Goal: Find contact information: Find contact information

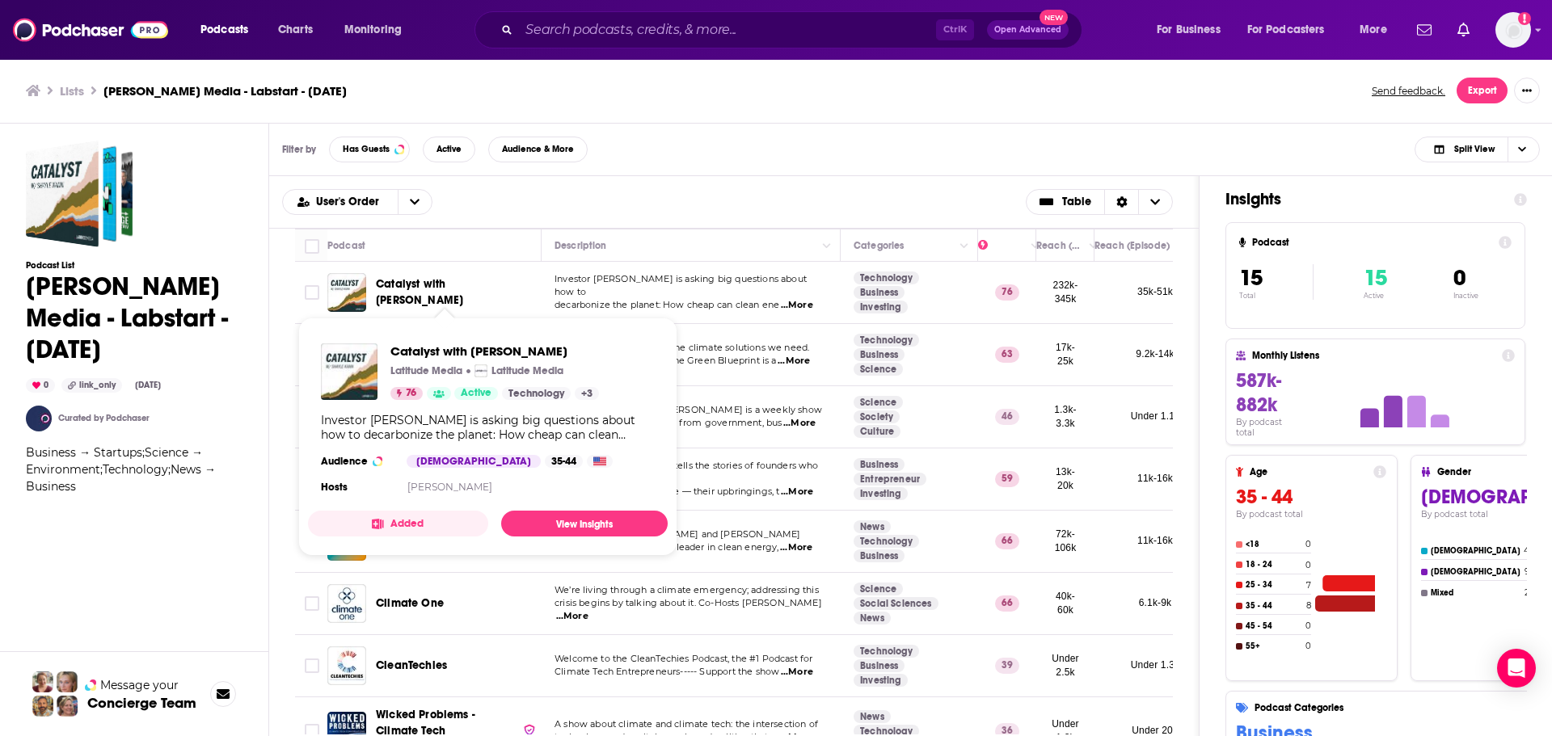
click at [461, 293] on span "Catalyst with [PERSON_NAME]" at bounding box center [419, 292] width 87 height 30
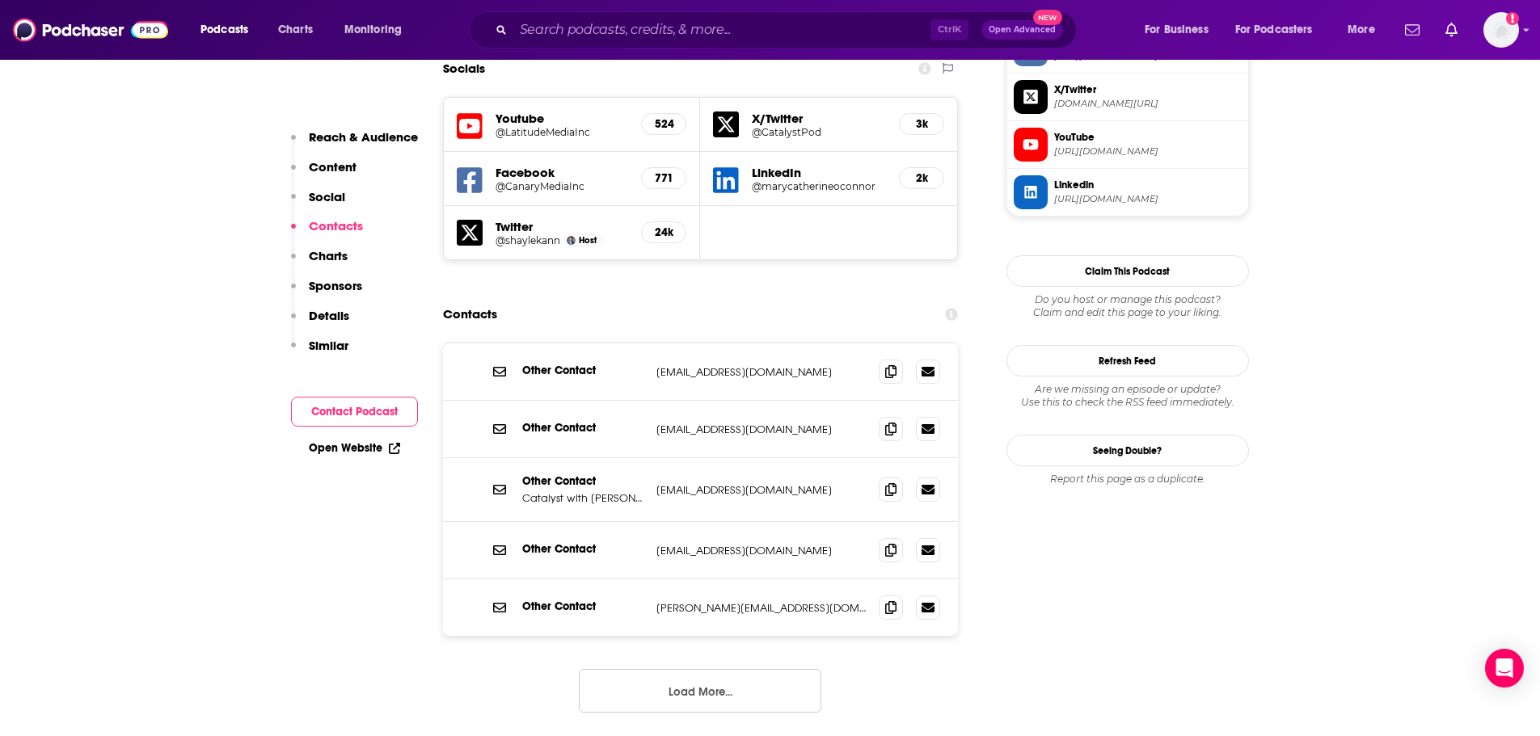
scroll to position [1455, 0]
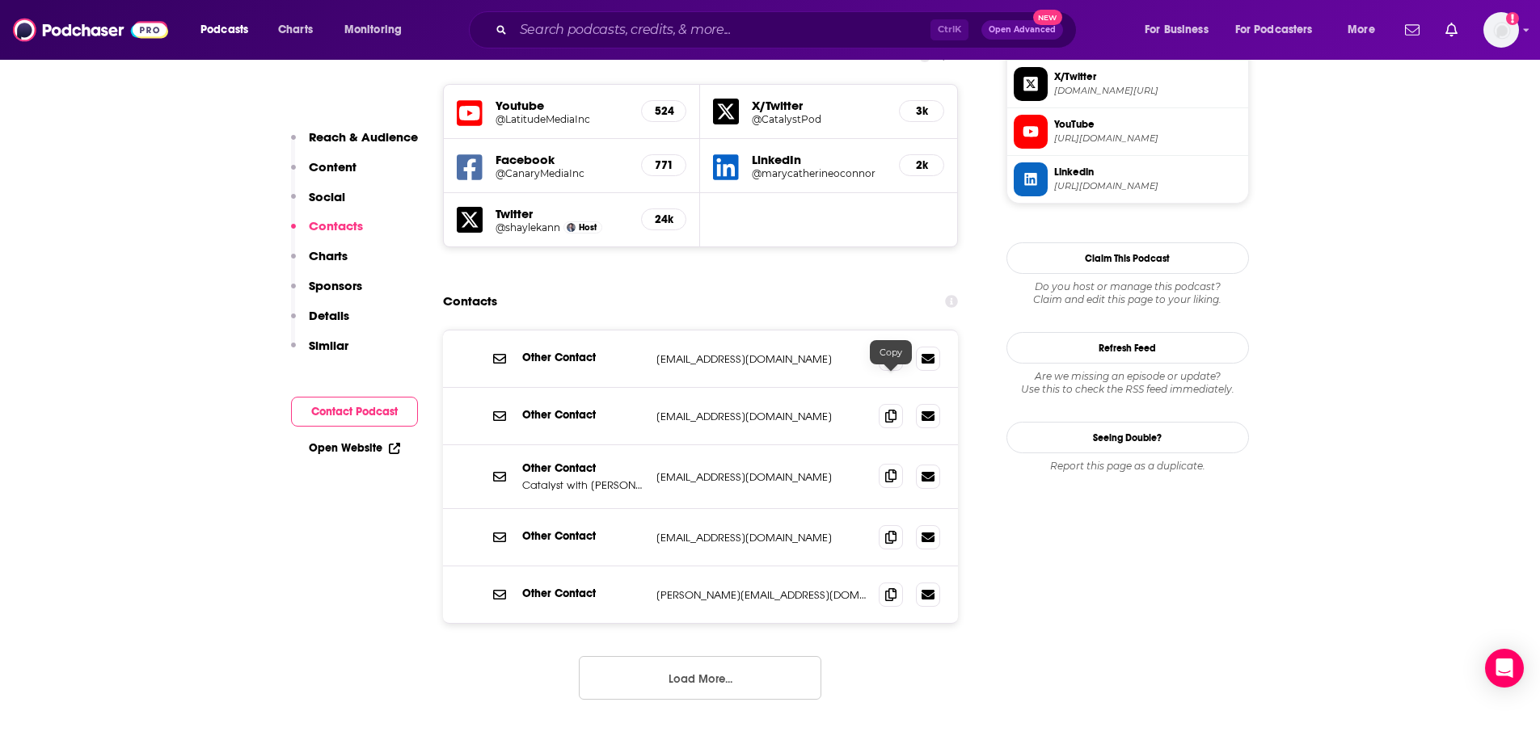
click at [896, 464] on span at bounding box center [891, 476] width 24 height 24
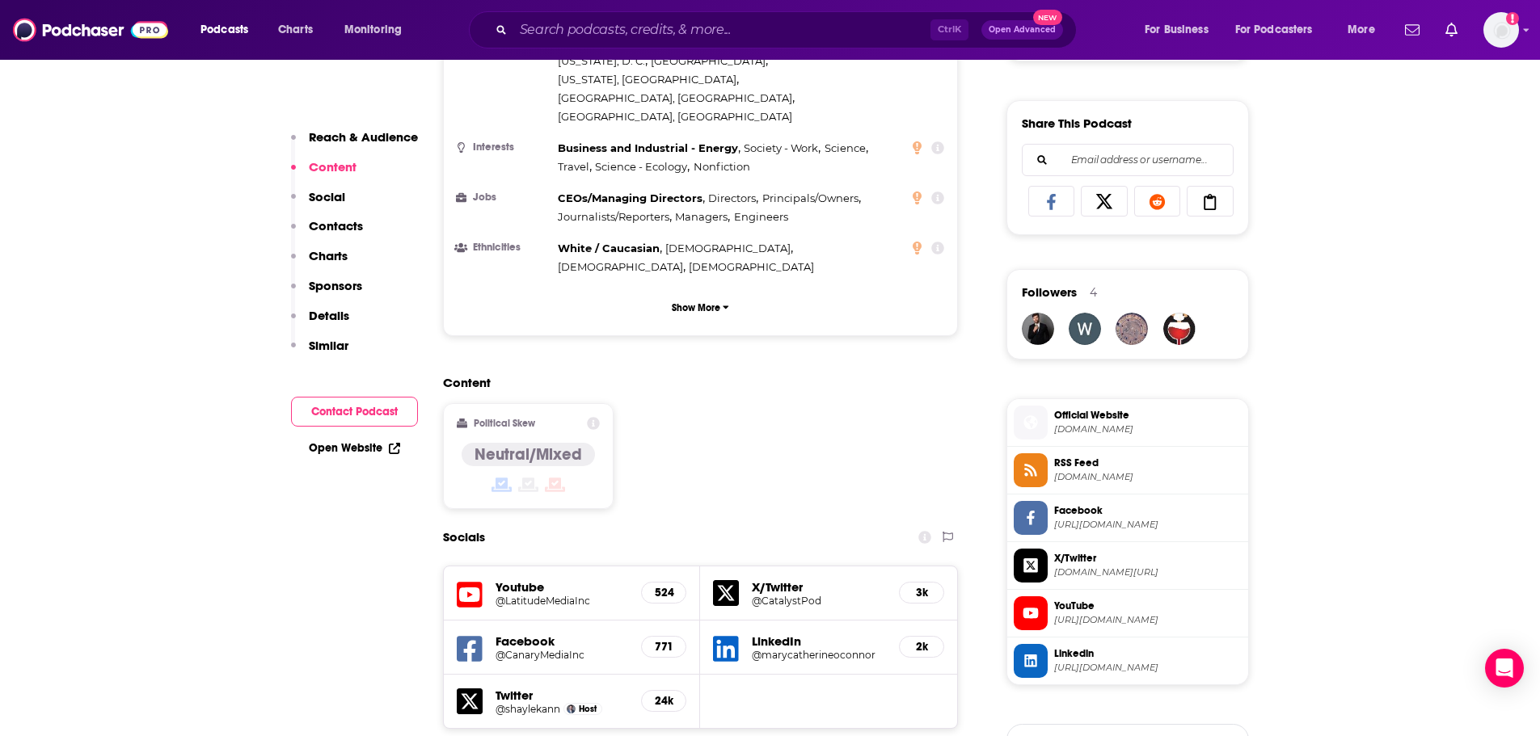
scroll to position [970, 0]
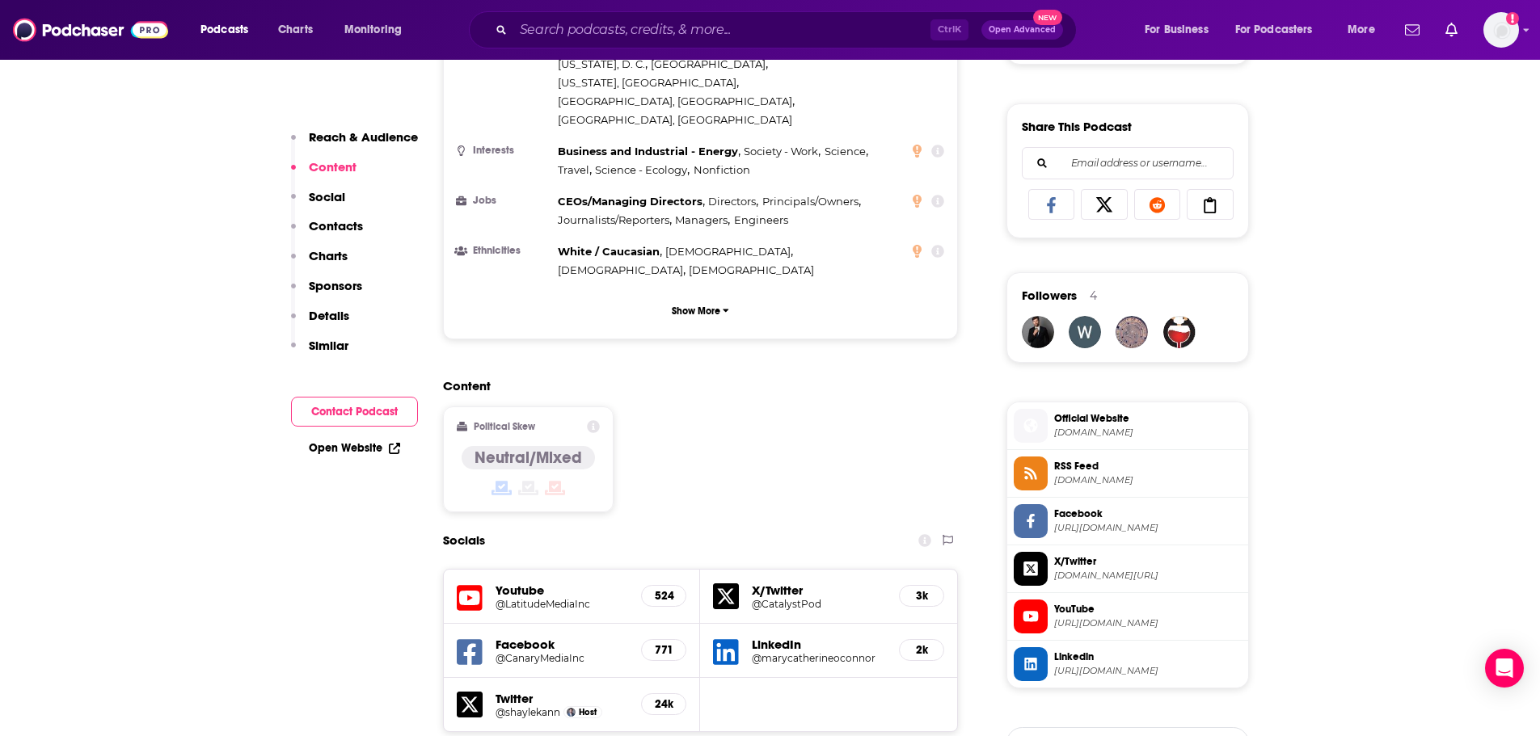
click at [341, 407] on button "Contact Podcast" at bounding box center [354, 412] width 127 height 30
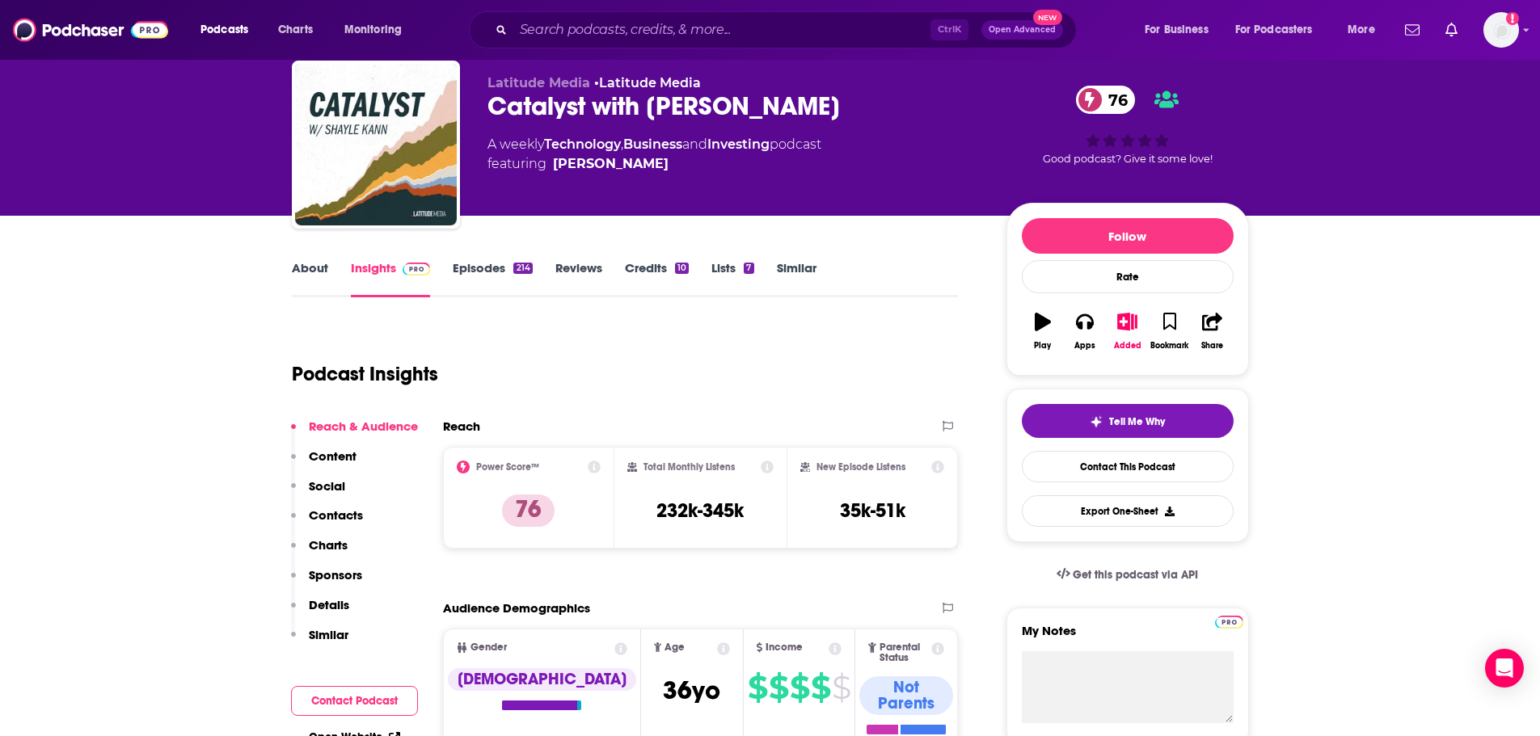
scroll to position [47, 0]
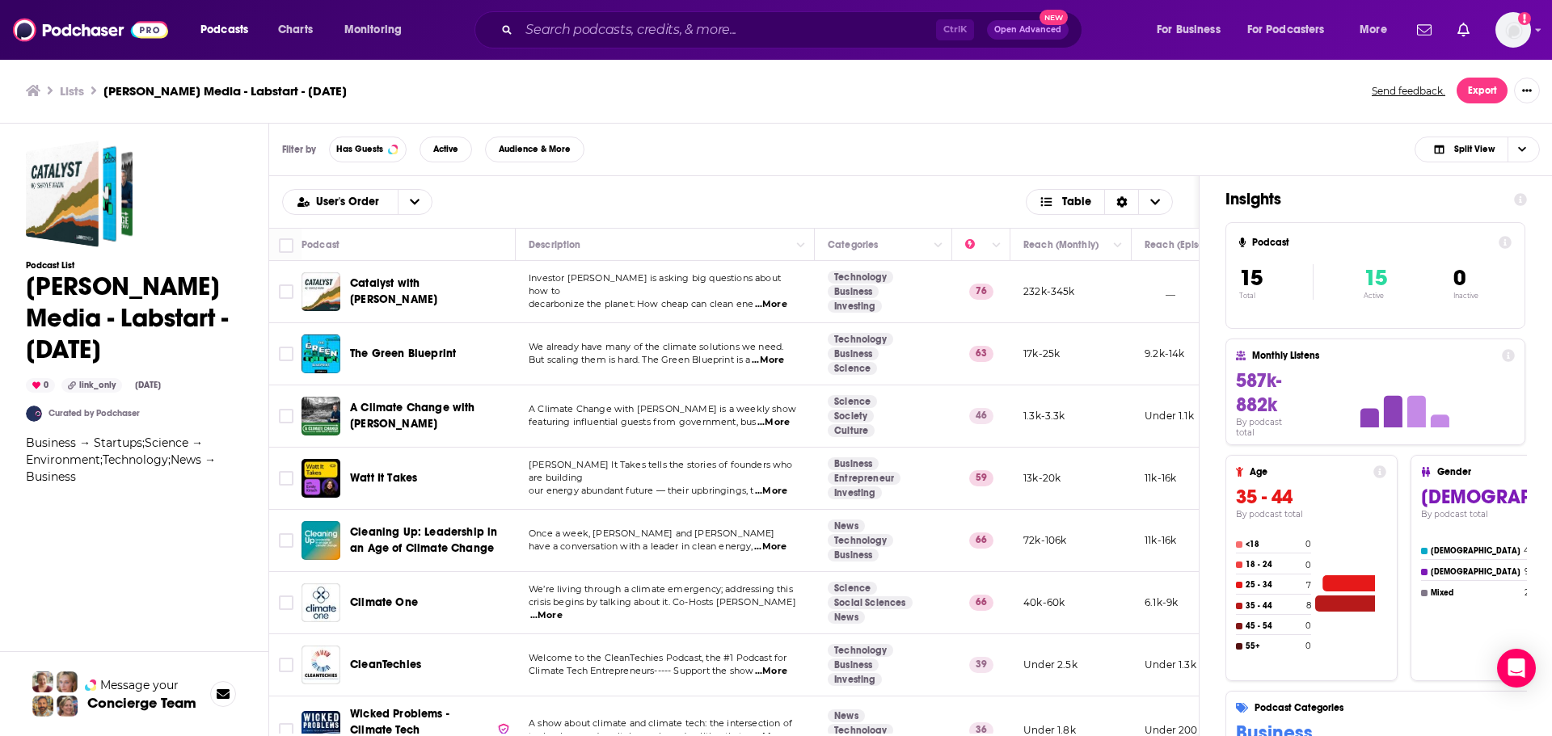
click at [410, 359] on span "The Green Blueprint" at bounding box center [403, 354] width 106 height 14
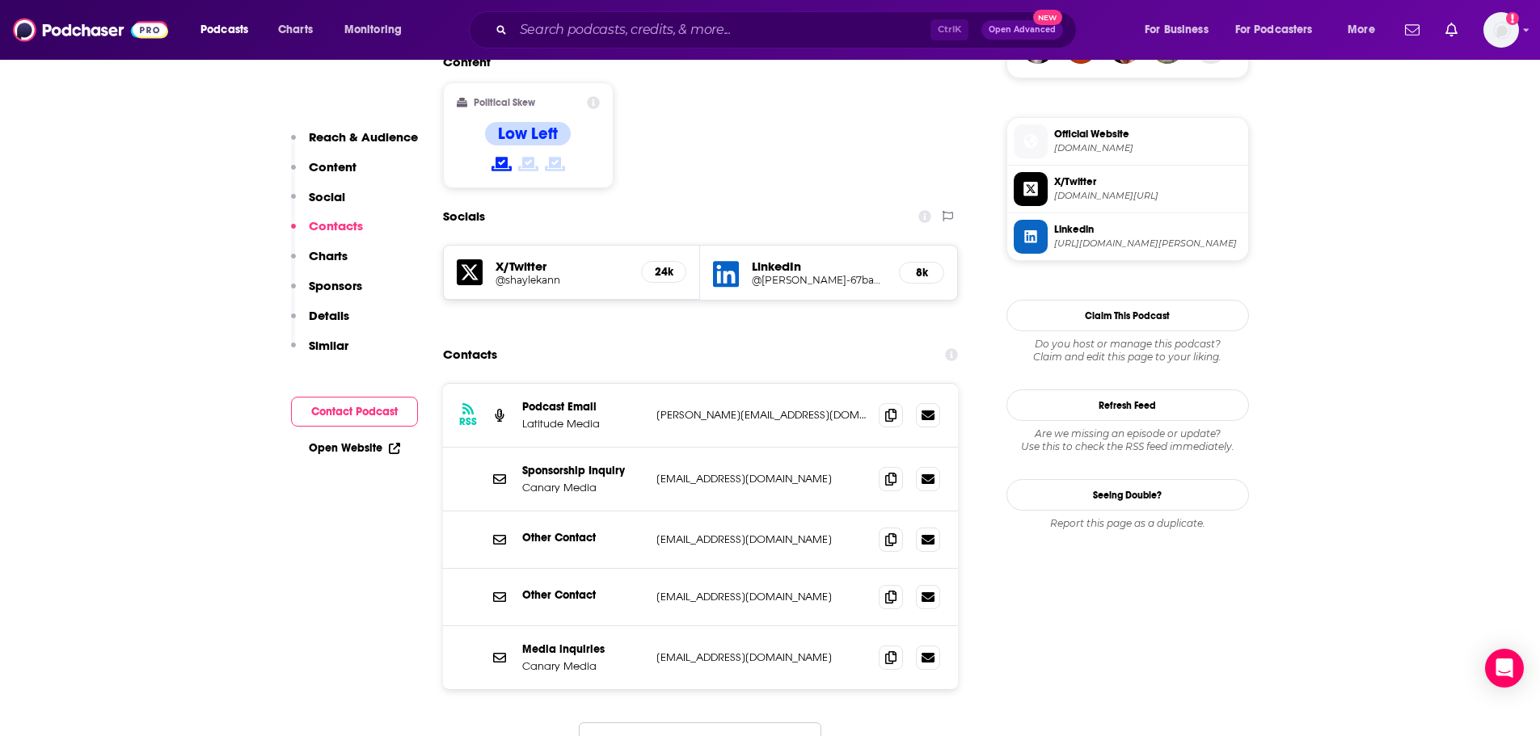
scroll to position [1293, 0]
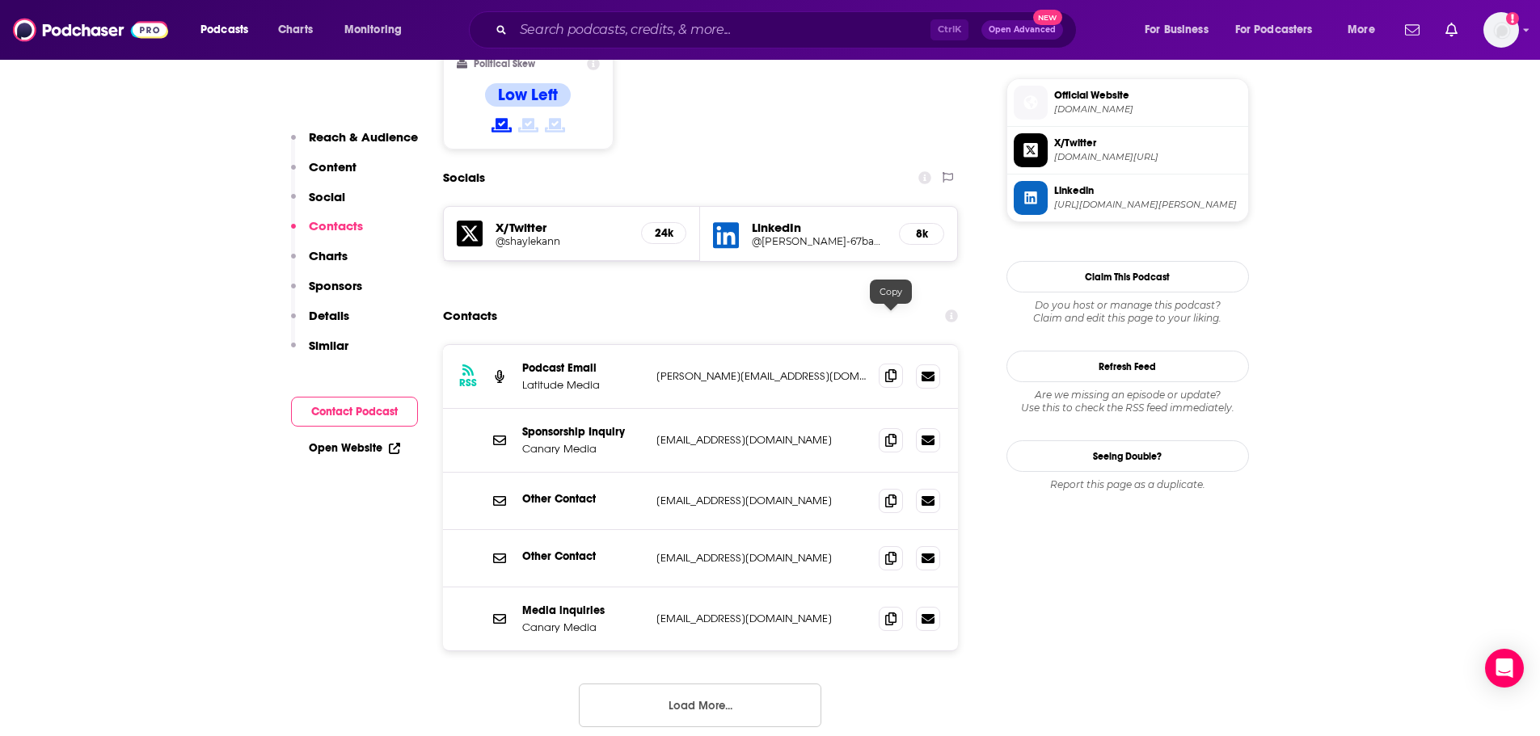
click at [896, 369] on icon at bounding box center [890, 375] width 11 height 13
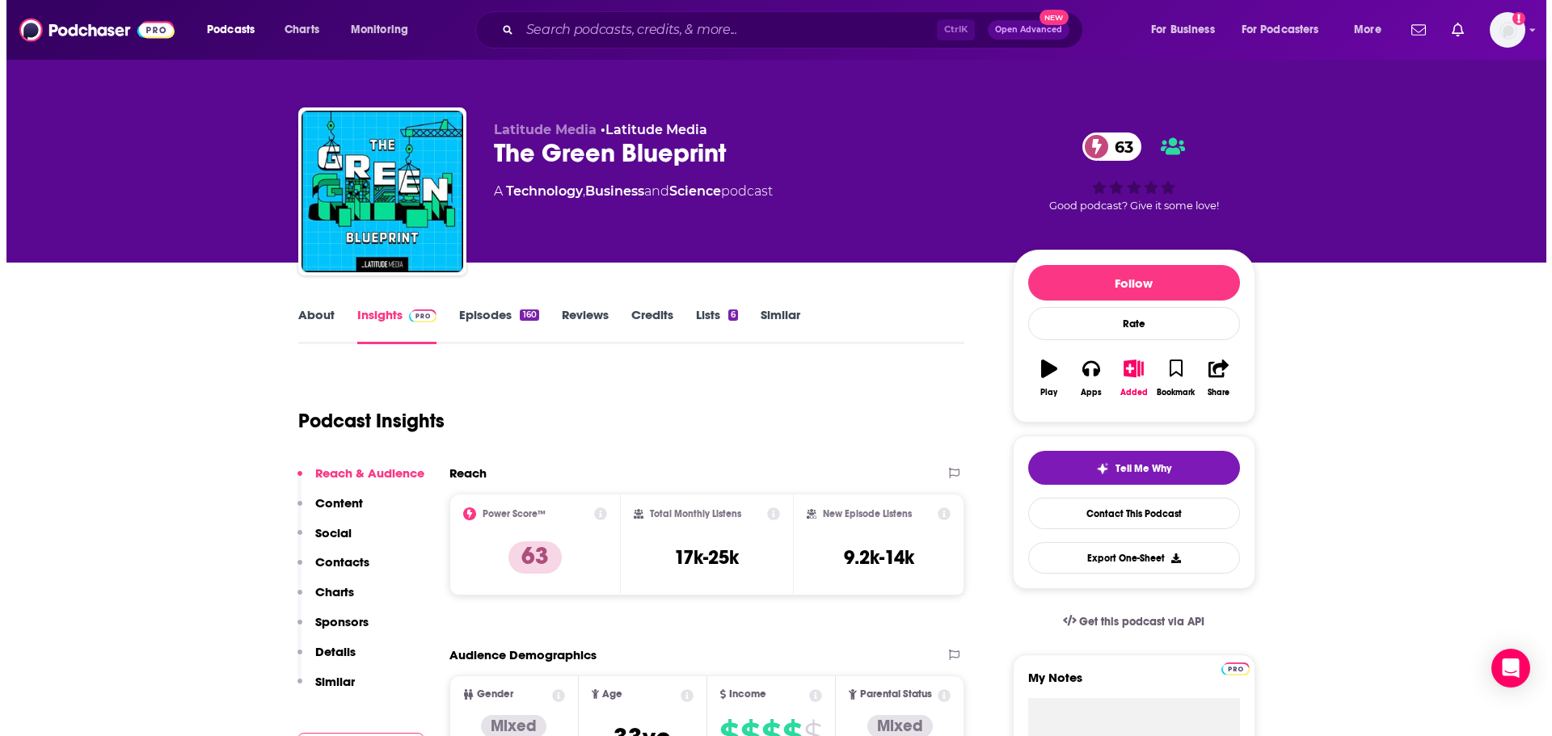
scroll to position [0, 0]
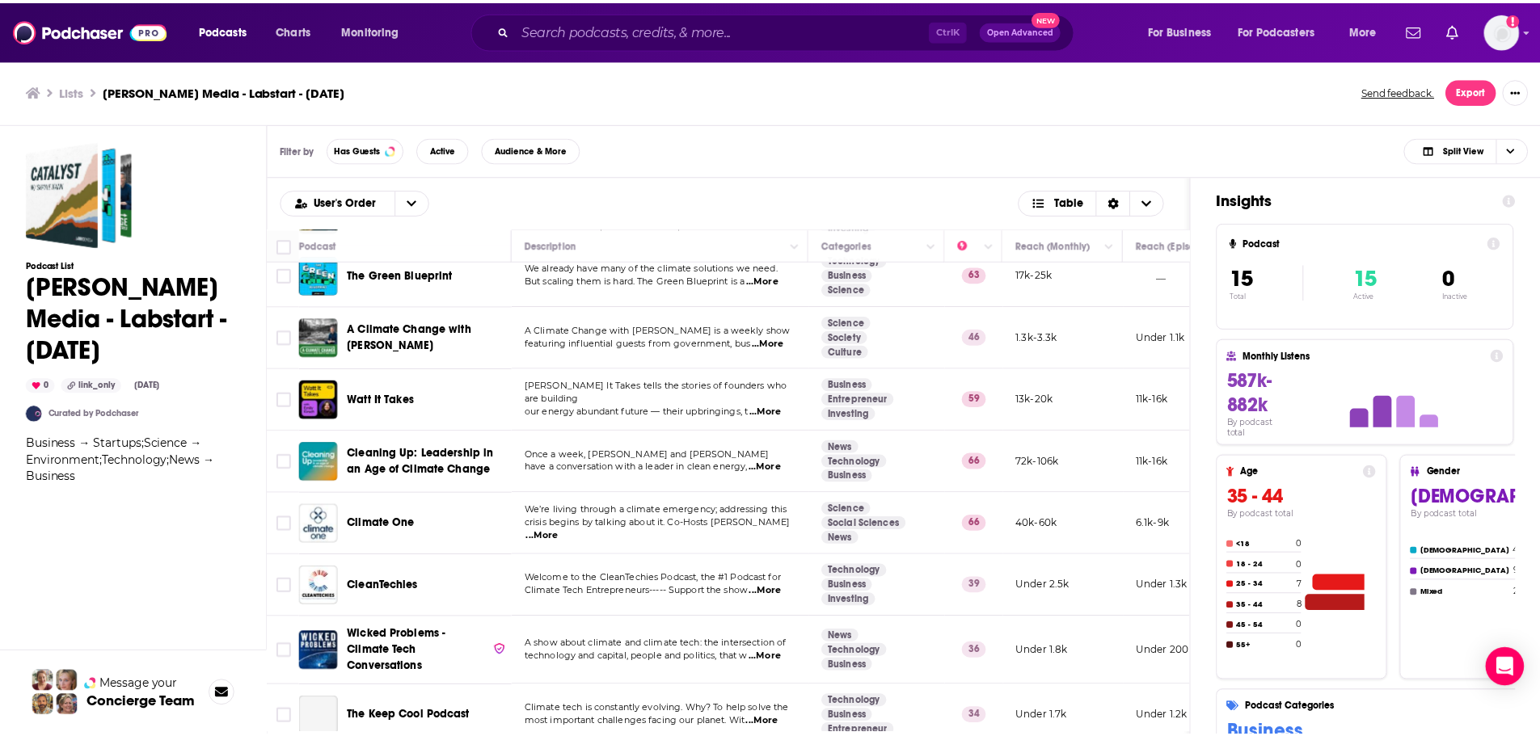
scroll to position [81, 0]
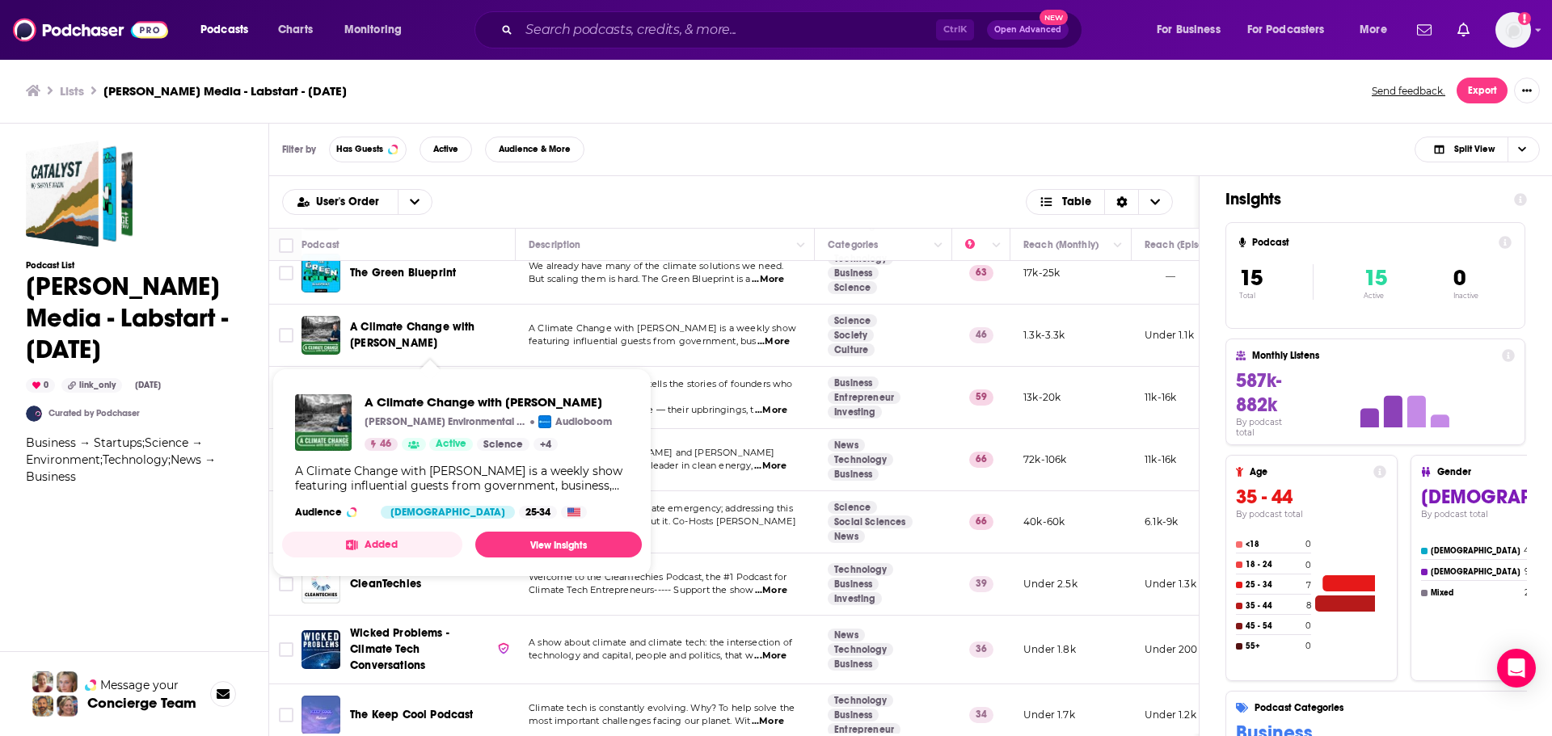
click at [382, 329] on span "A Climate Change with [PERSON_NAME]" at bounding box center [412, 335] width 125 height 30
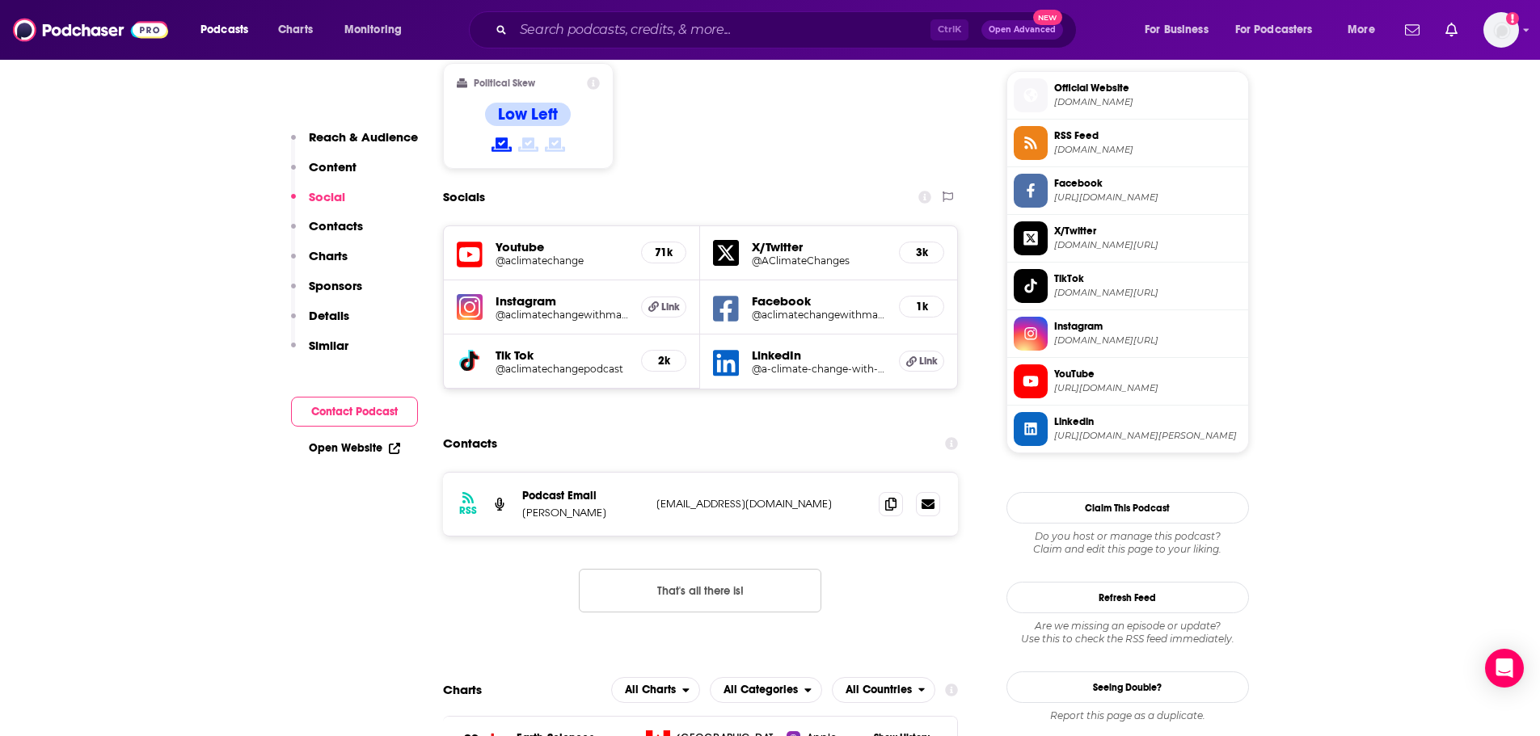
scroll to position [1374, 0]
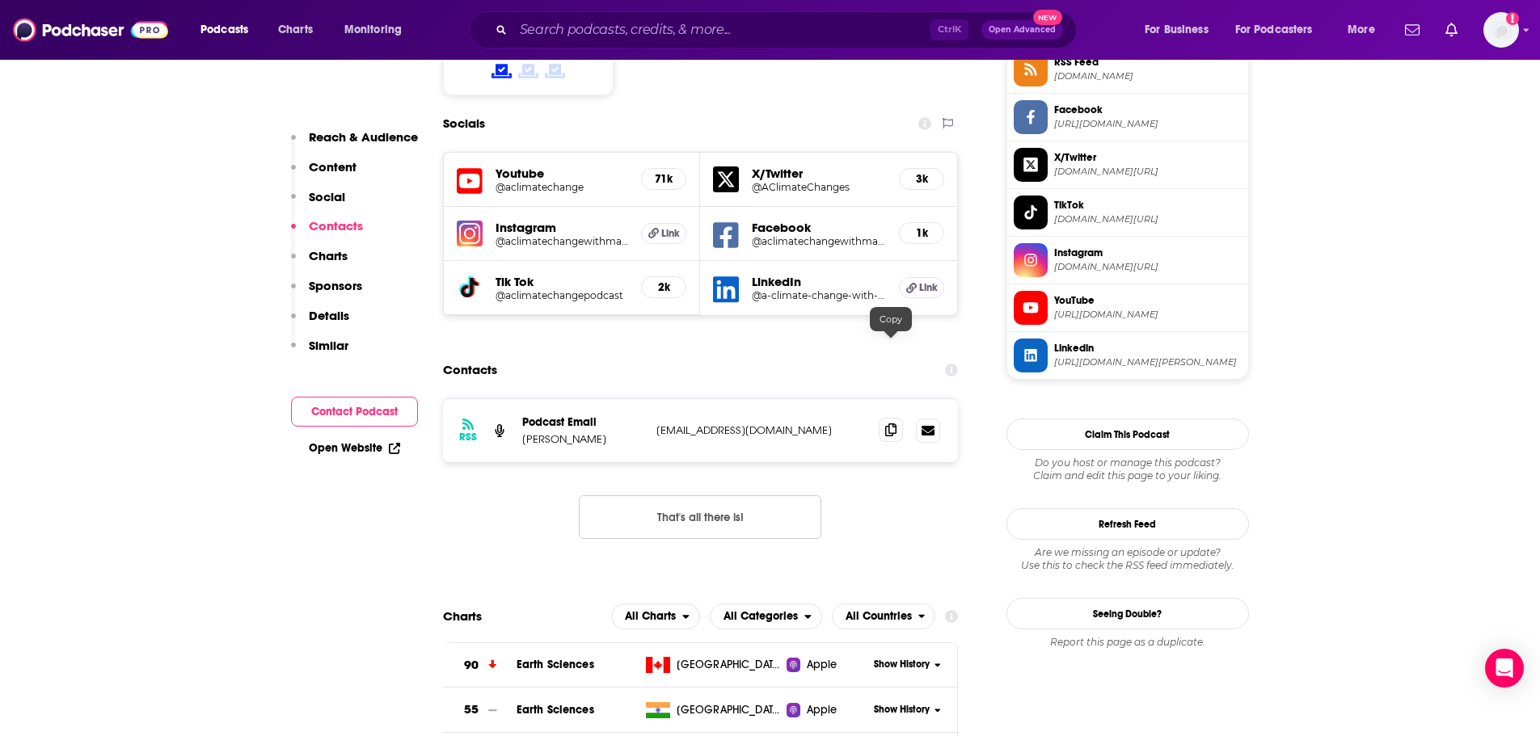
click at [892, 424] on icon at bounding box center [890, 430] width 11 height 13
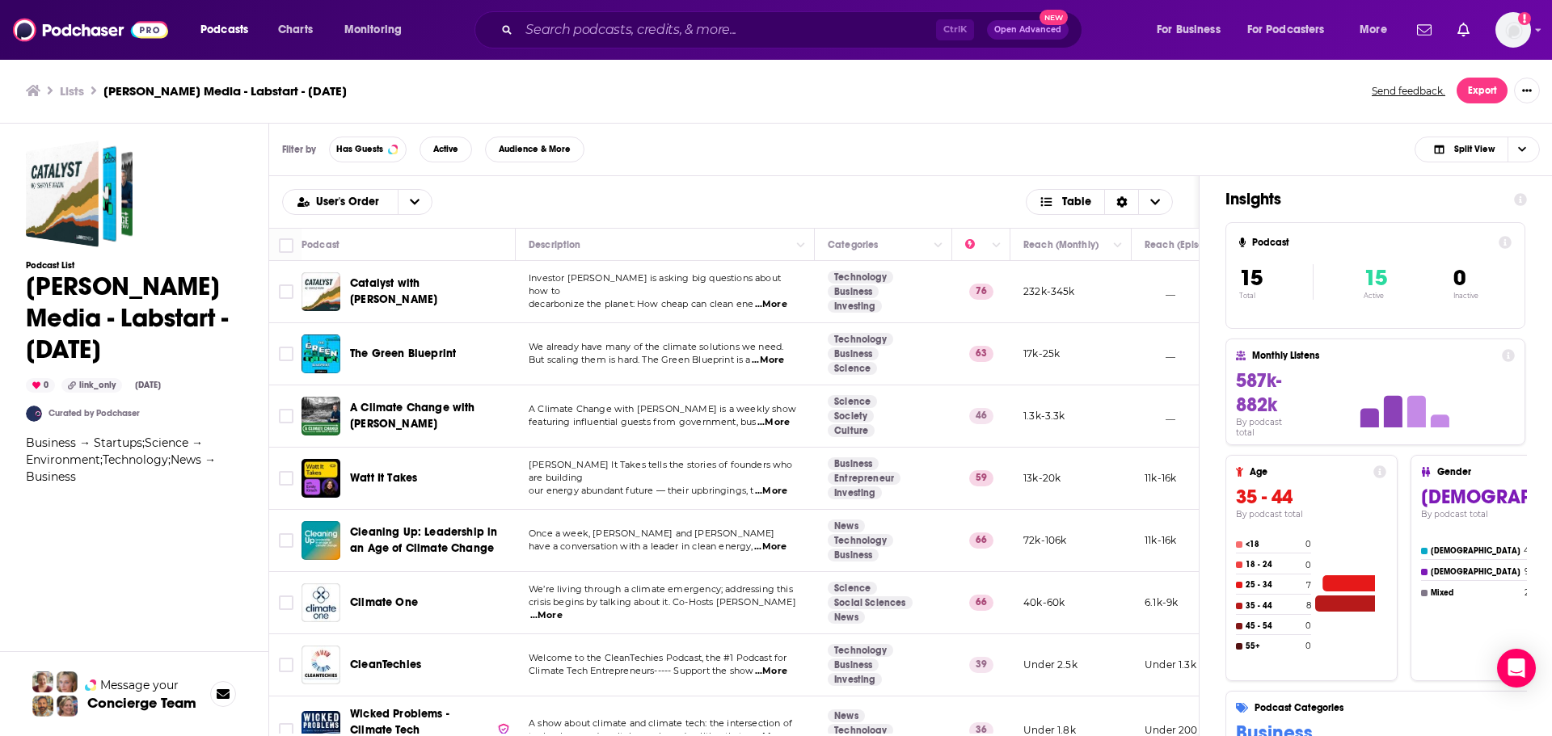
click at [357, 479] on span "Watt It Takes" at bounding box center [383, 478] width 67 height 14
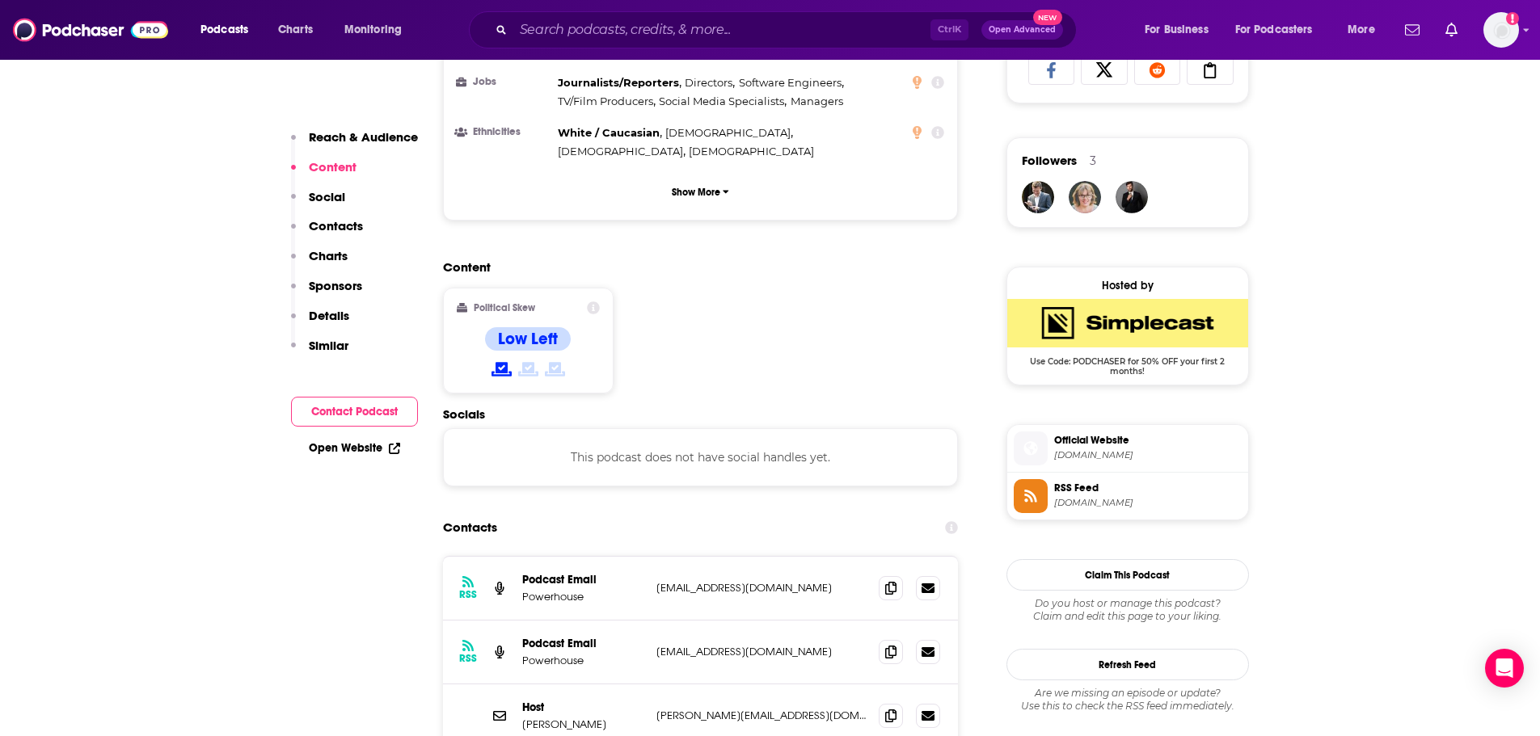
scroll to position [1213, 0]
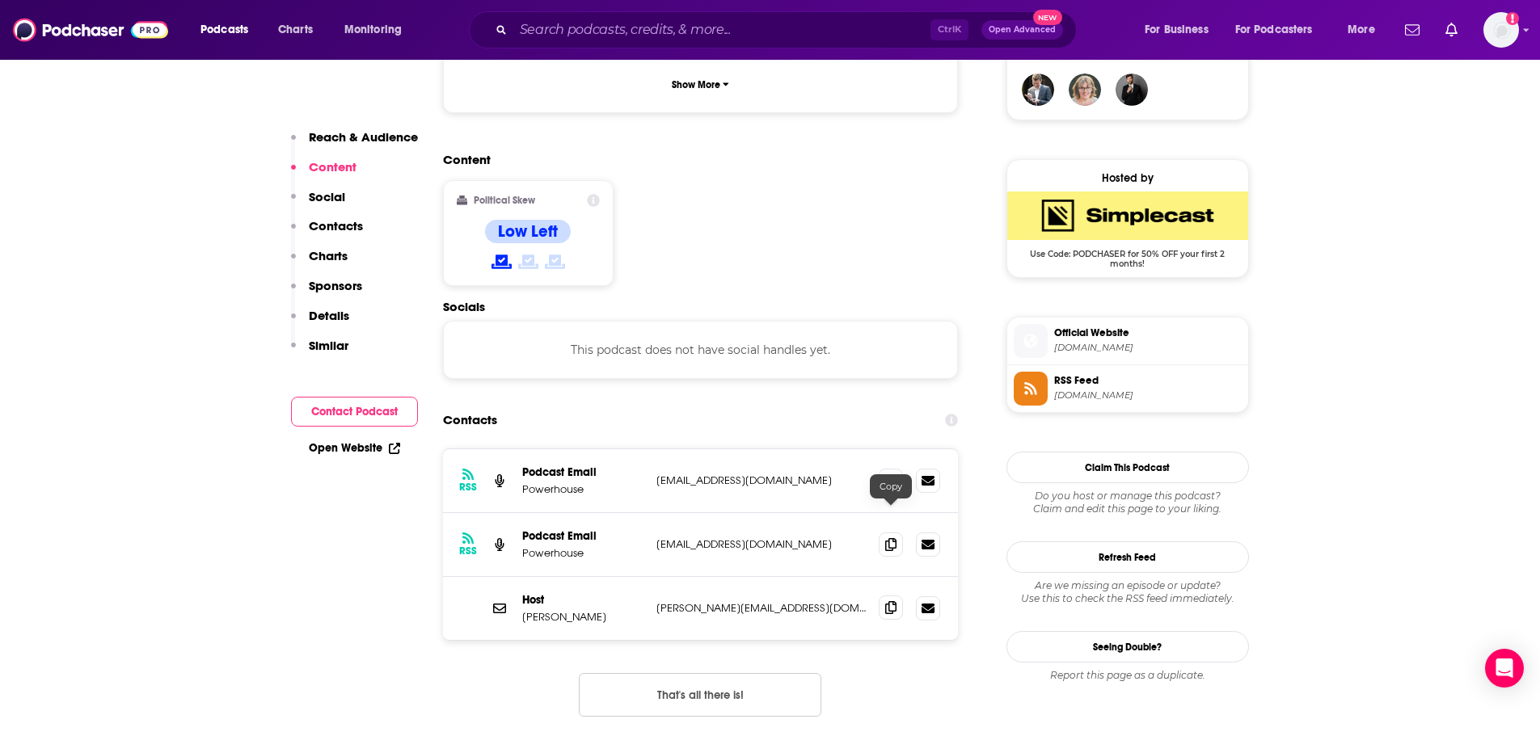
click at [892, 601] on icon at bounding box center [890, 607] width 11 height 13
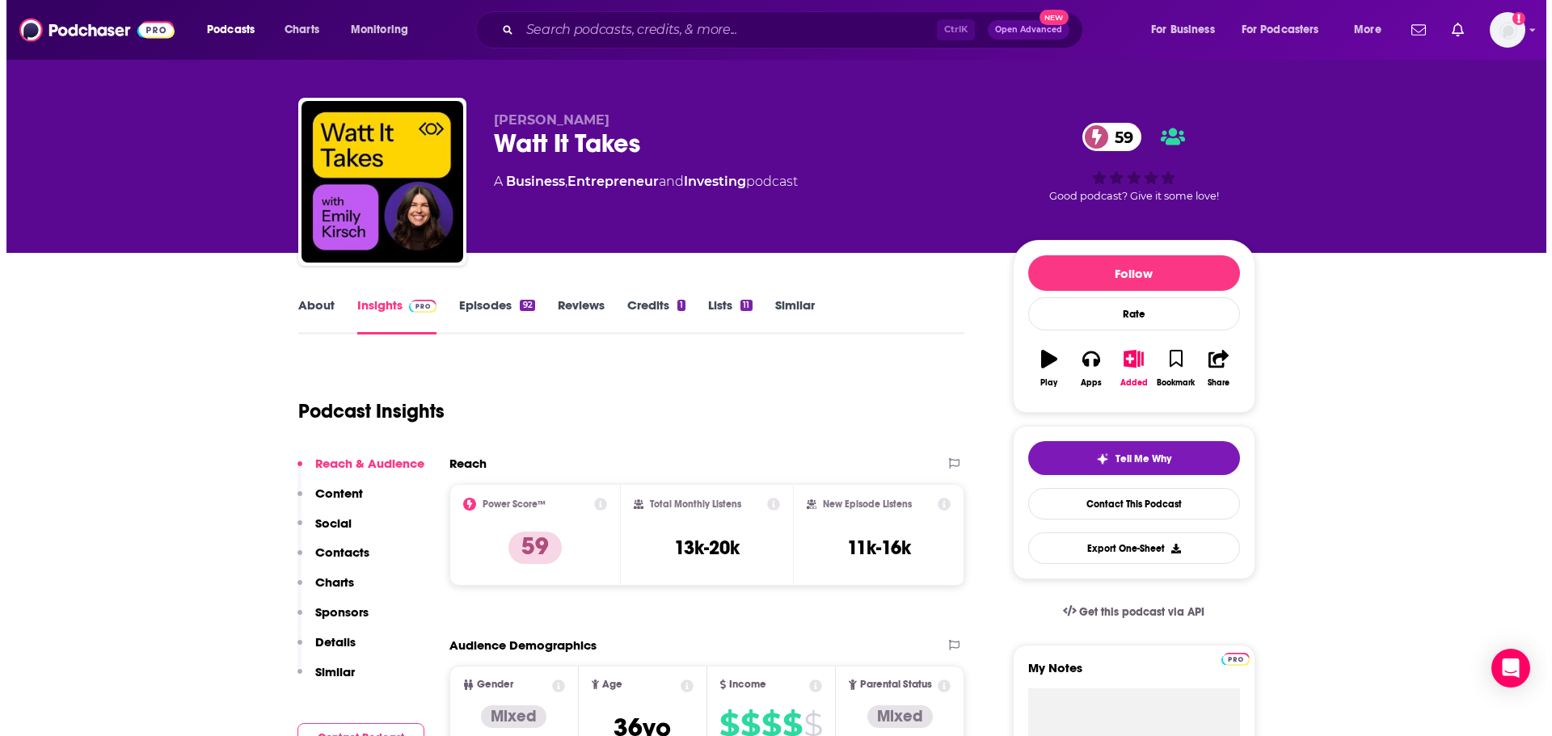
scroll to position [0, 0]
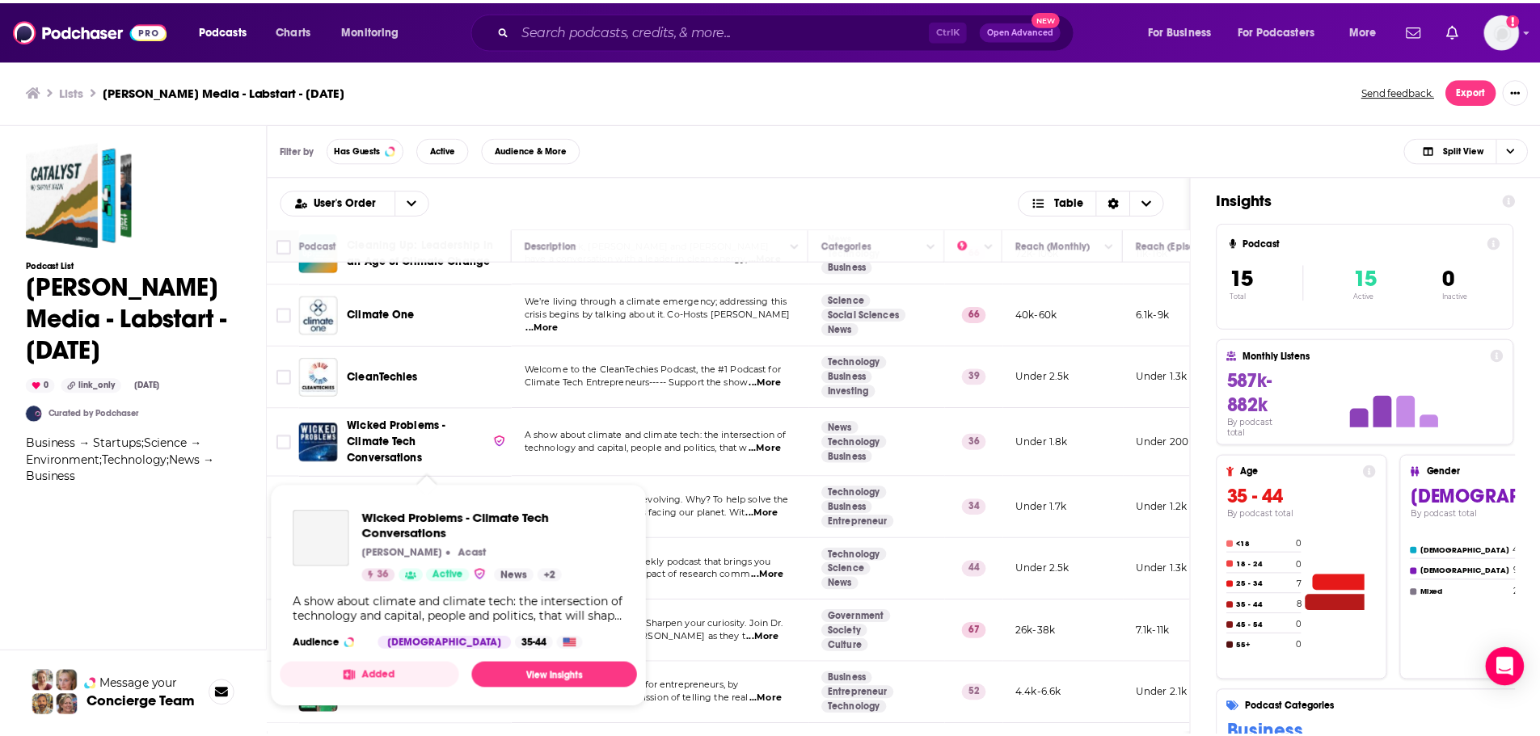
scroll to position [243, 0]
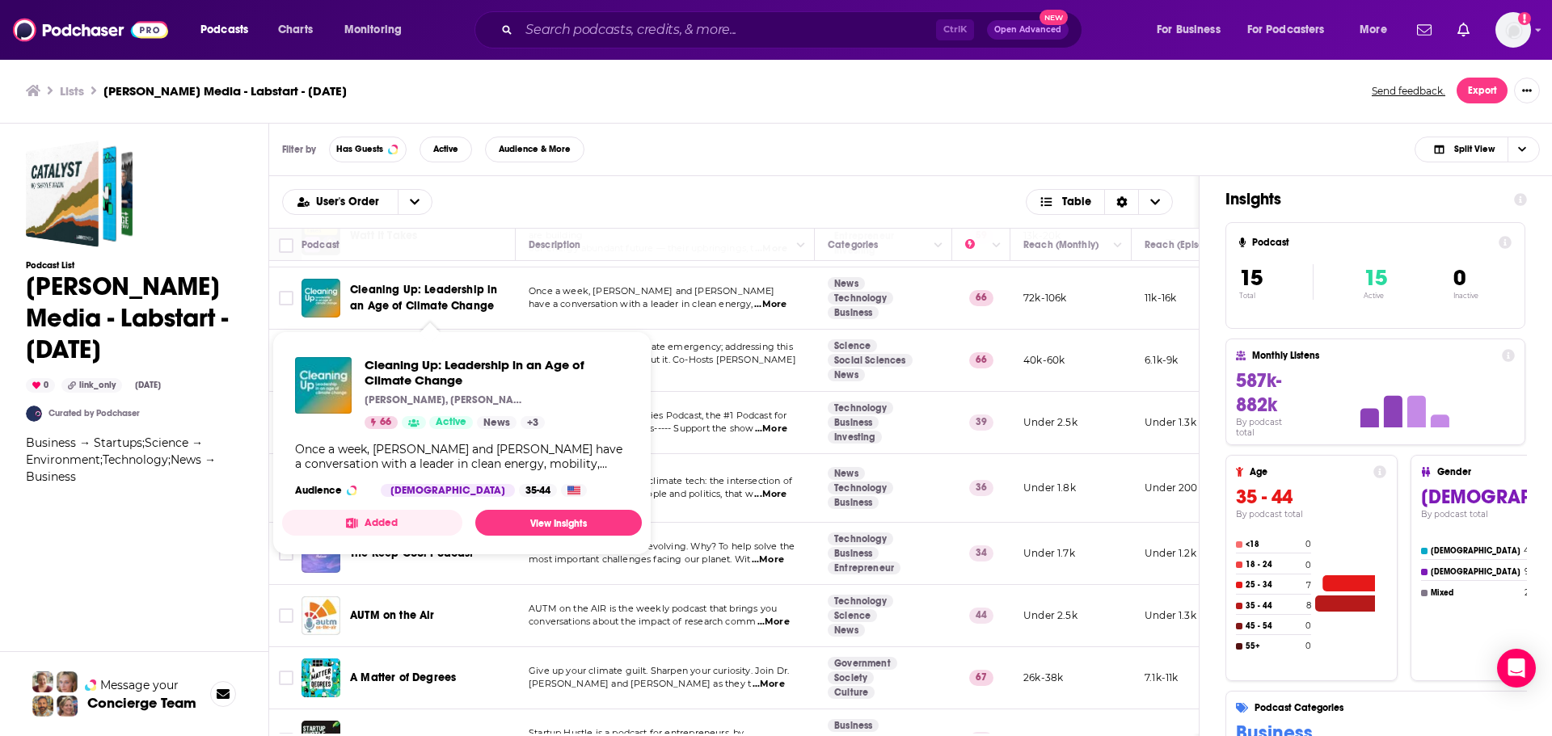
click at [450, 293] on span "Cleaning Up: Leadership in an Age of Climate Change" at bounding box center [423, 298] width 147 height 30
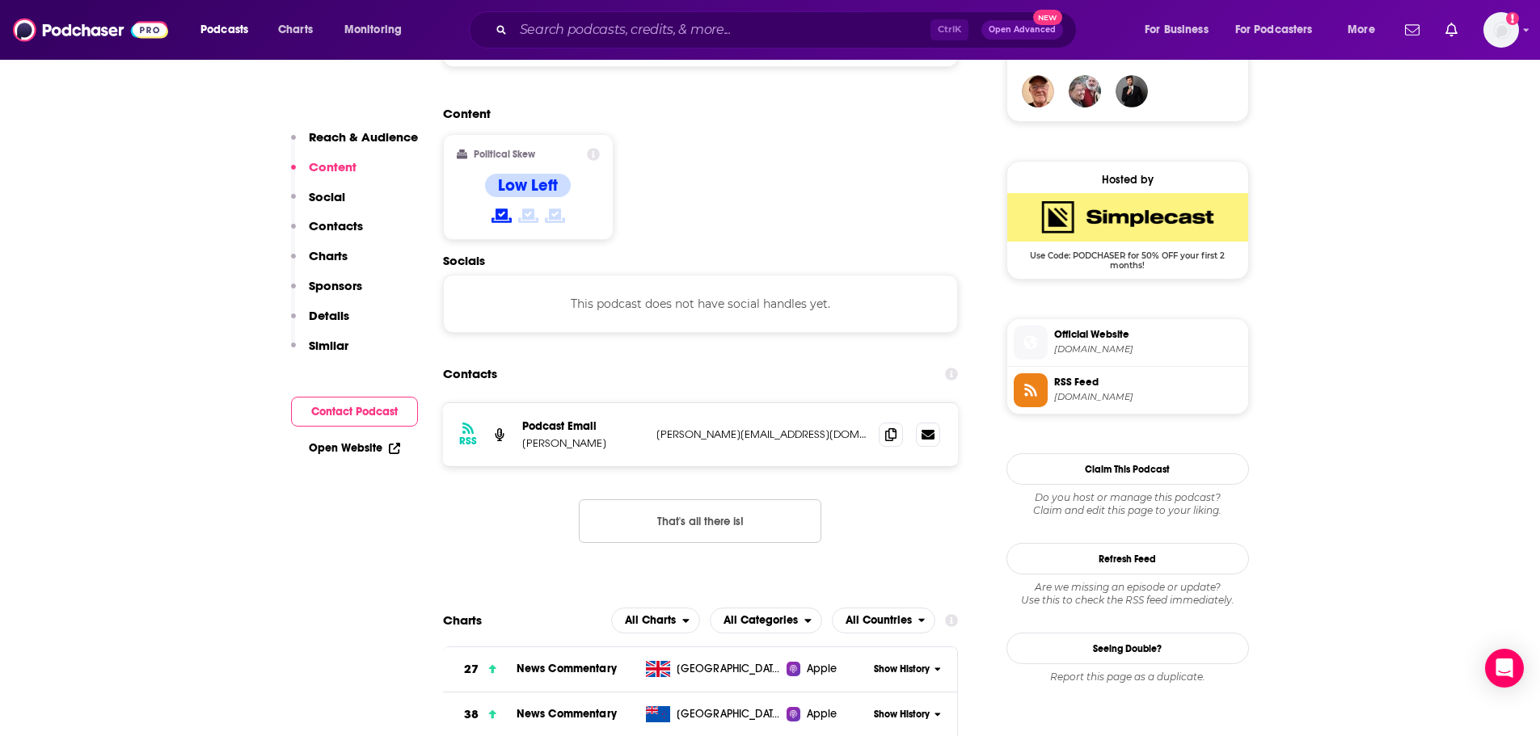
scroll to position [1213, 0]
click at [892, 426] on icon at bounding box center [890, 432] width 11 height 13
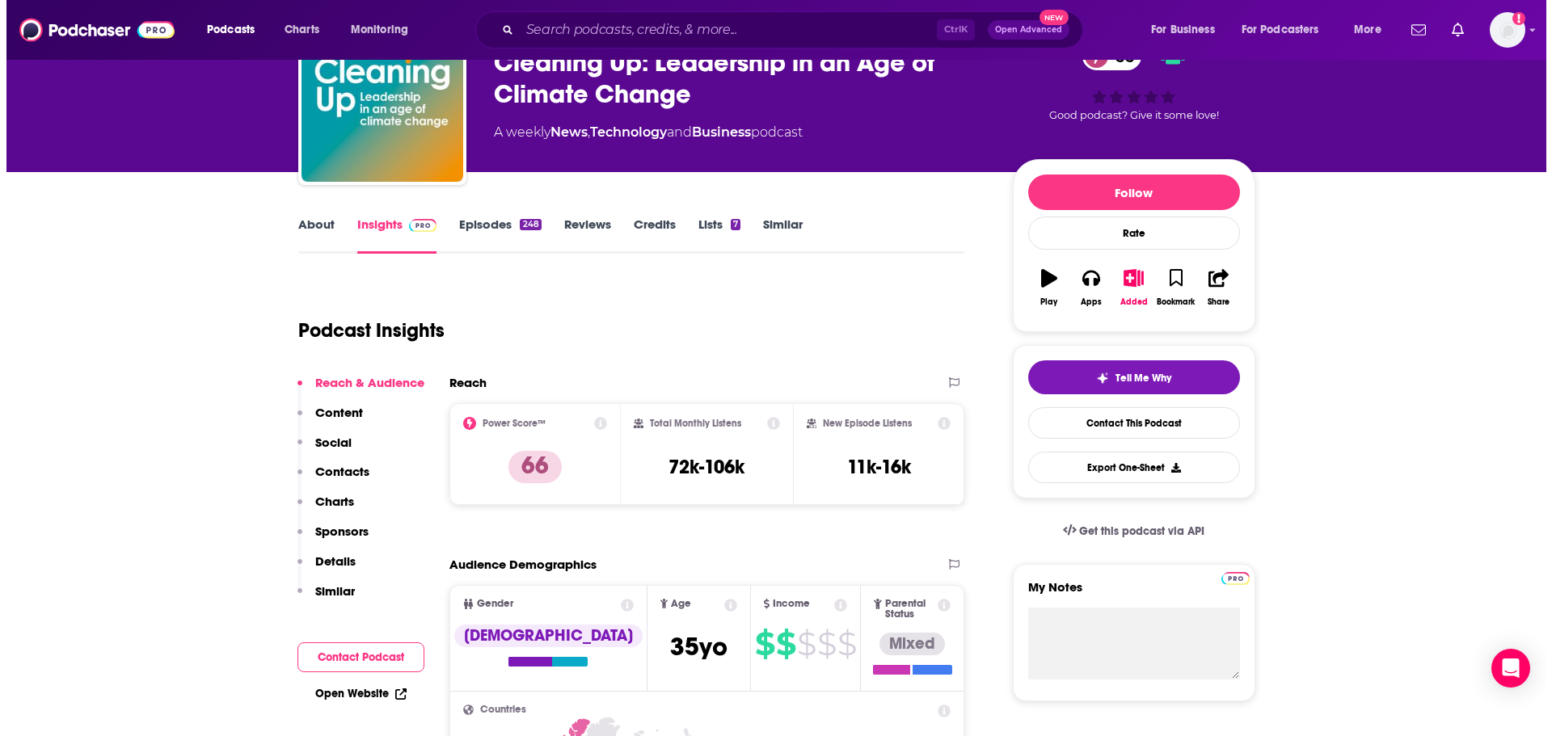
scroll to position [0, 0]
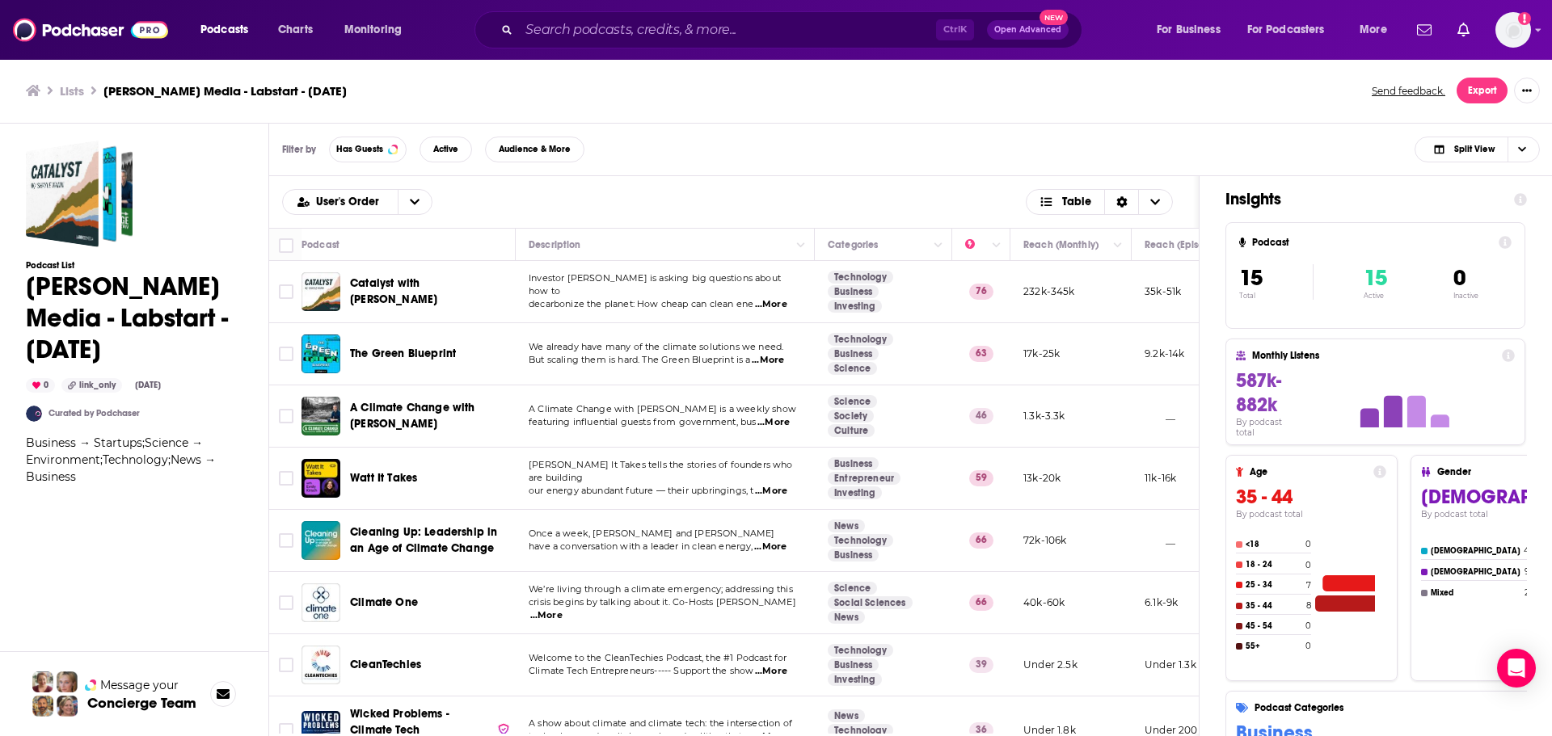
click at [676, 464] on td "[PERSON_NAME] It Takes tells the stories of founders who are building our energ…" at bounding box center [665, 479] width 299 height 62
click at [659, 475] on span "[PERSON_NAME] It Takes tells the stories of founders who are building" at bounding box center [661, 471] width 264 height 24
click at [386, 477] on span "Watt It Takes" at bounding box center [383, 478] width 67 height 14
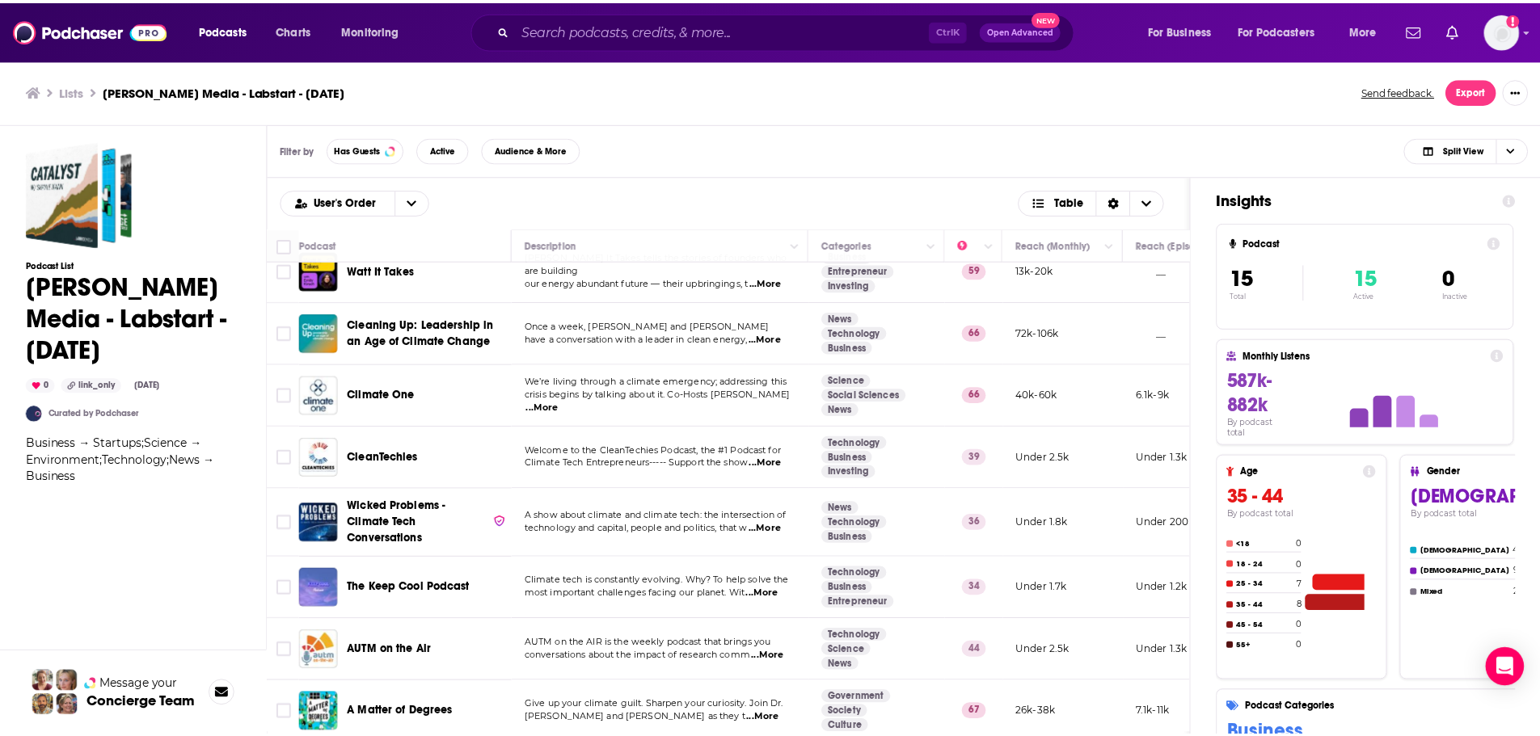
scroll to position [243, 0]
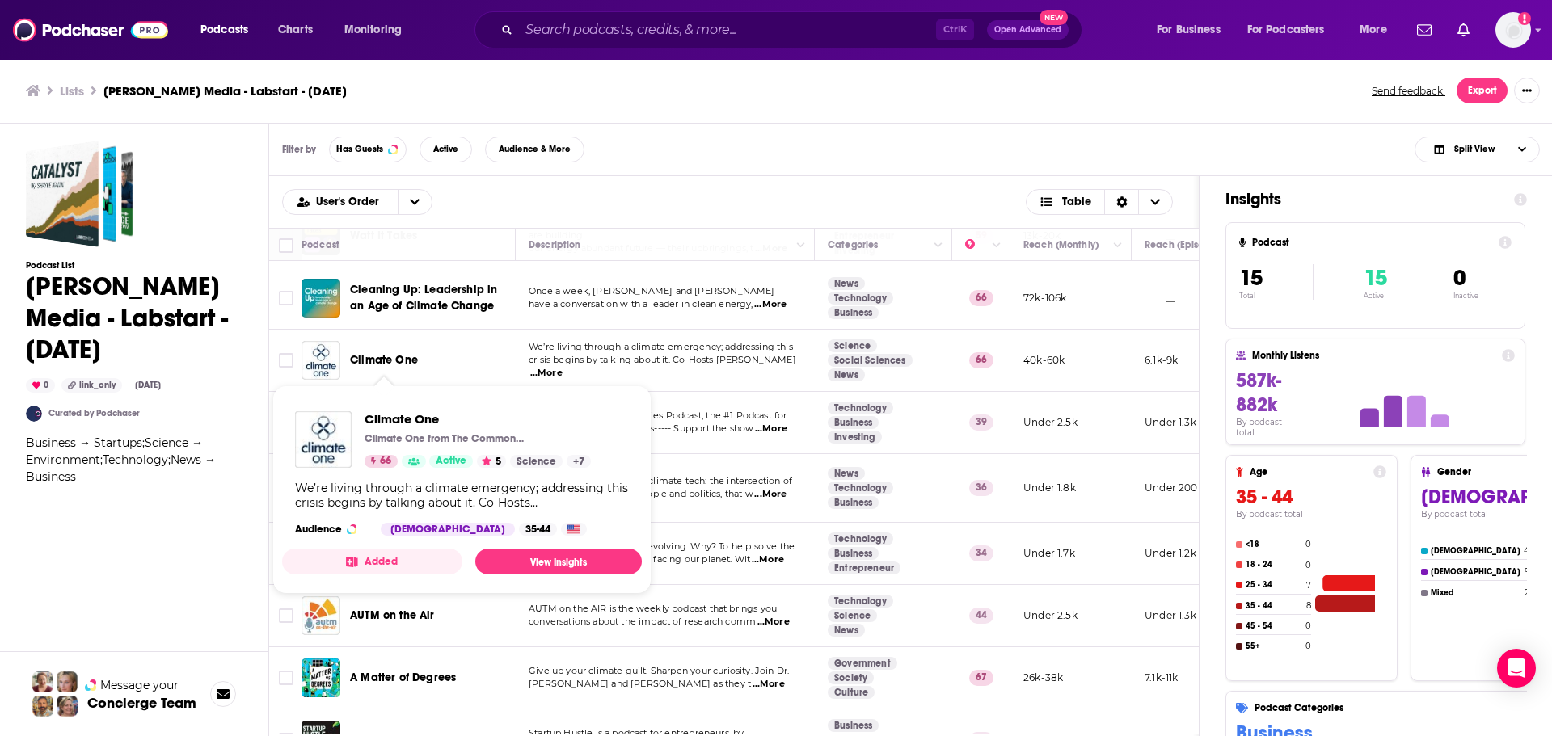
click at [369, 353] on span "Climate One" at bounding box center [384, 360] width 68 height 14
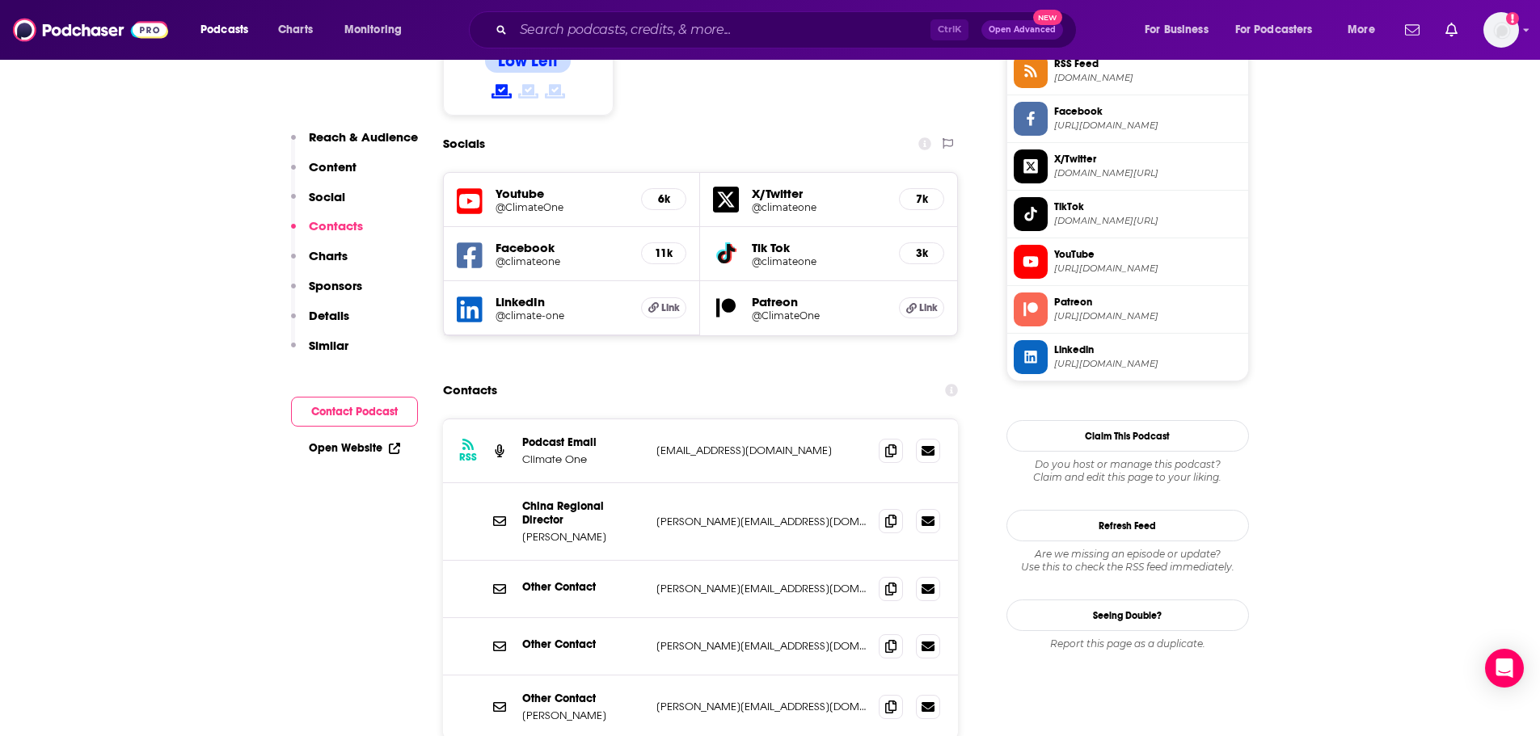
scroll to position [1374, 0]
click at [892, 442] on icon at bounding box center [890, 448] width 11 height 13
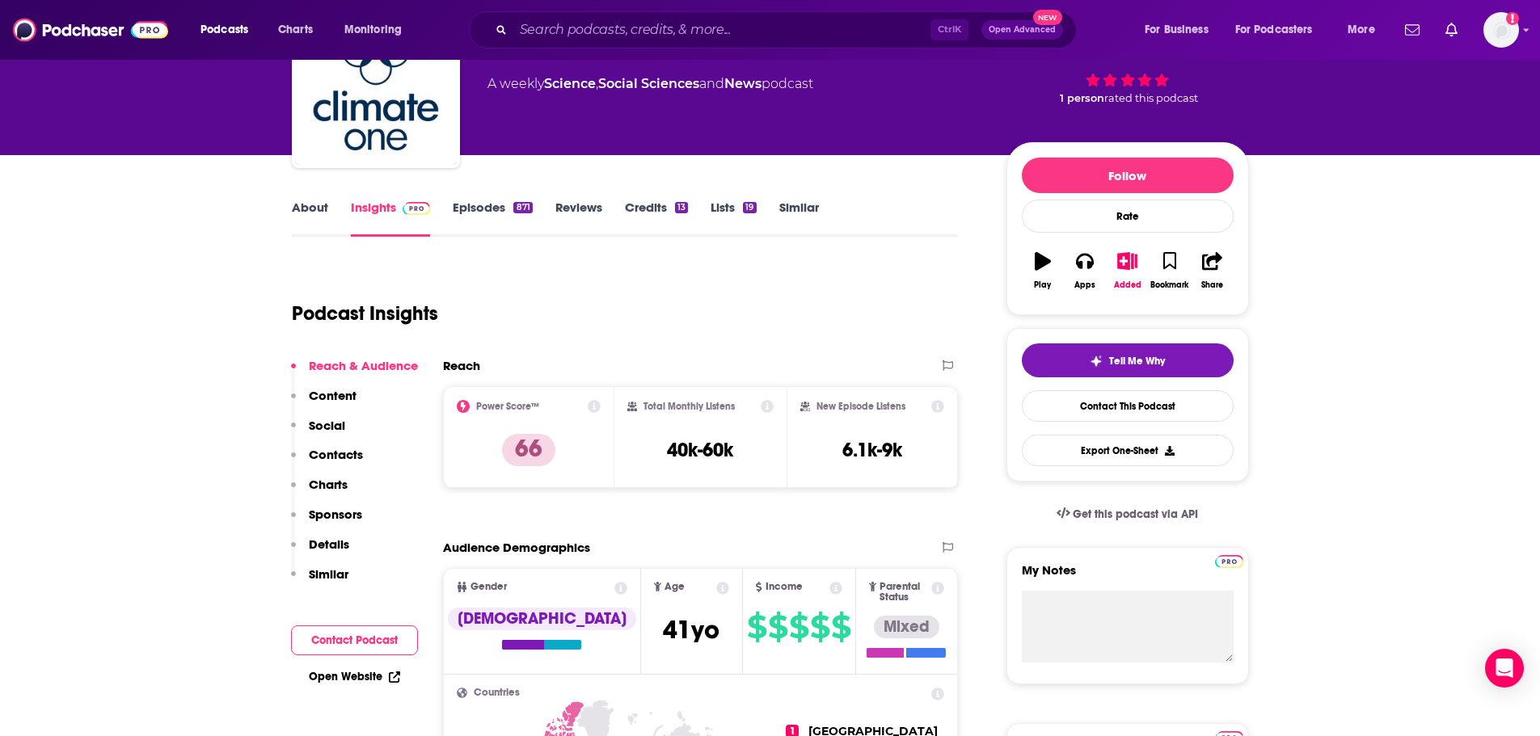
scroll to position [81, 0]
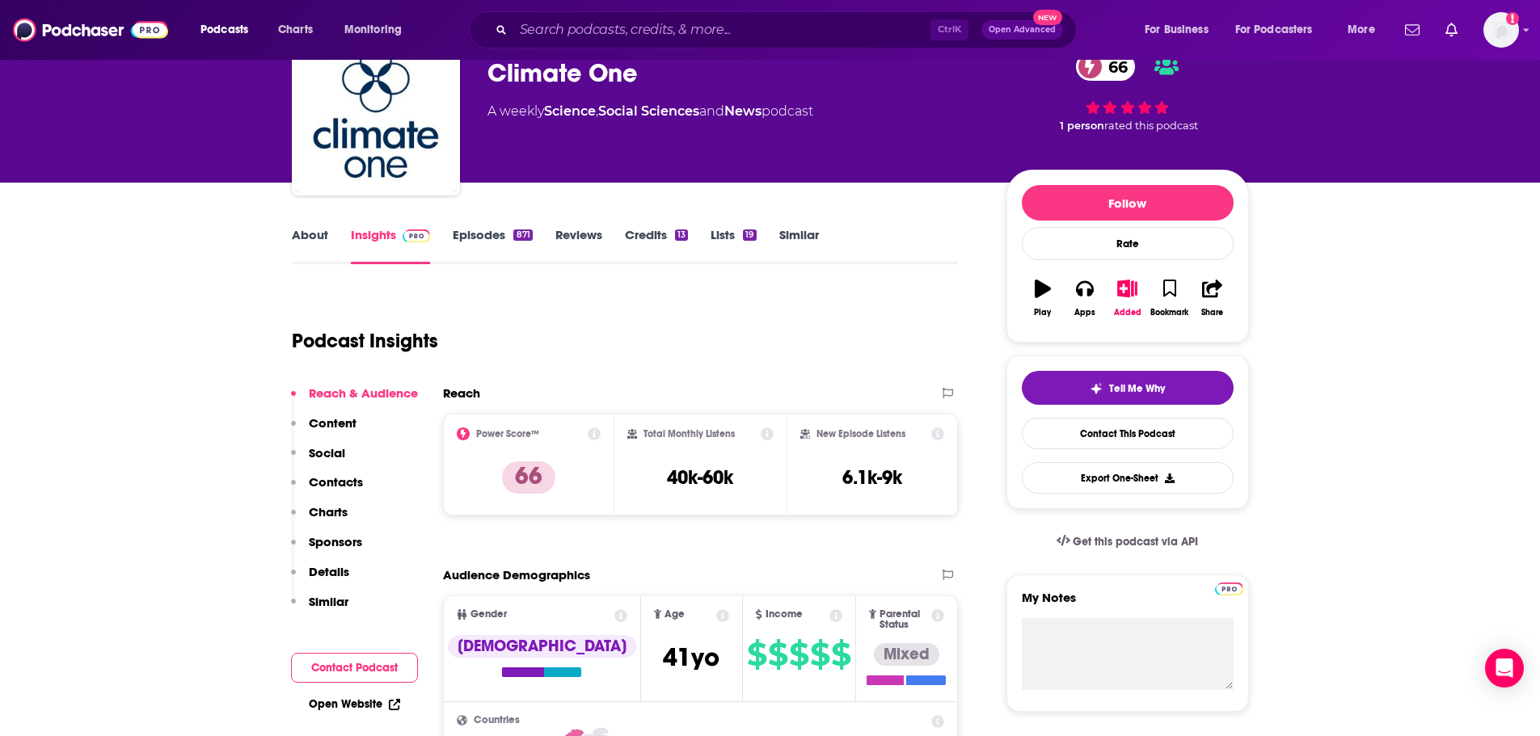
click at [465, 240] on link "Episodes 871" at bounding box center [492, 245] width 79 height 37
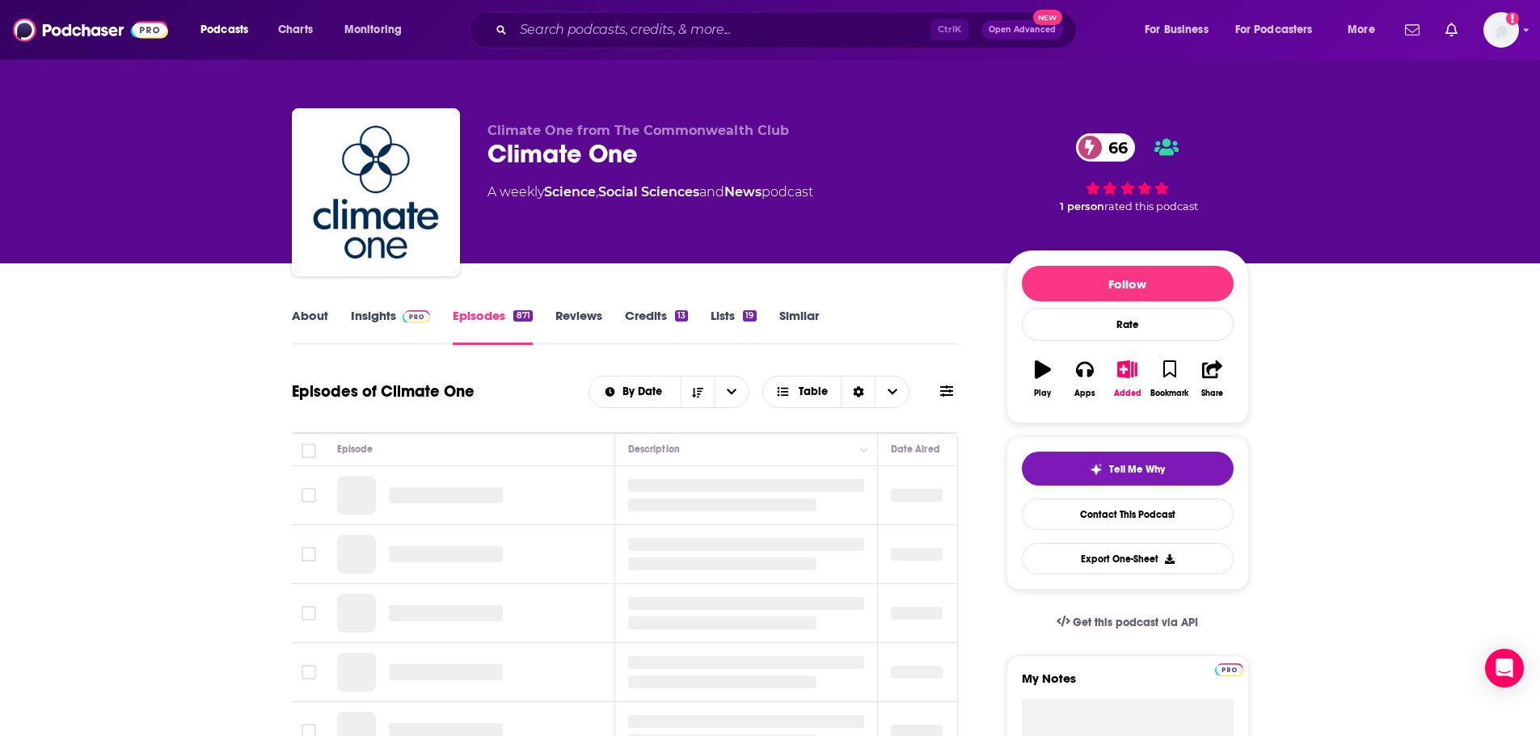
click at [366, 314] on link "Insights" at bounding box center [391, 326] width 80 height 37
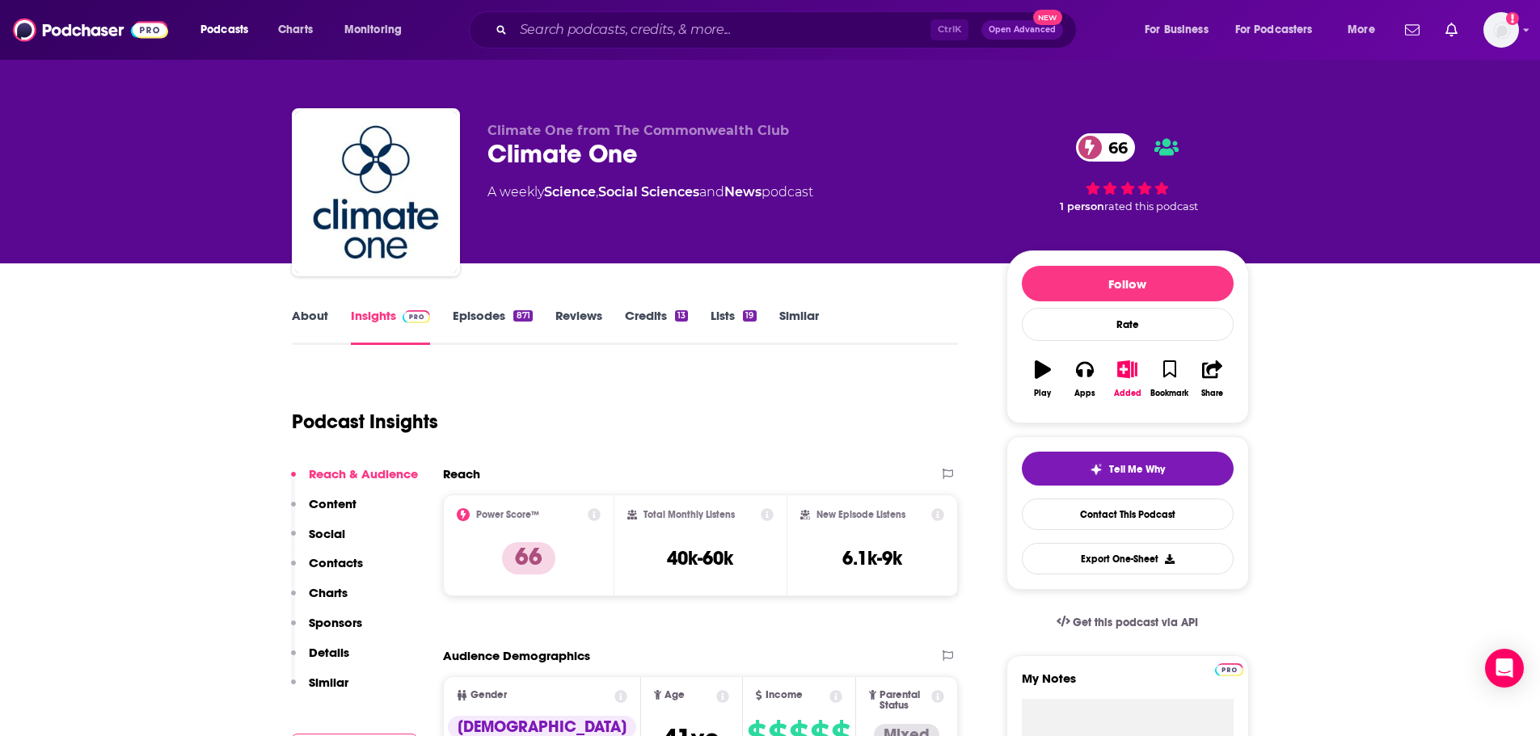
click at [563, 312] on link "Reviews" at bounding box center [578, 326] width 47 height 37
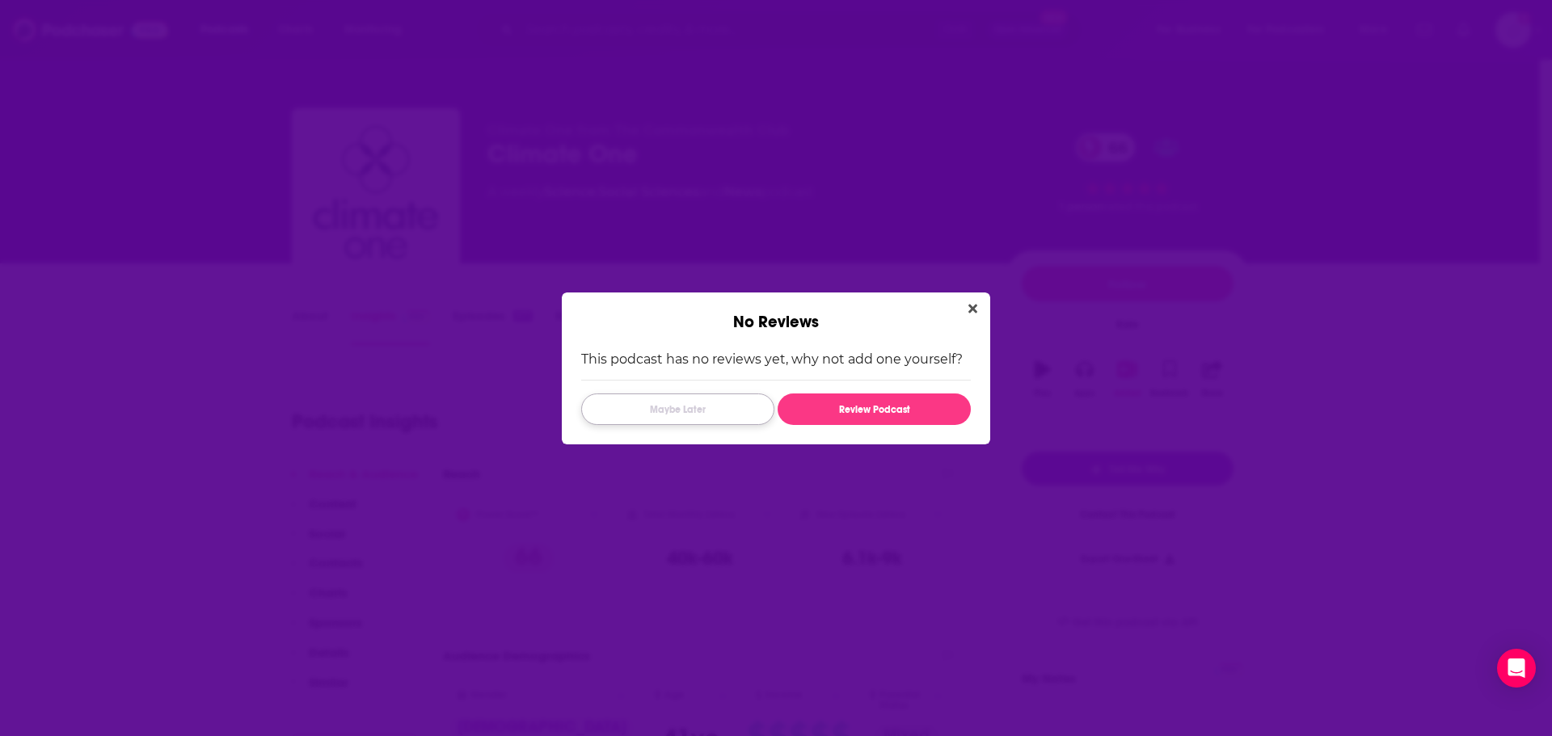
click at [681, 416] on button "Maybe Later" at bounding box center [677, 410] width 193 height 32
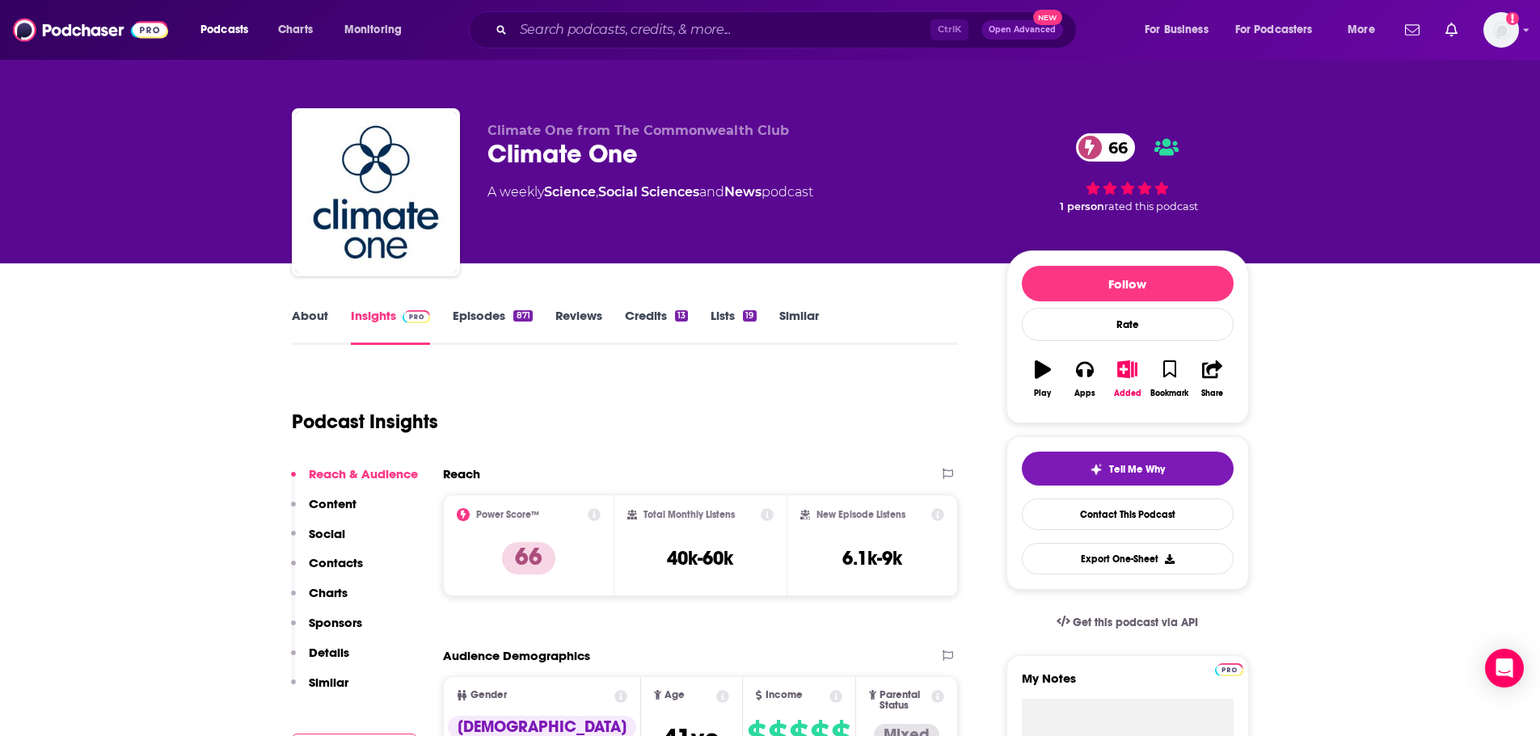
click at [302, 314] on link "About" at bounding box center [310, 326] width 36 height 37
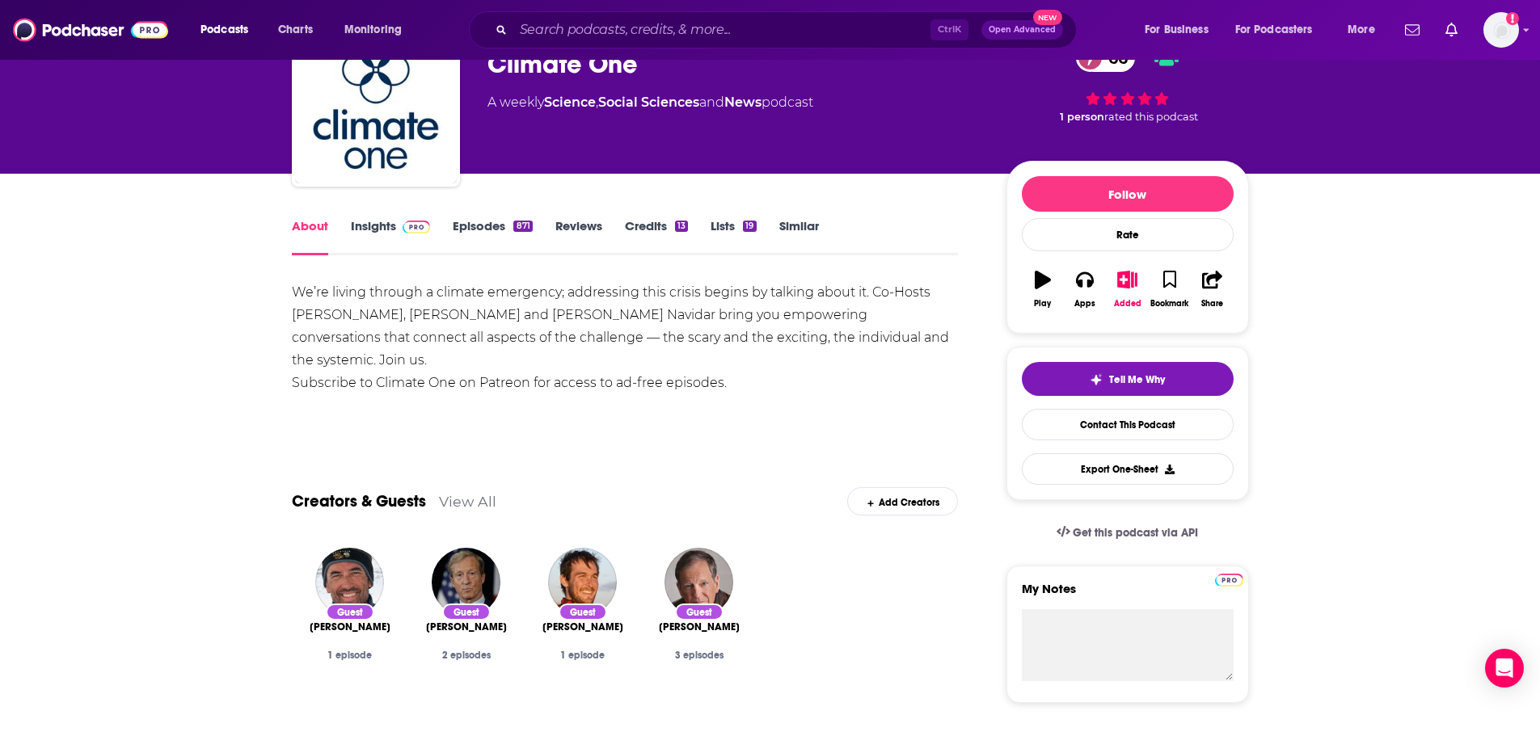
scroll to position [81, 0]
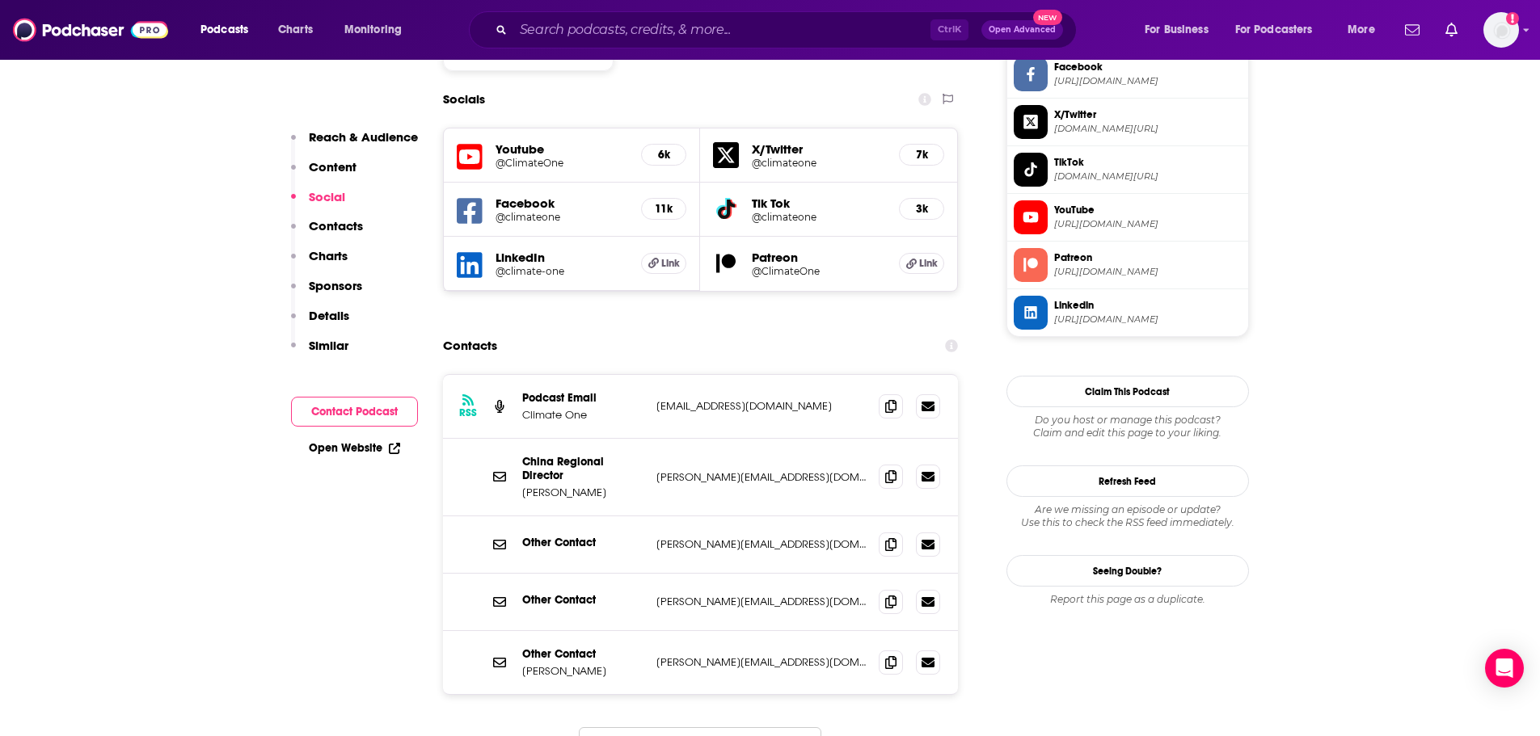
scroll to position [1455, 0]
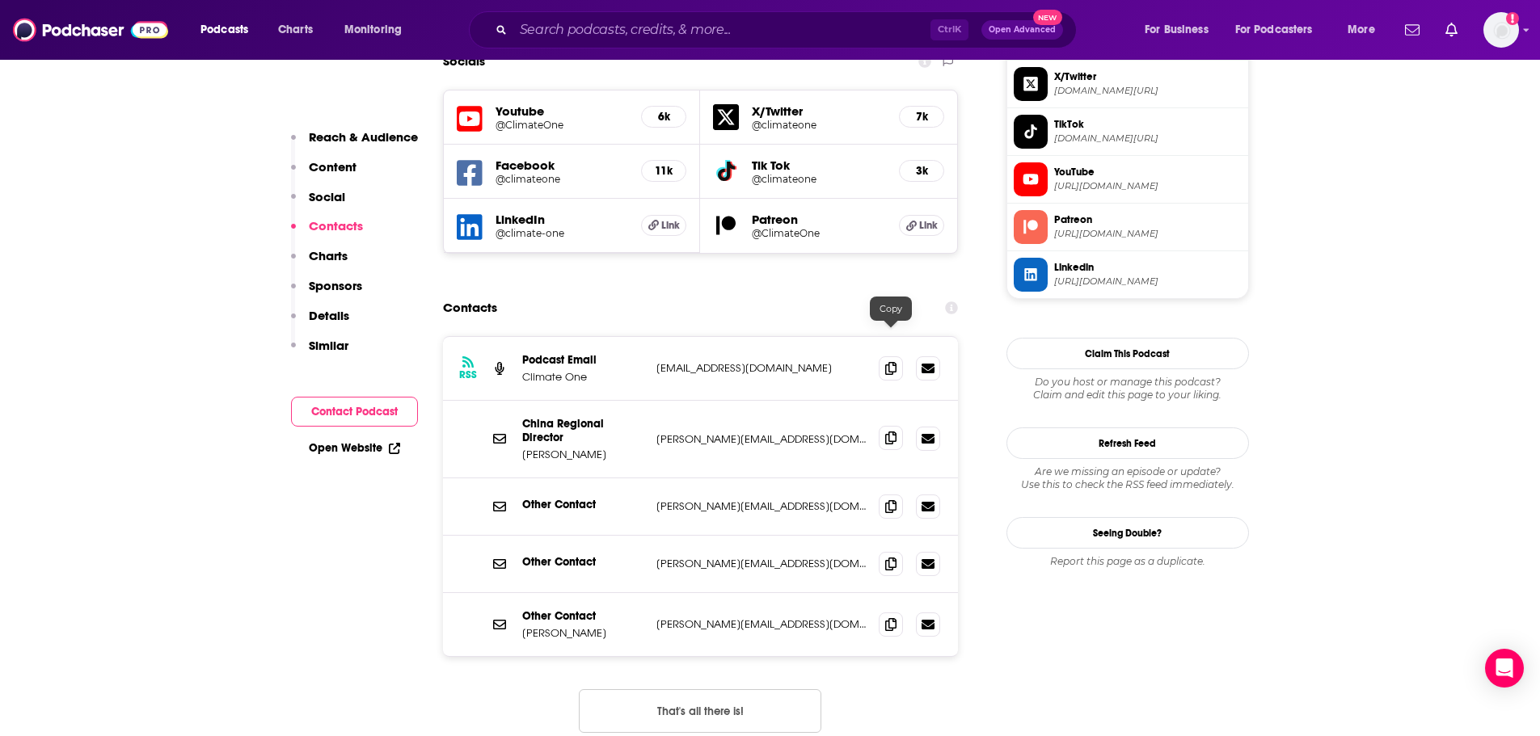
click at [891, 432] on icon at bounding box center [890, 438] width 11 height 13
click at [888, 618] on icon at bounding box center [890, 624] width 11 height 13
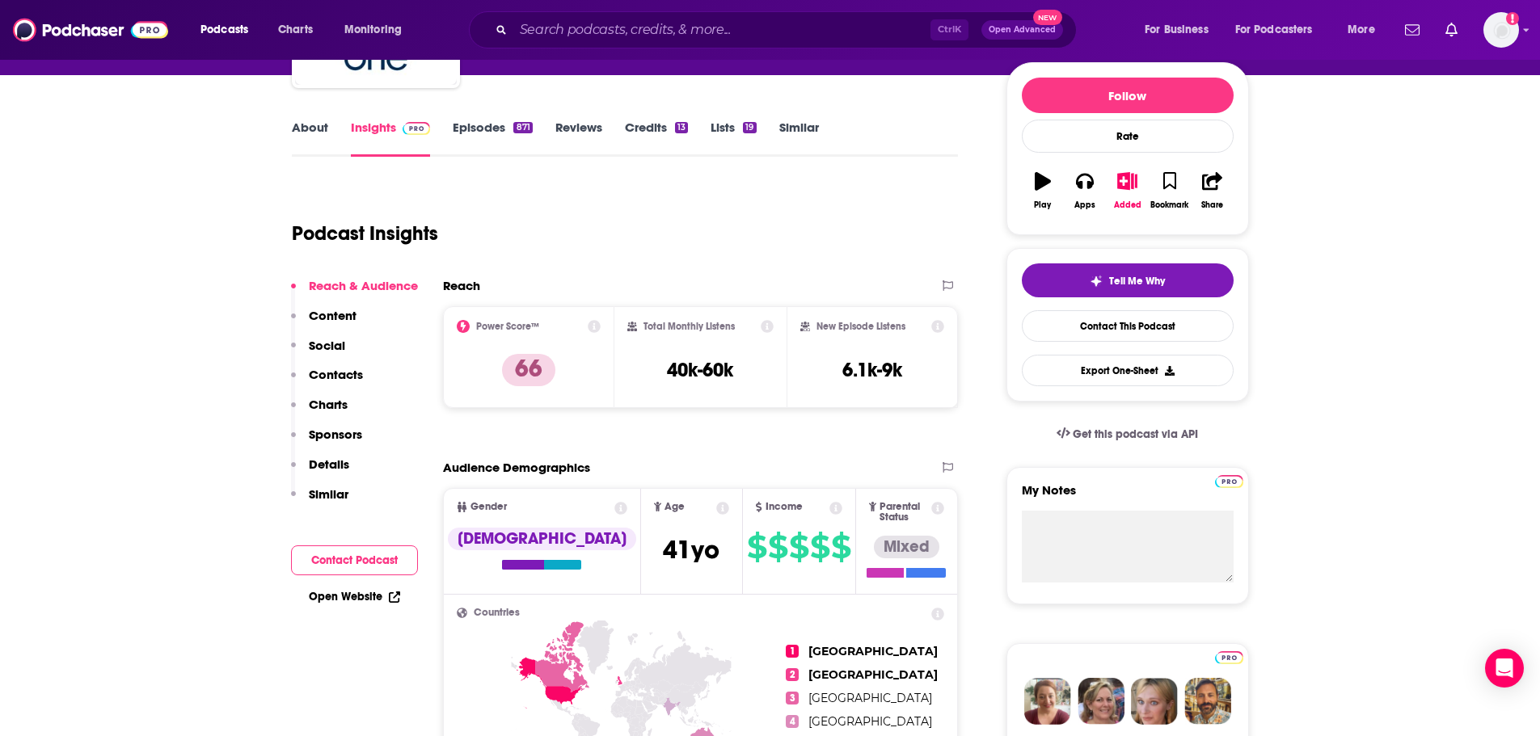
scroll to position [81, 0]
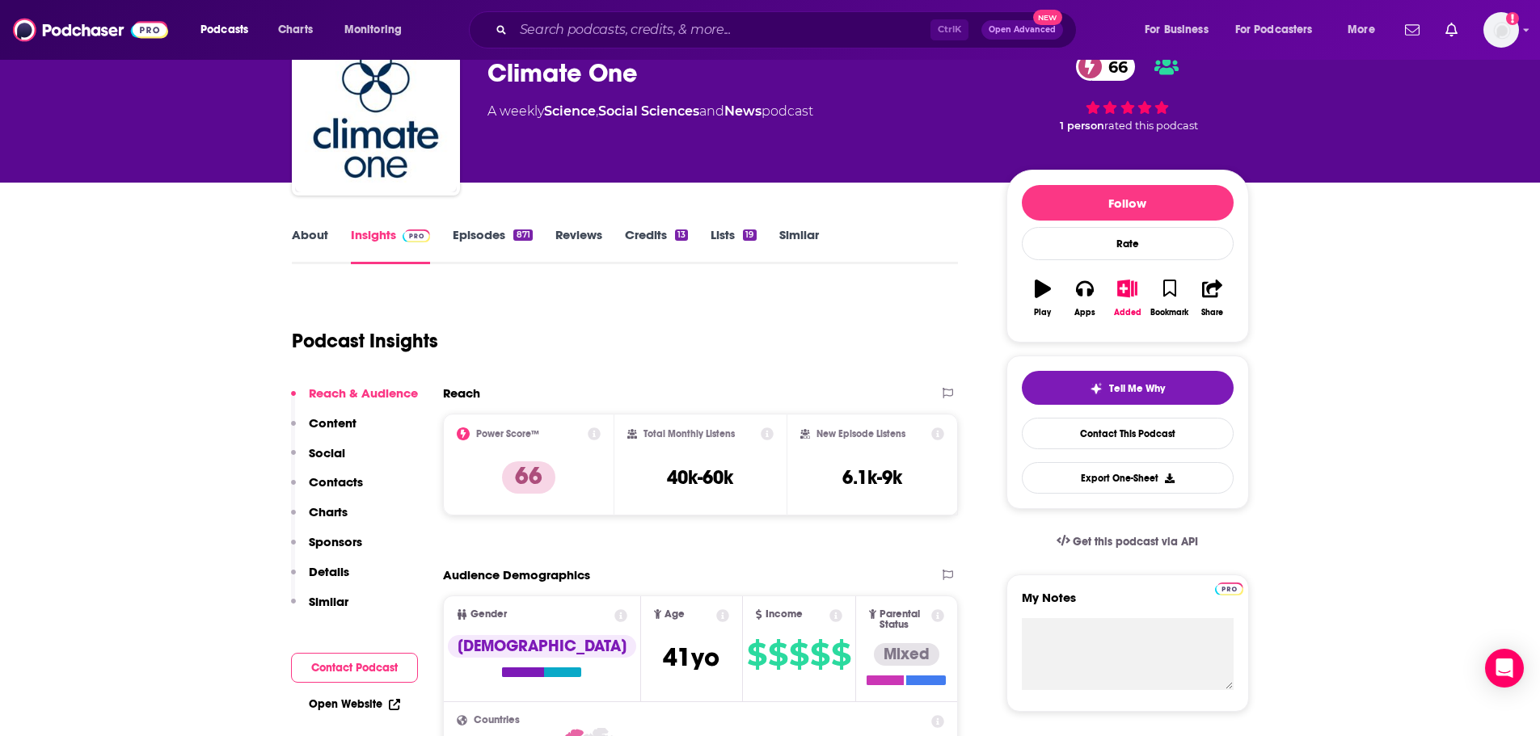
click at [313, 236] on link "About" at bounding box center [310, 245] width 36 height 37
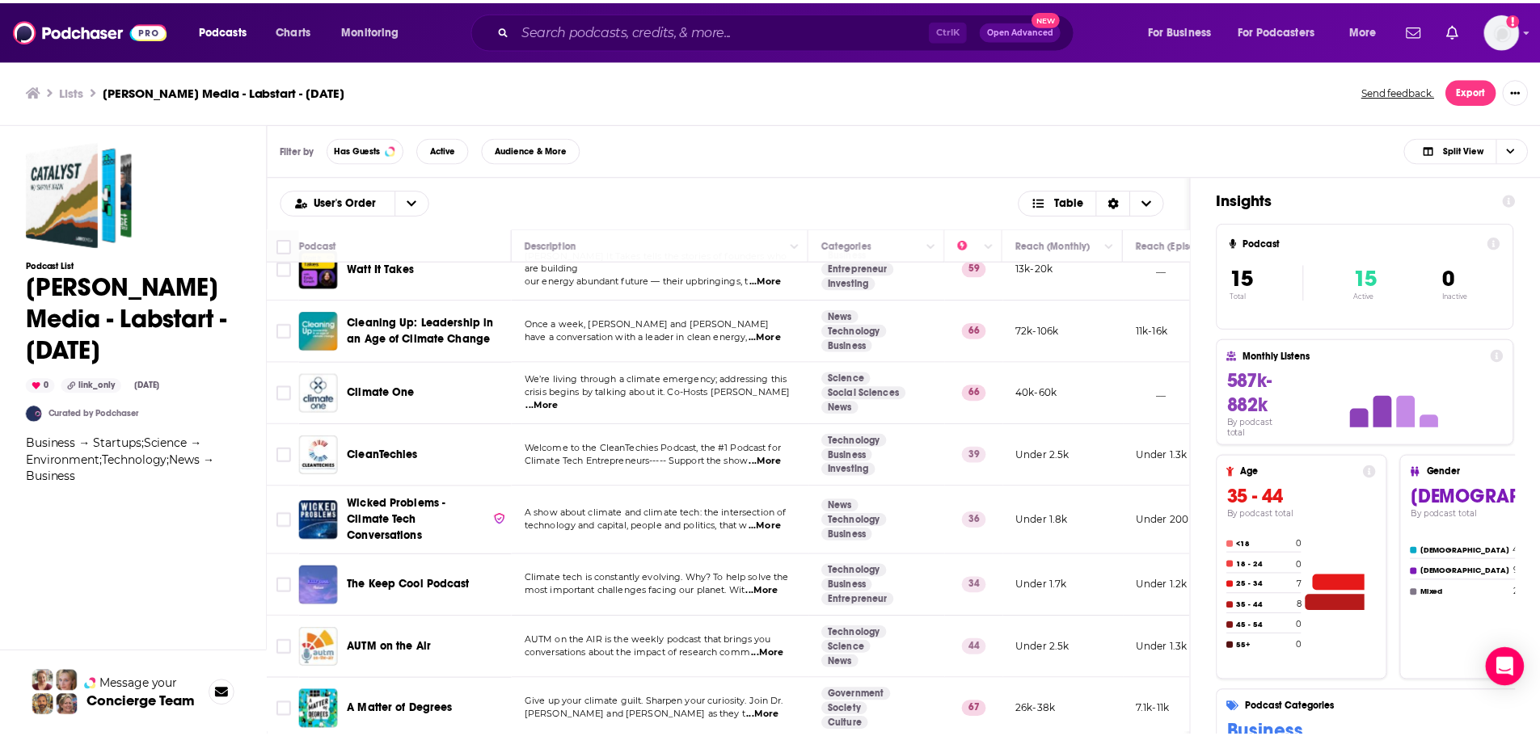
scroll to position [243, 0]
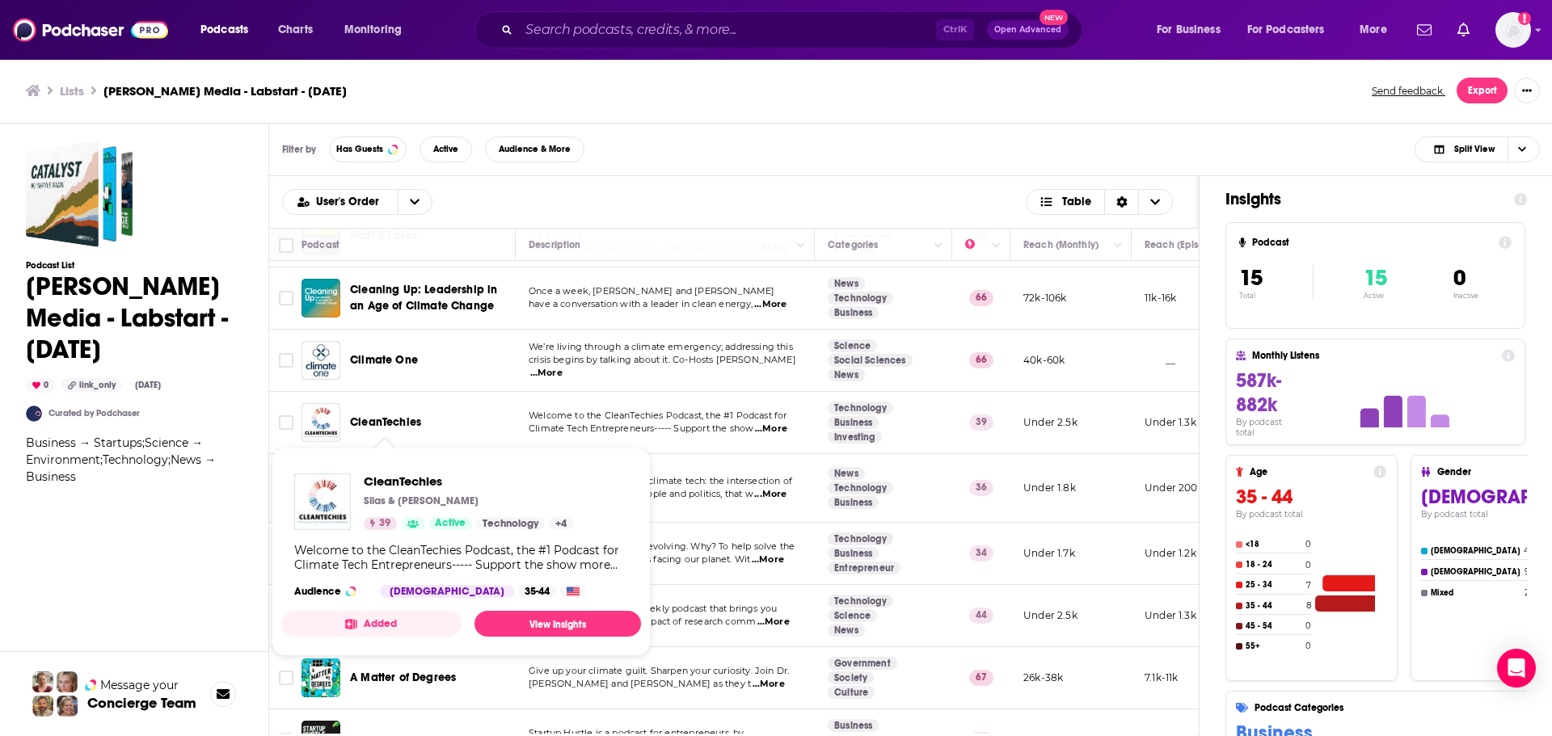
click at [358, 424] on span "CleanTechies" at bounding box center [385, 423] width 71 height 14
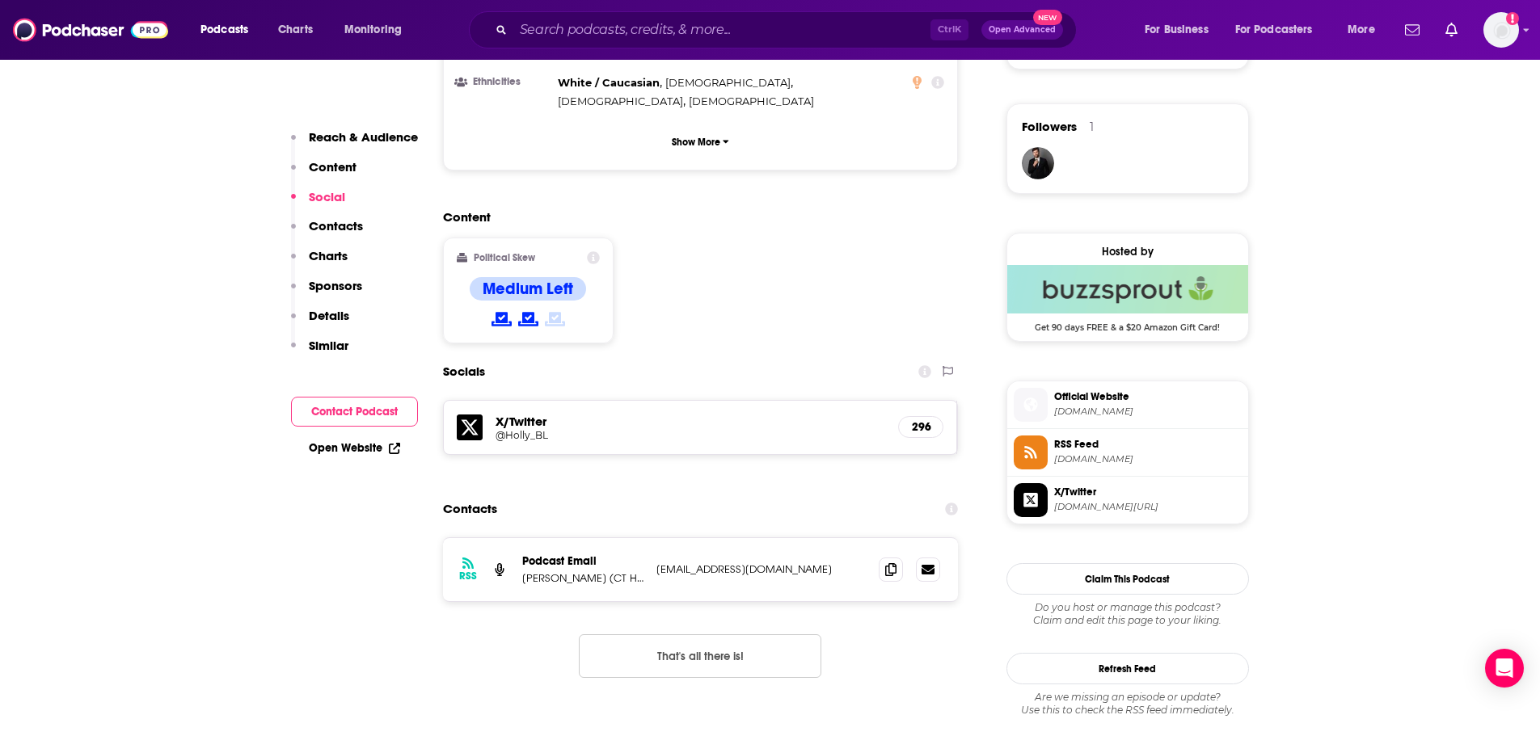
scroll to position [1213, 0]
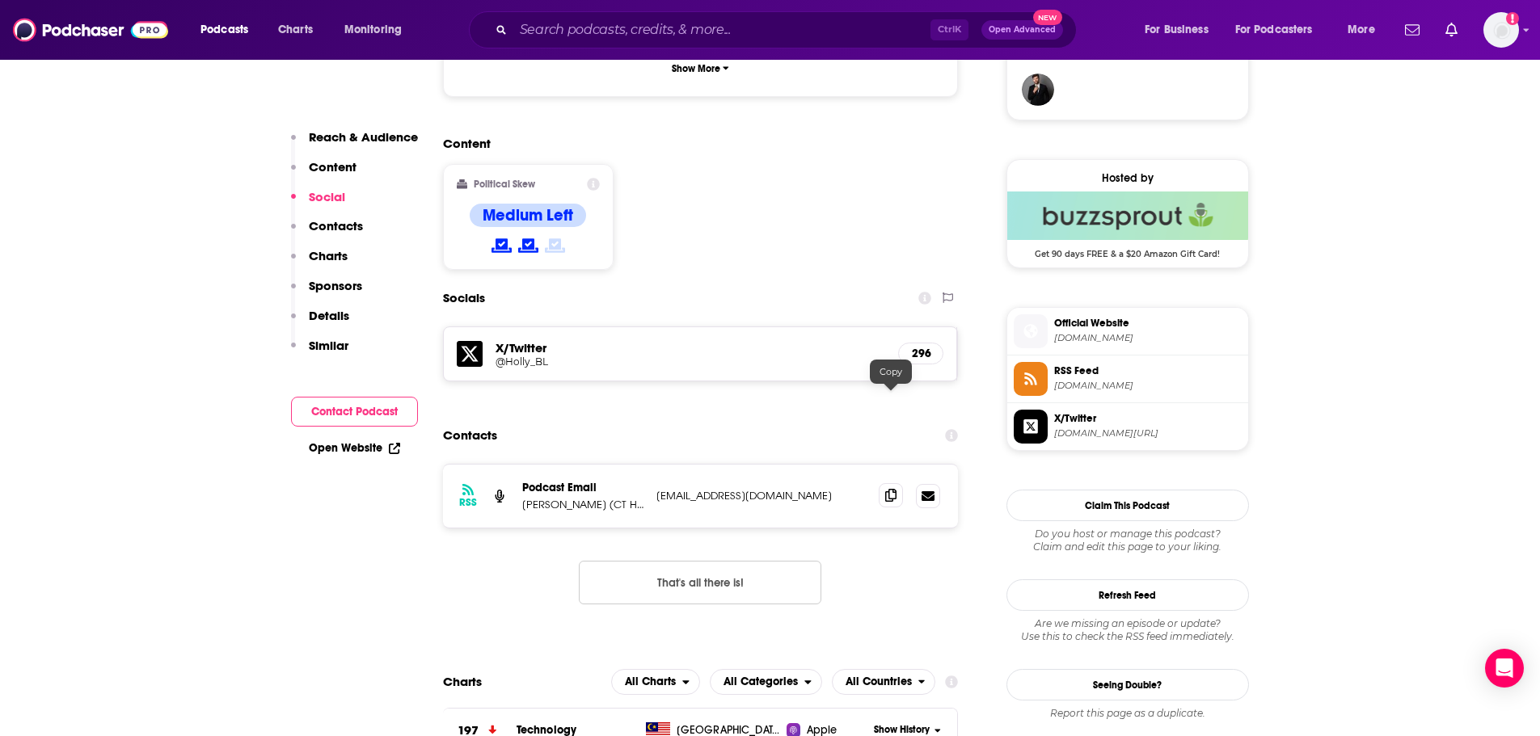
click at [889, 489] on icon at bounding box center [890, 495] width 11 height 13
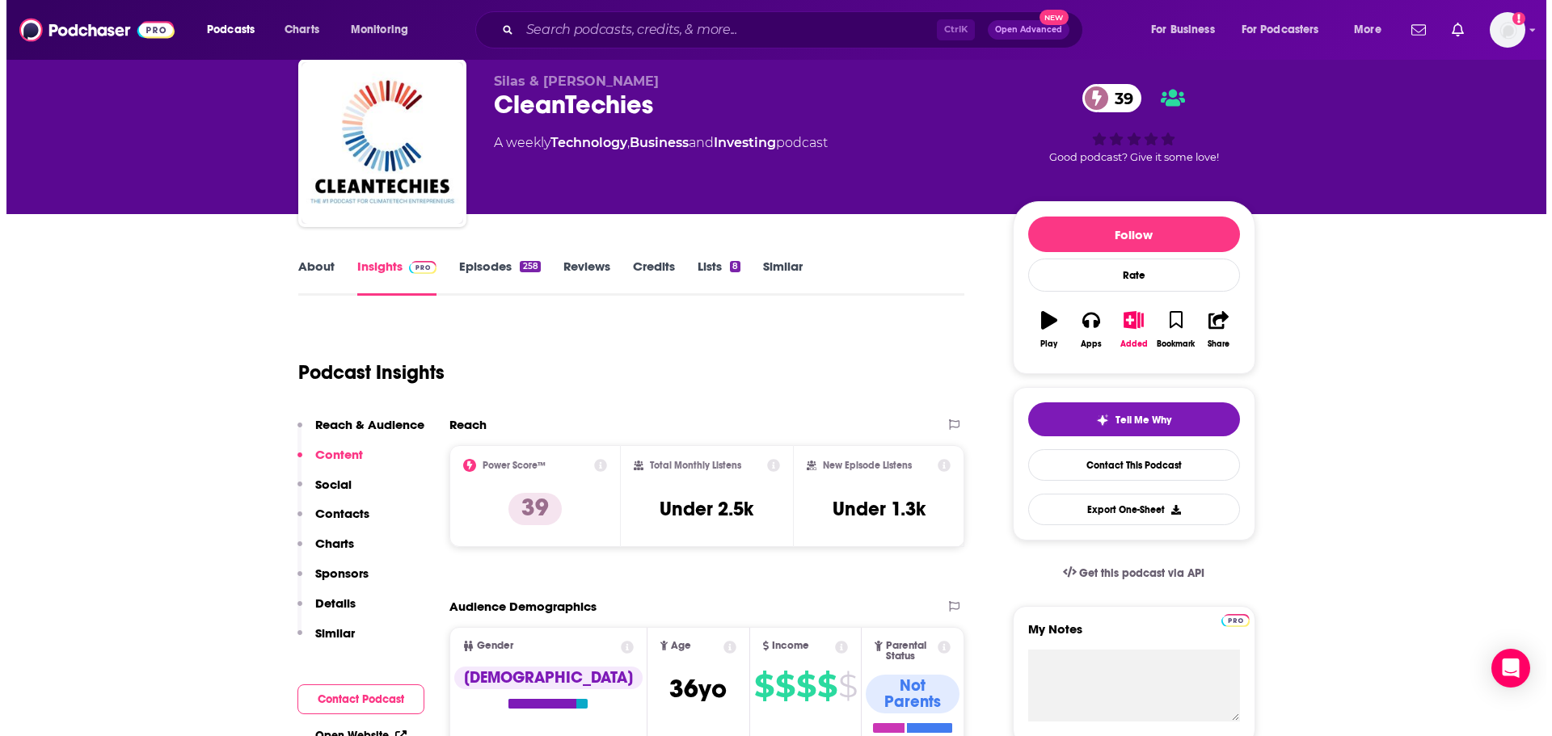
scroll to position [0, 0]
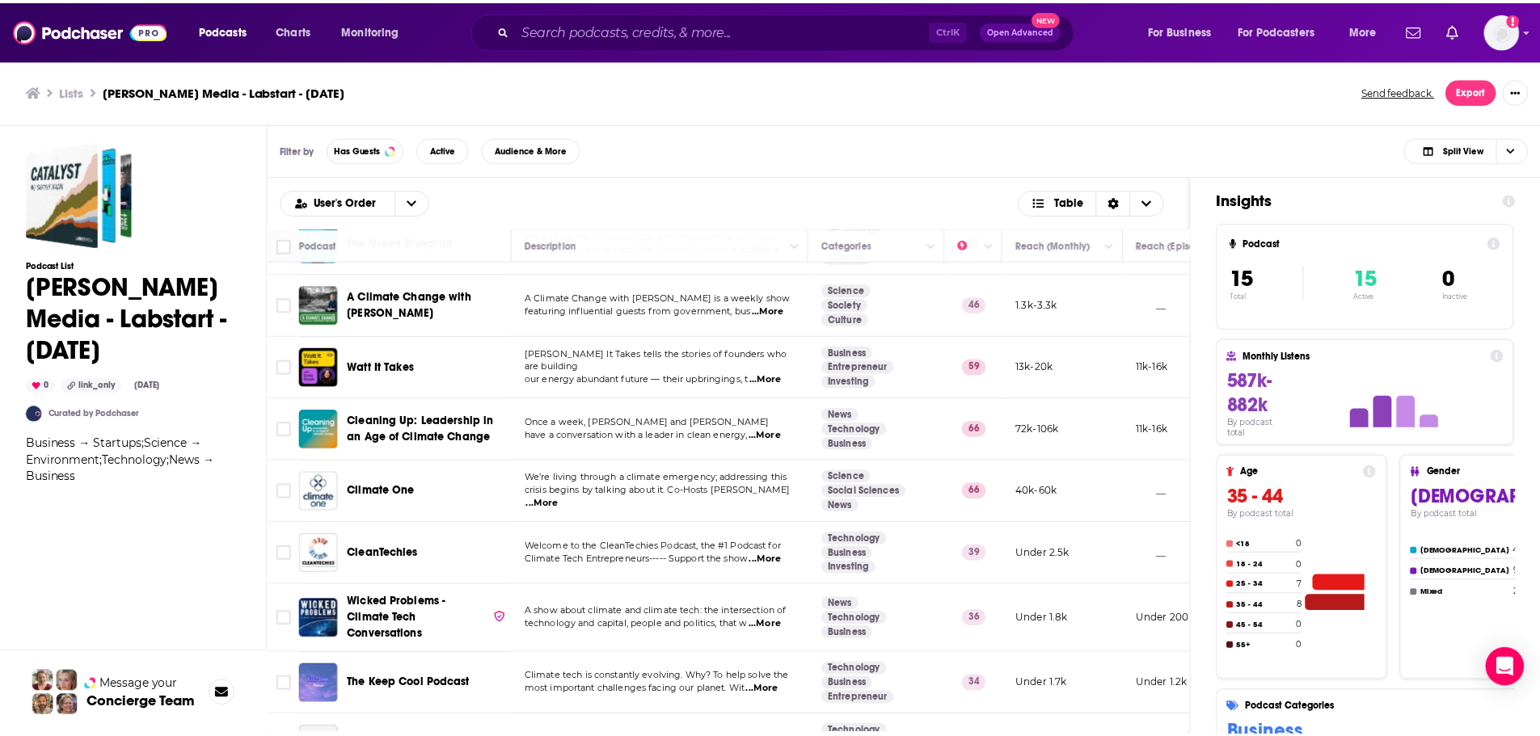
scroll to position [162, 0]
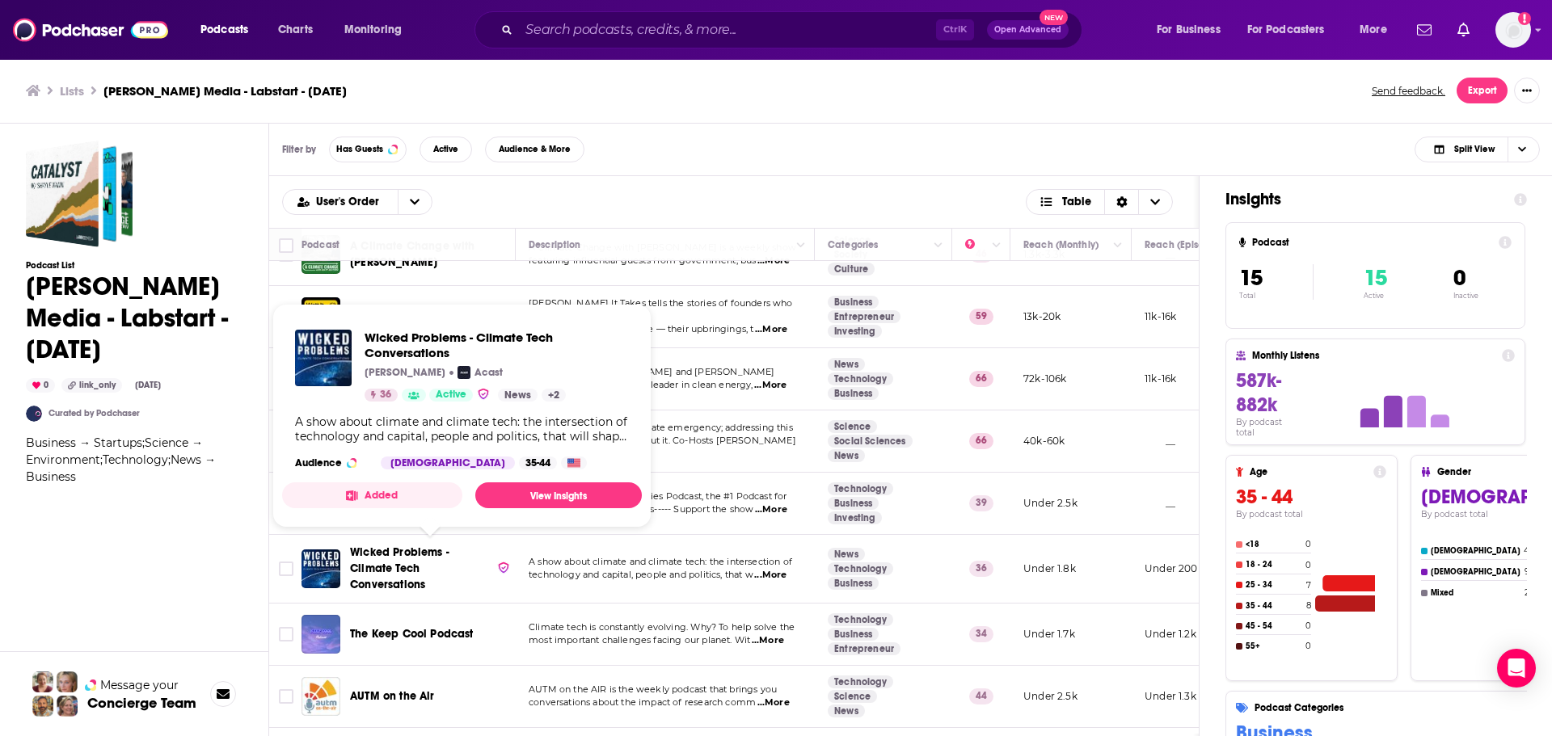
click at [390, 578] on span "Wicked Problems - Climate Tech Conversations" at bounding box center [399, 569] width 99 height 46
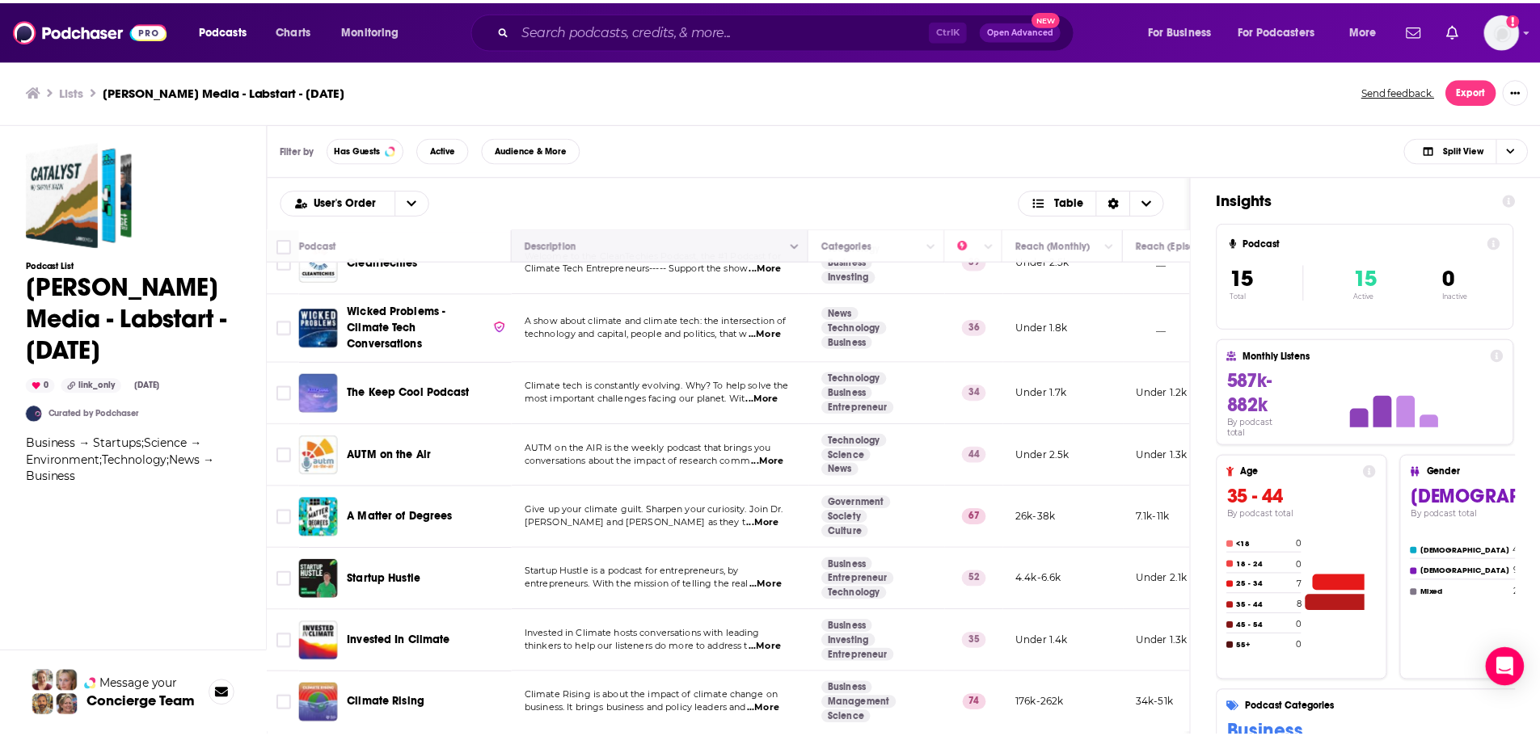
scroll to position [404, 0]
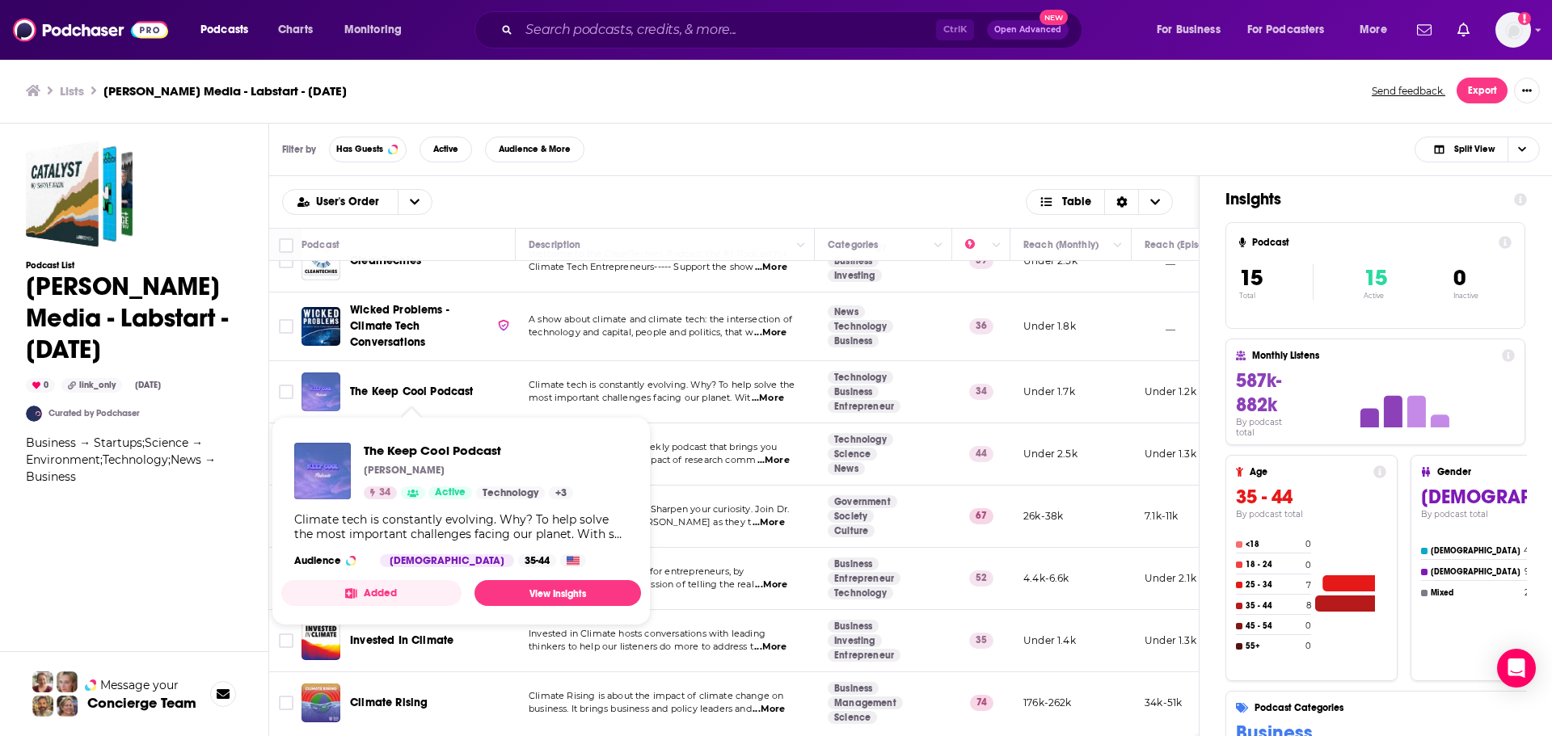
click at [394, 384] on span "The Keep Cool Podcast" at bounding box center [412, 392] width 124 height 16
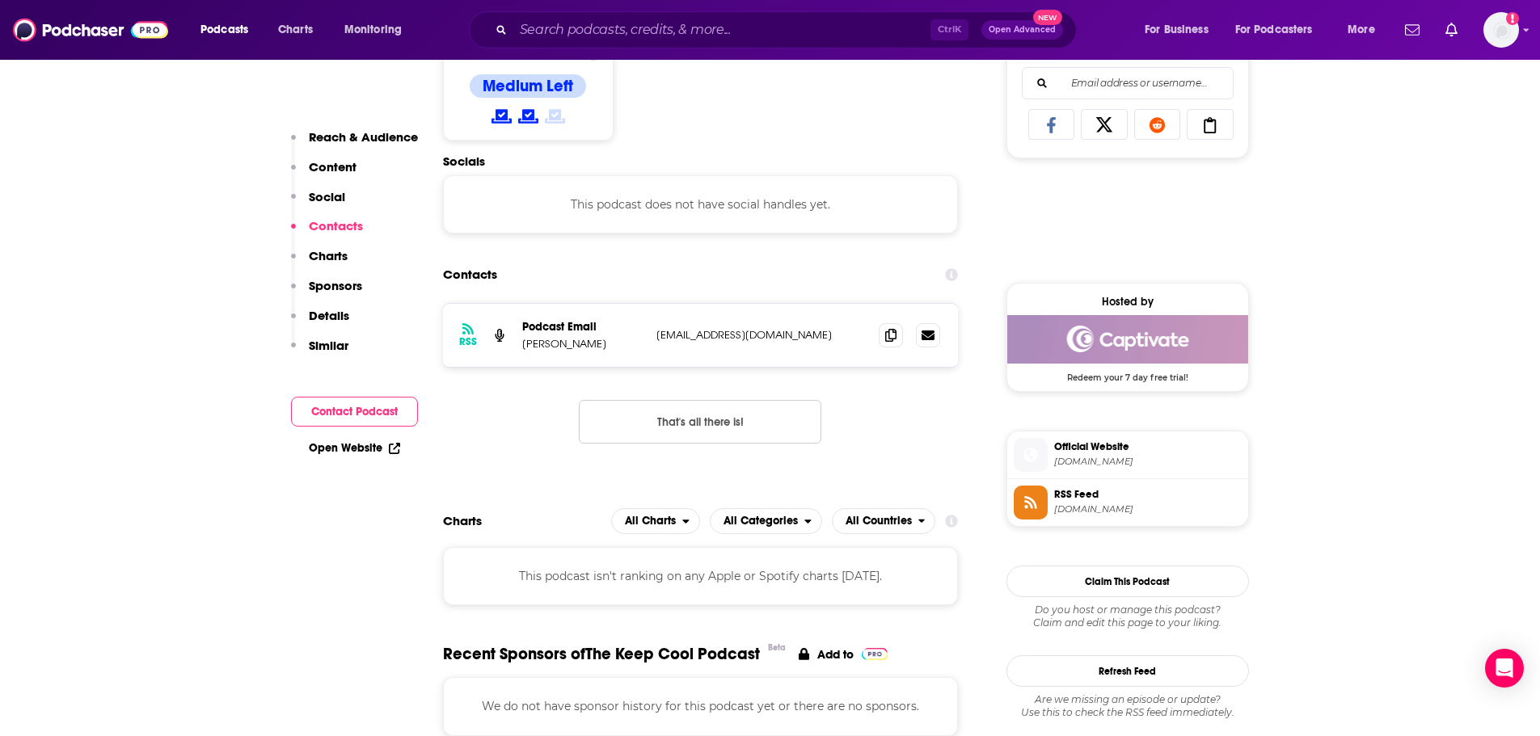
scroll to position [1051, 0]
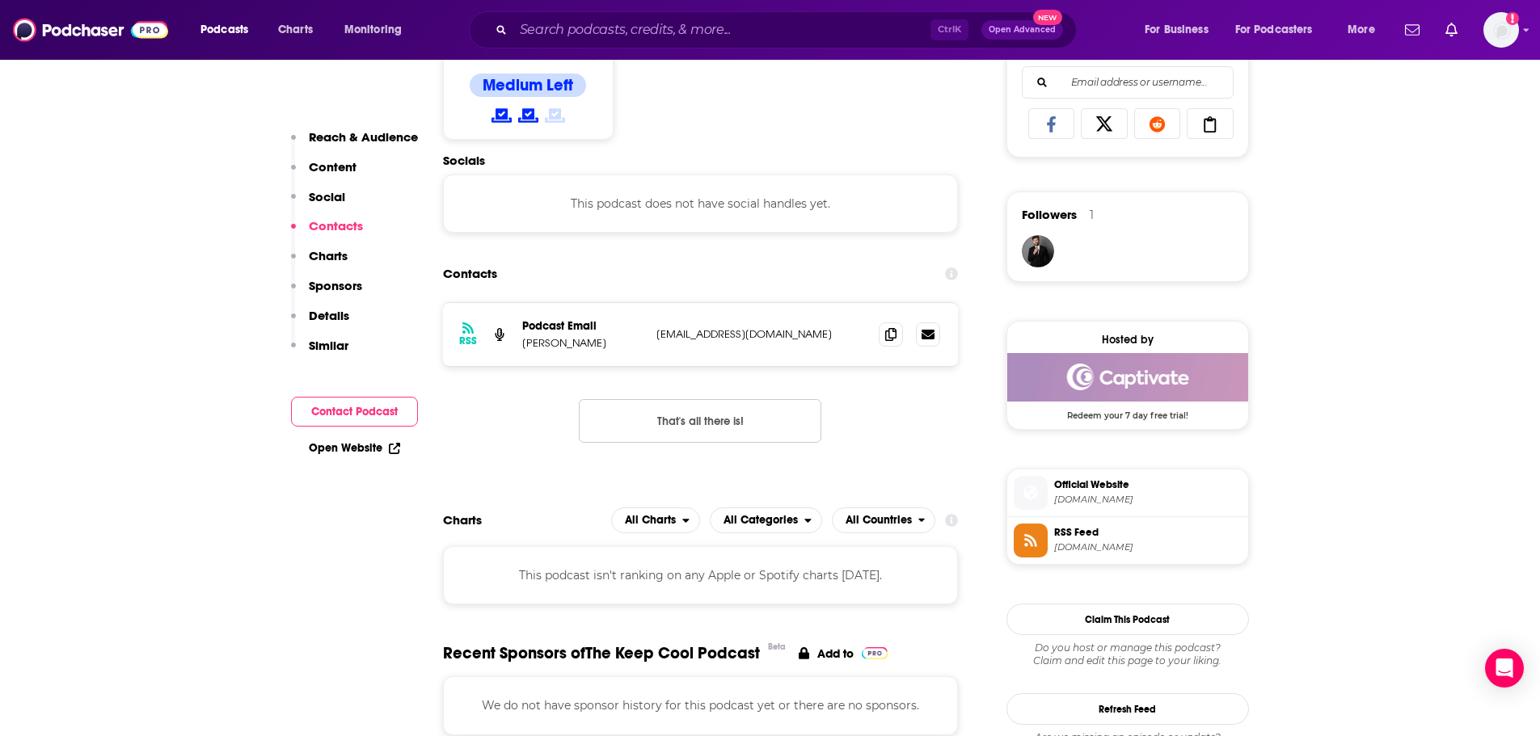
click at [360, 406] on button "Contact Podcast" at bounding box center [354, 412] width 127 height 30
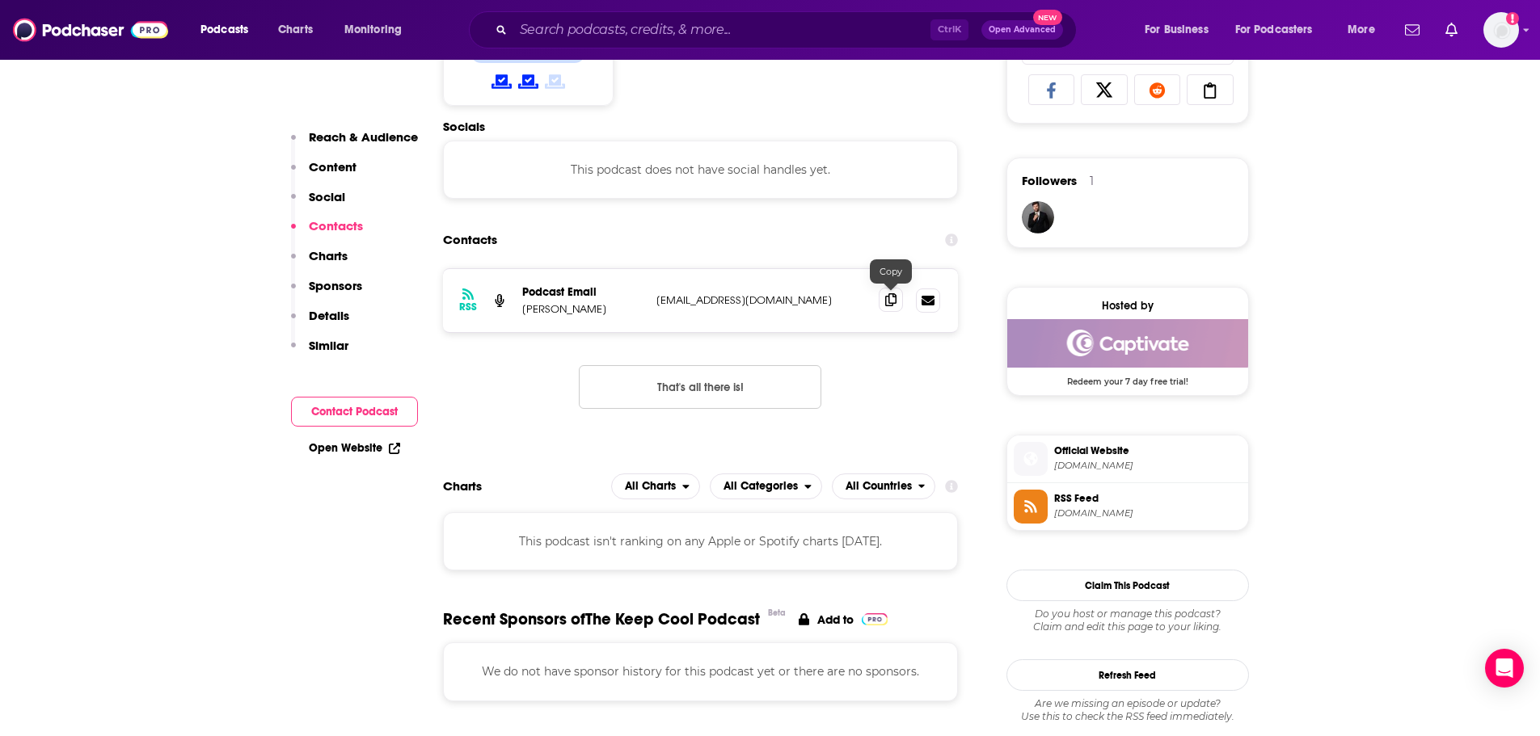
click at [896, 305] on icon at bounding box center [890, 299] width 11 height 13
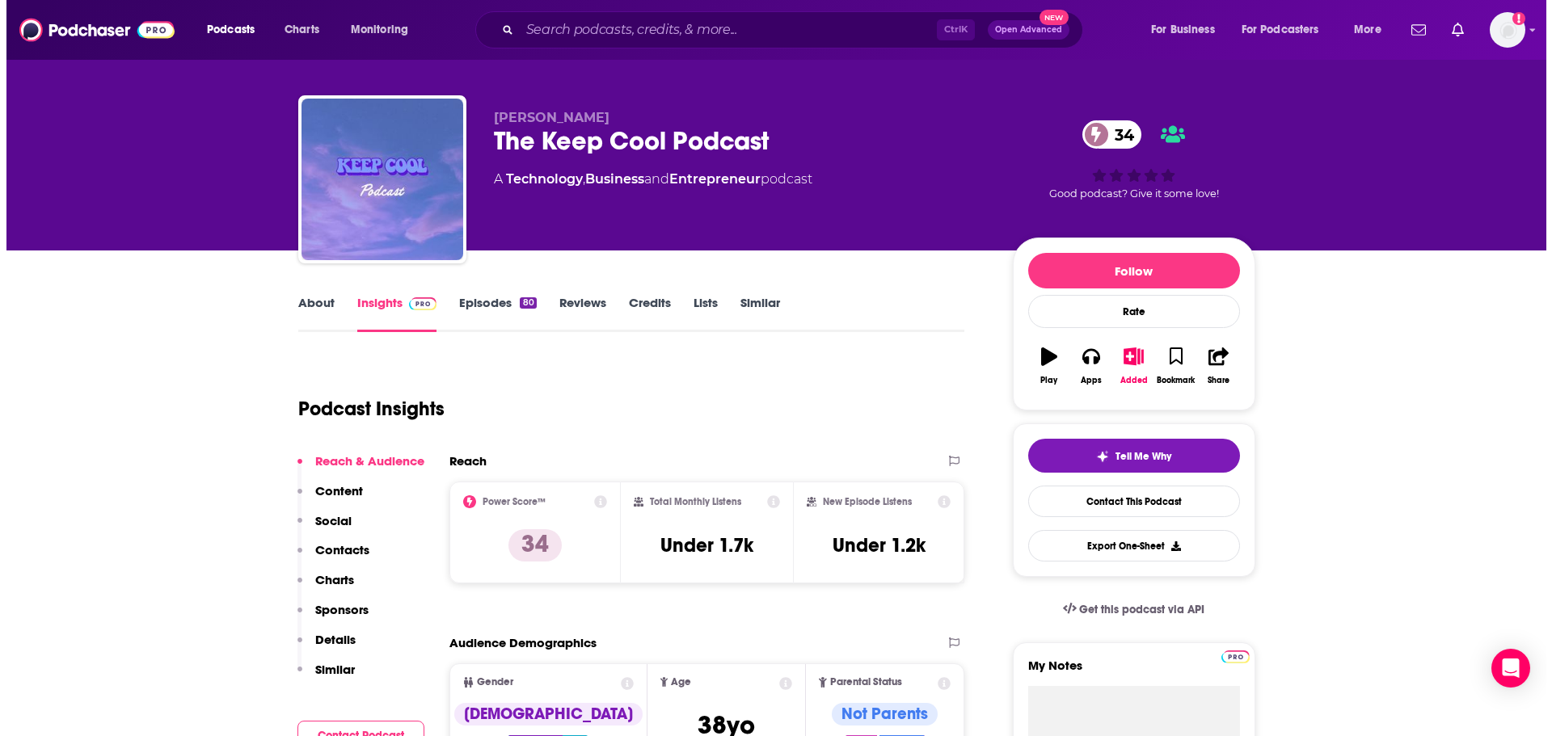
scroll to position [0, 0]
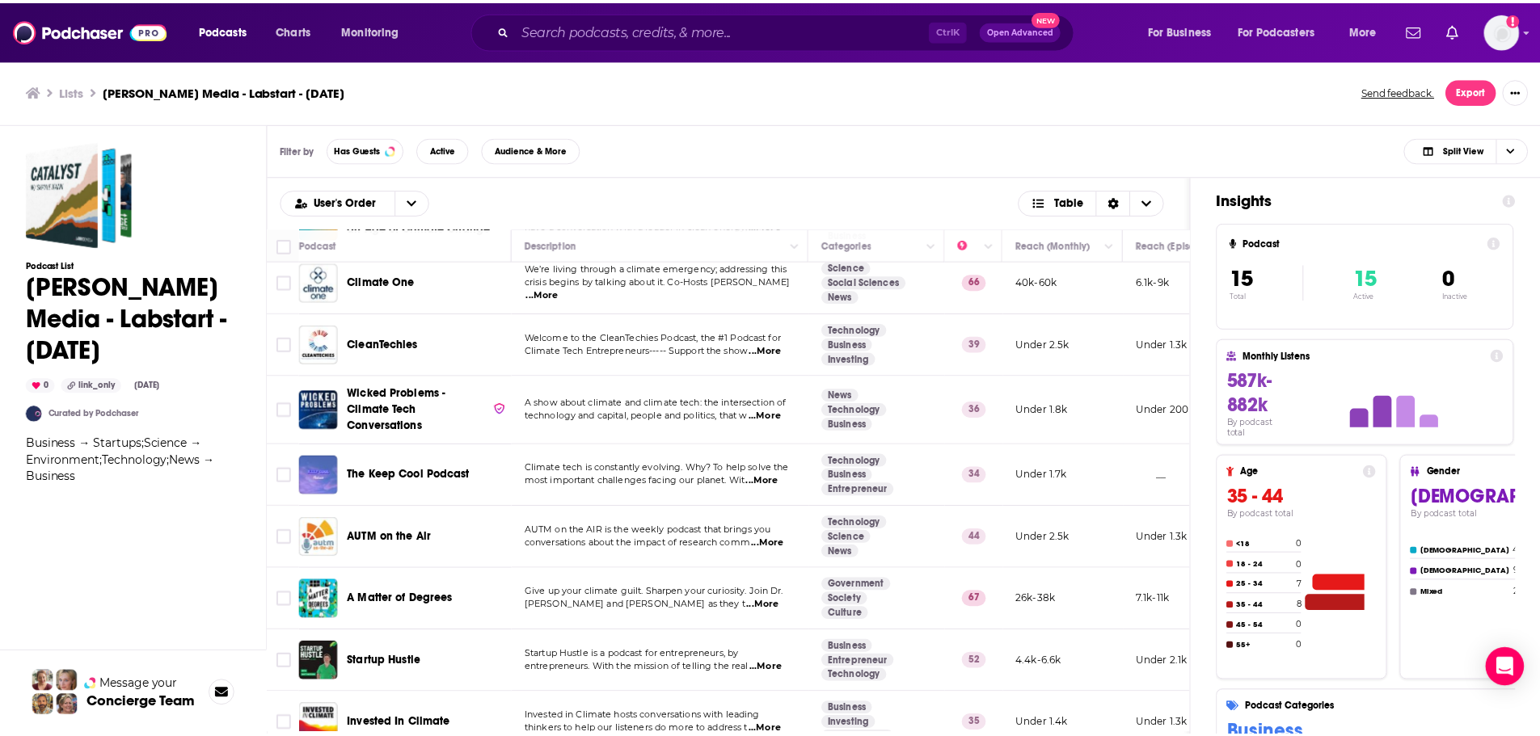
scroll to position [323, 0]
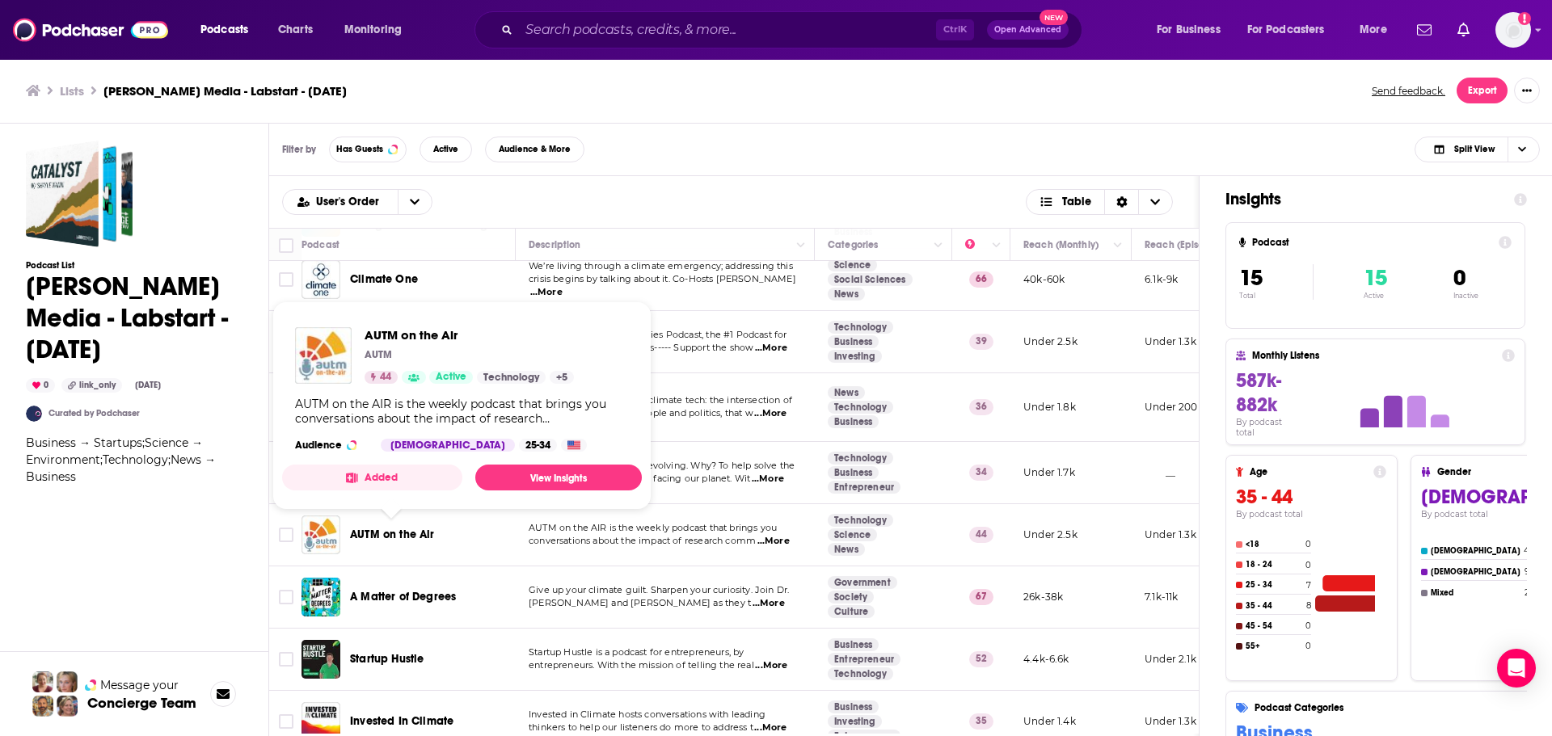
click at [374, 534] on span "AUTM on the Air" at bounding box center [392, 535] width 85 height 14
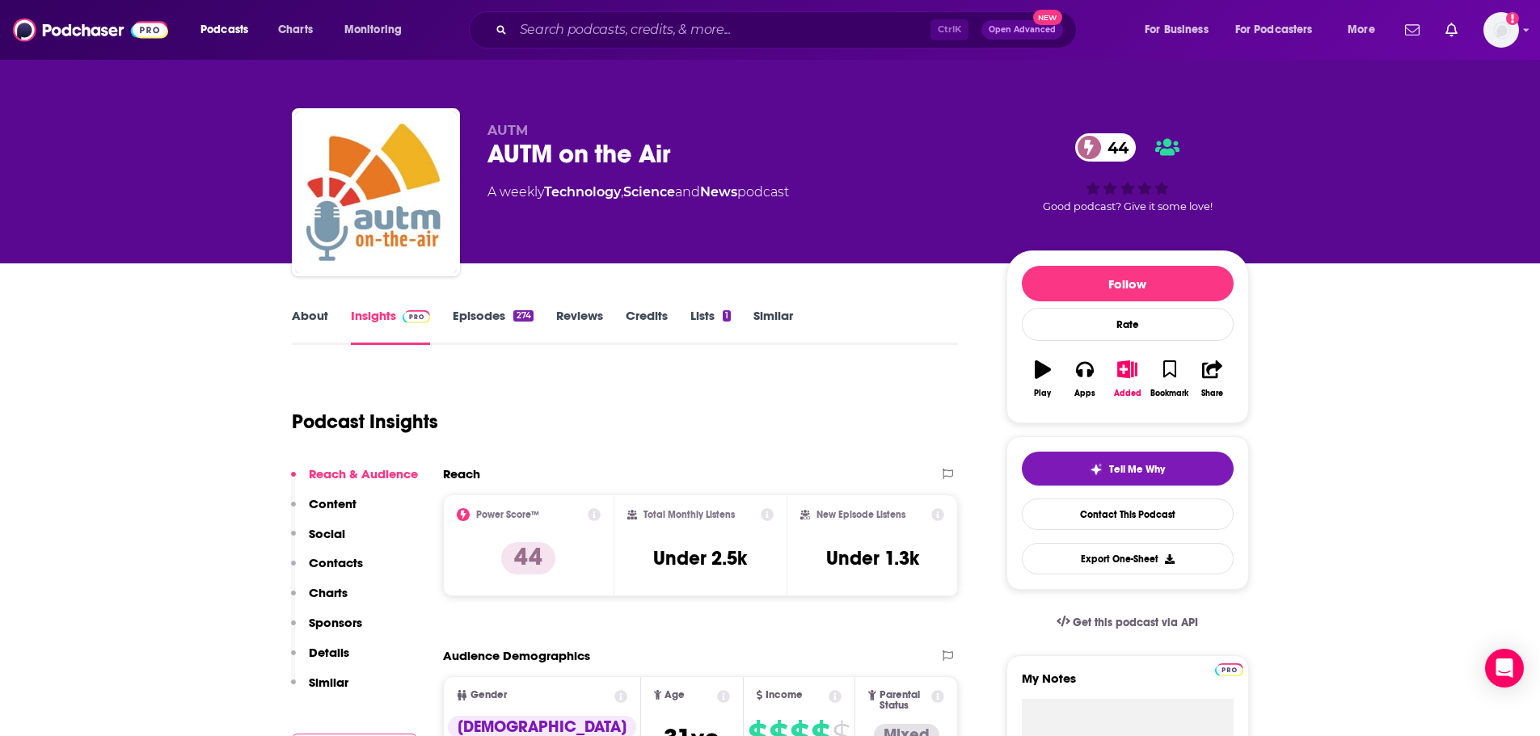
click at [298, 319] on link "About" at bounding box center [310, 326] width 36 height 37
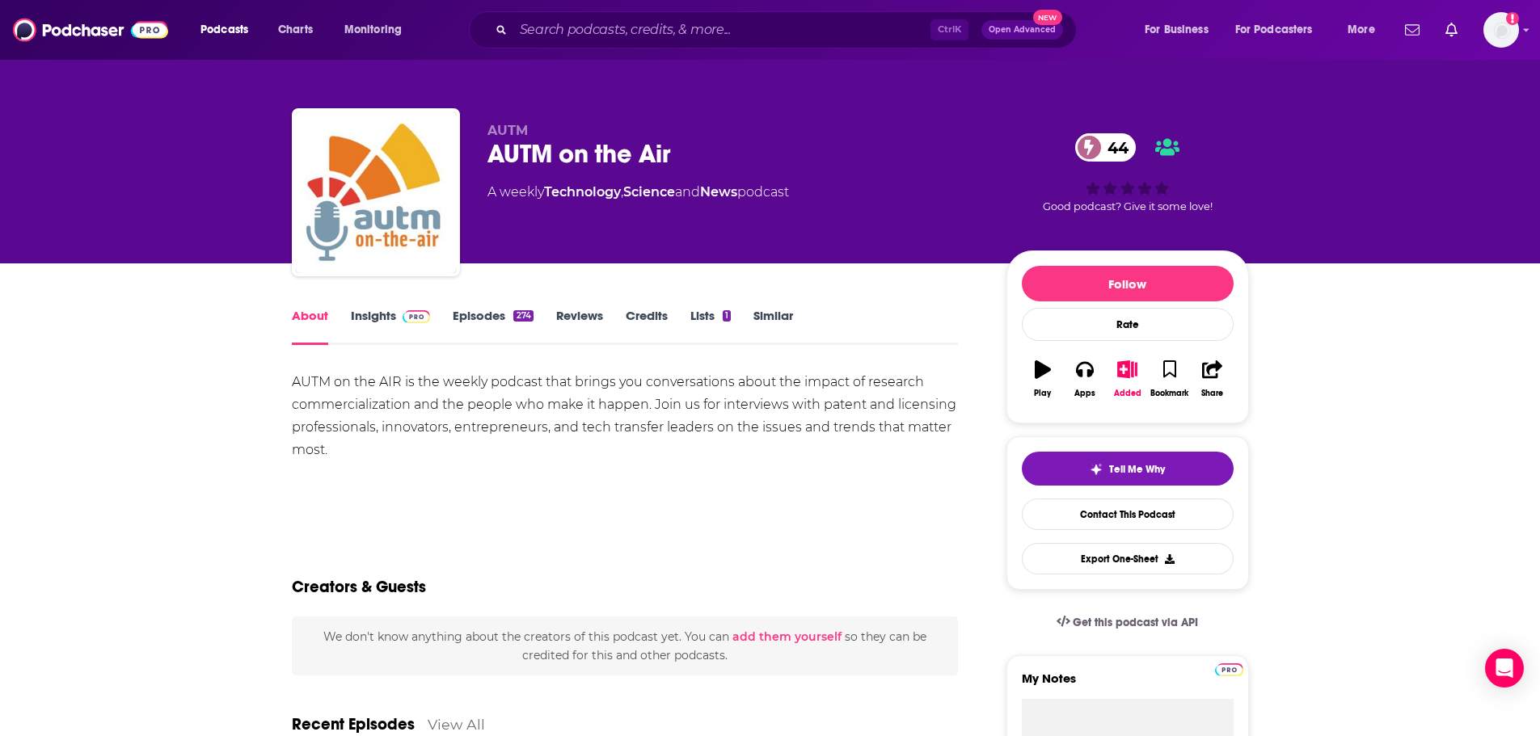
click at [368, 316] on link "Insights" at bounding box center [391, 326] width 80 height 37
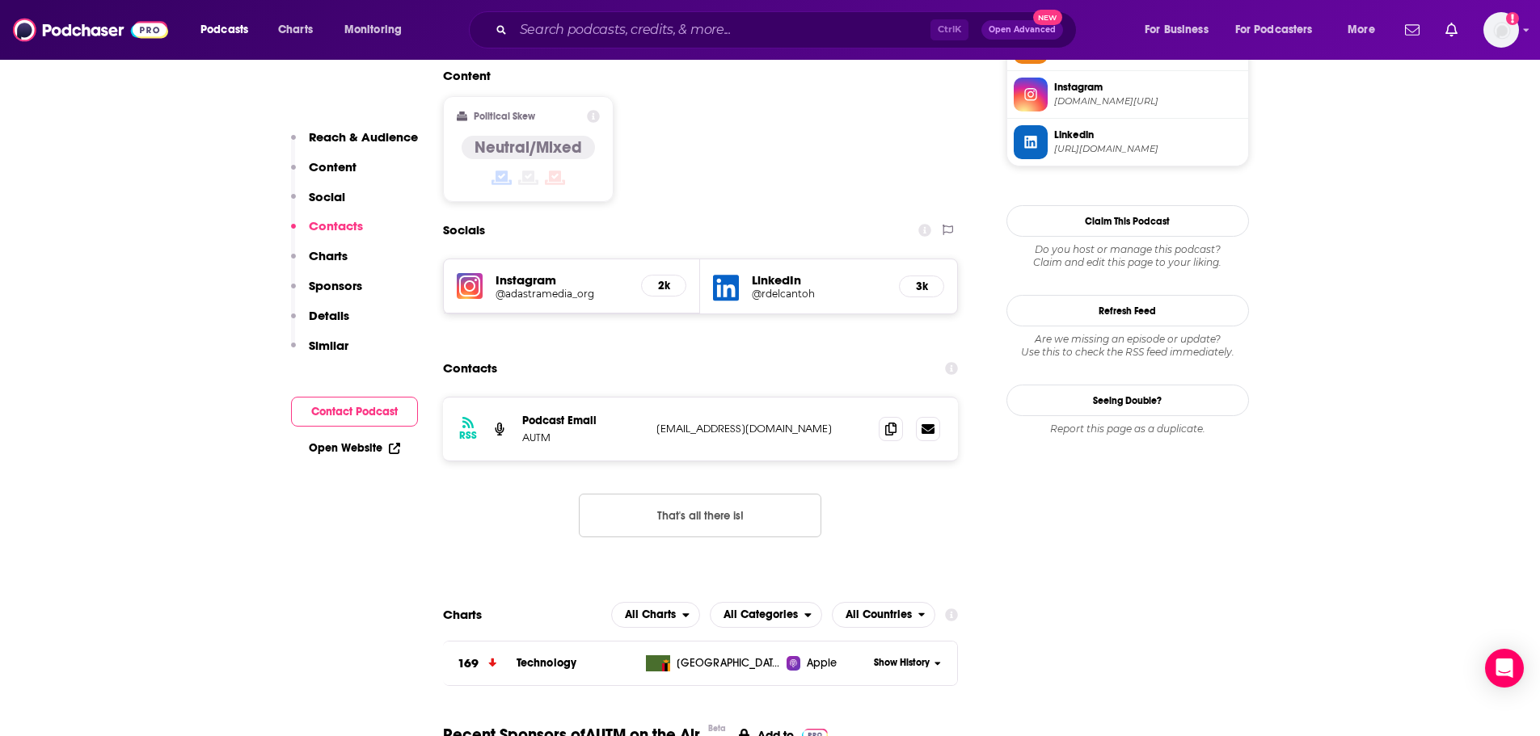
scroll to position [1293, 0]
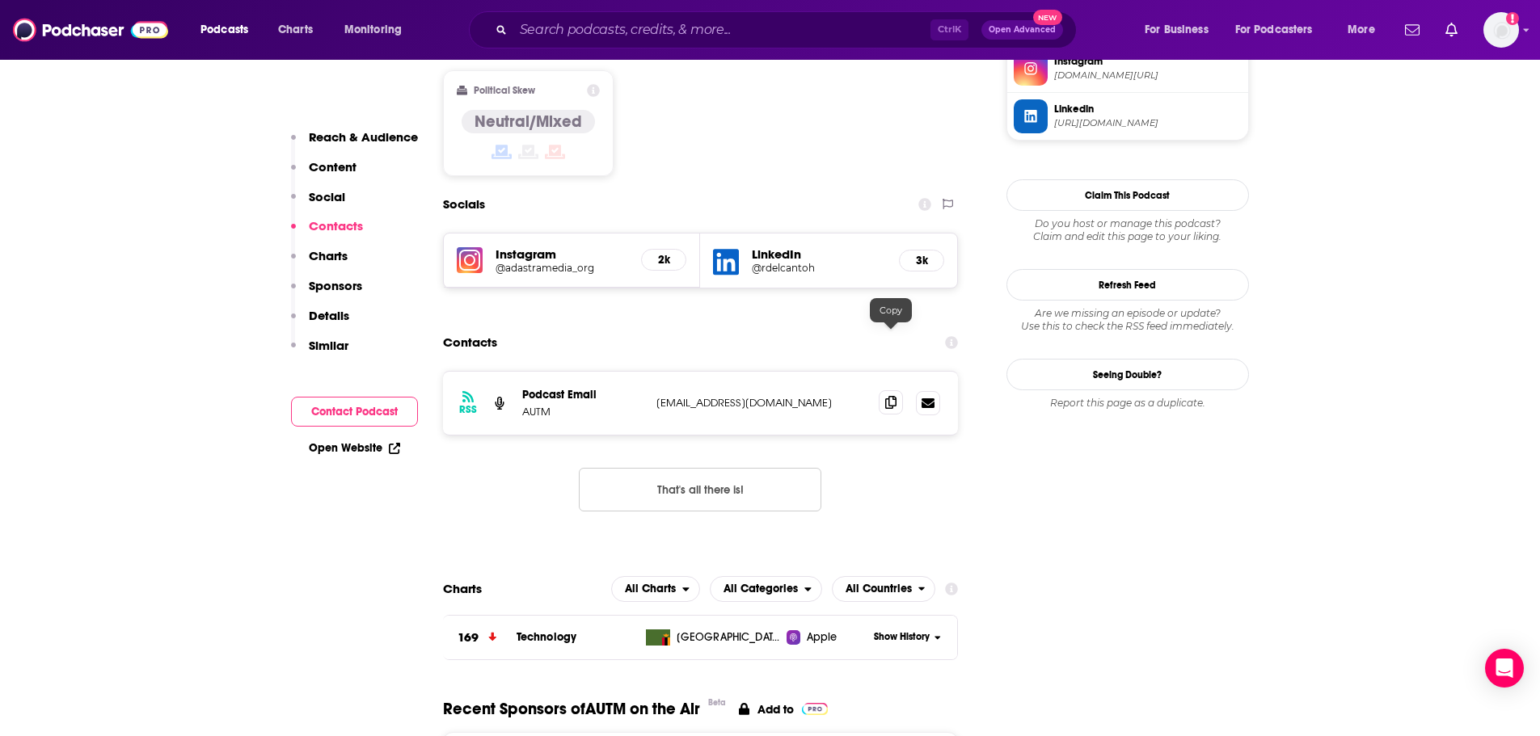
click at [888, 396] on icon at bounding box center [890, 402] width 11 height 13
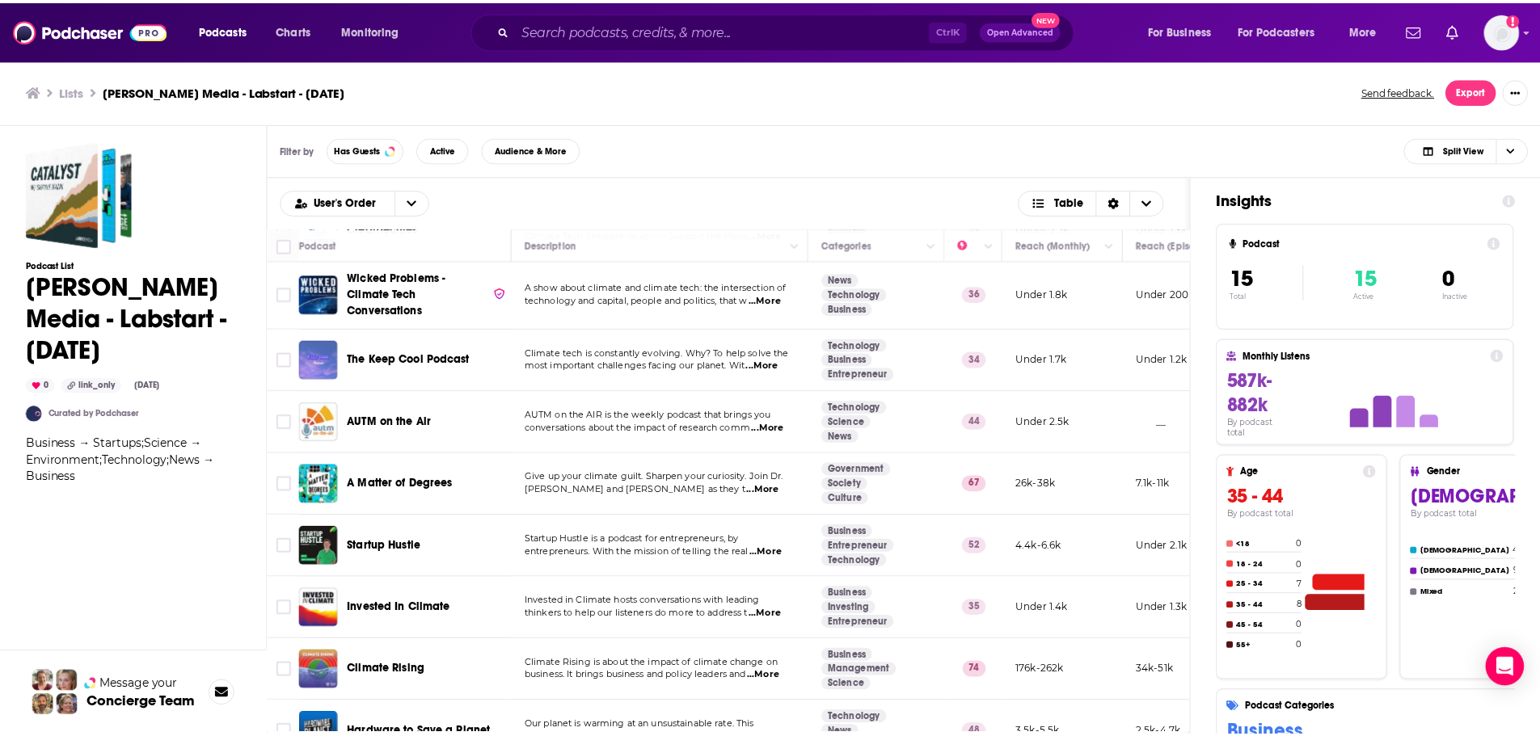
scroll to position [479, 0]
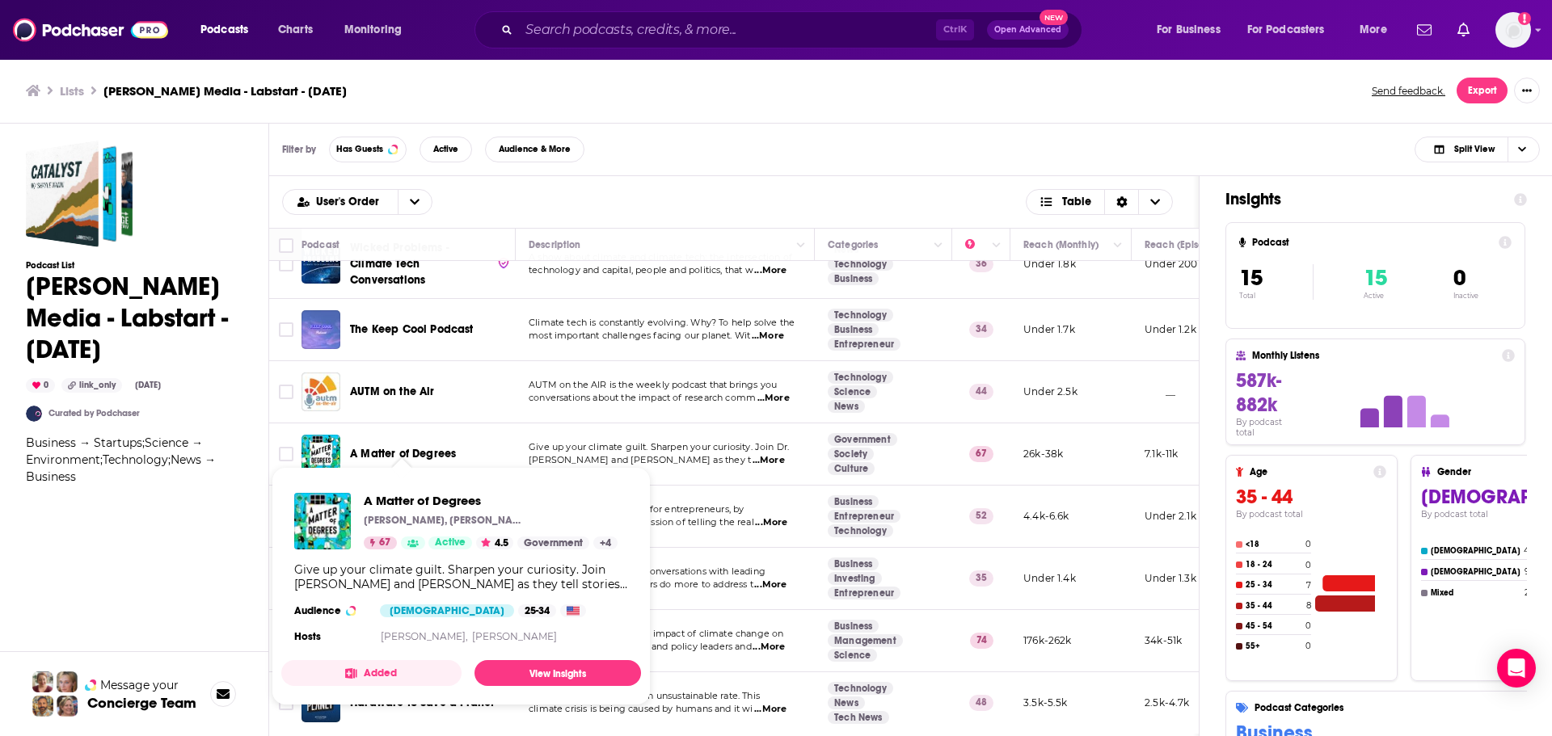
click at [389, 447] on span "A Matter of Degrees" at bounding box center [403, 454] width 106 height 14
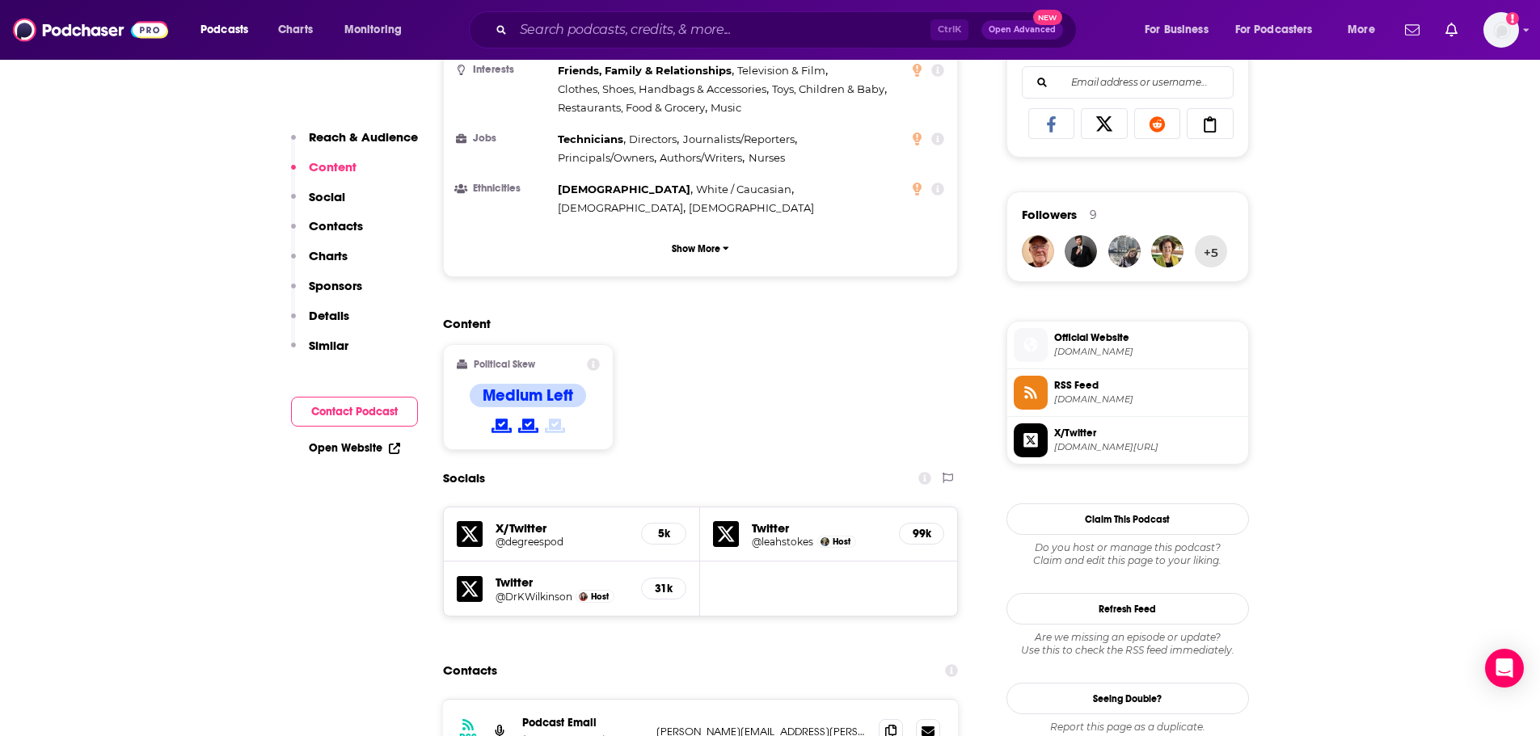
scroll to position [1132, 0]
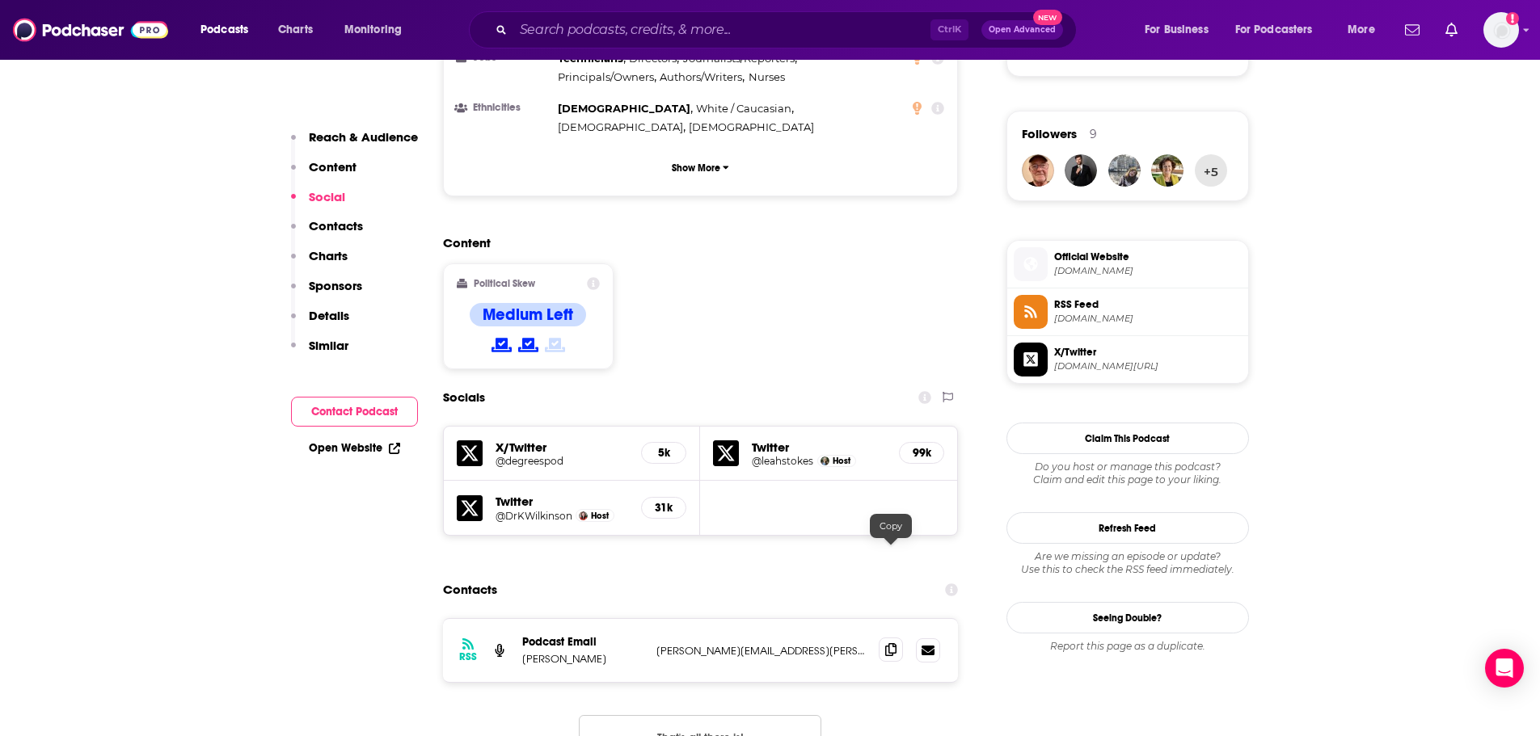
click at [890, 643] on icon at bounding box center [890, 649] width 11 height 13
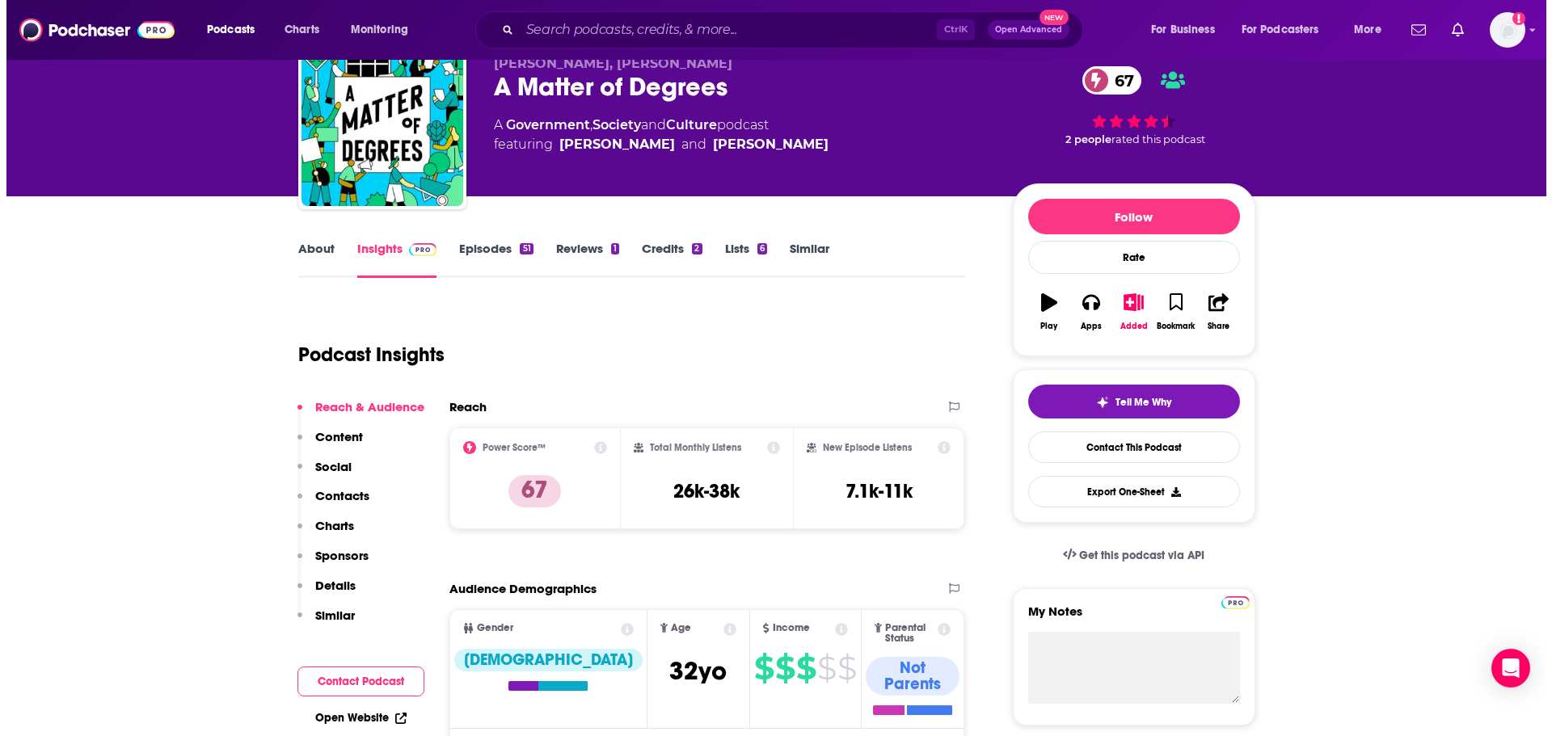
scroll to position [0, 0]
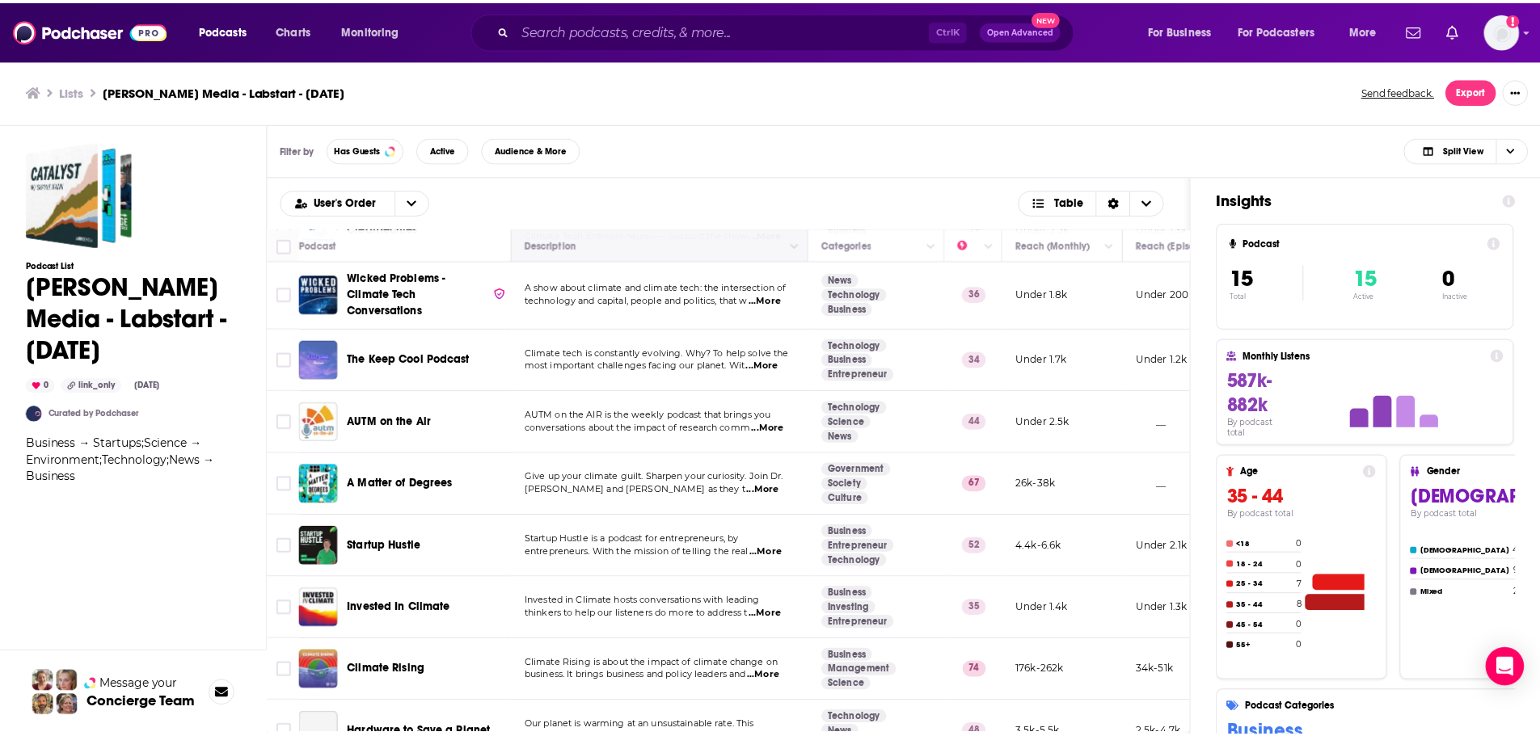
scroll to position [479, 0]
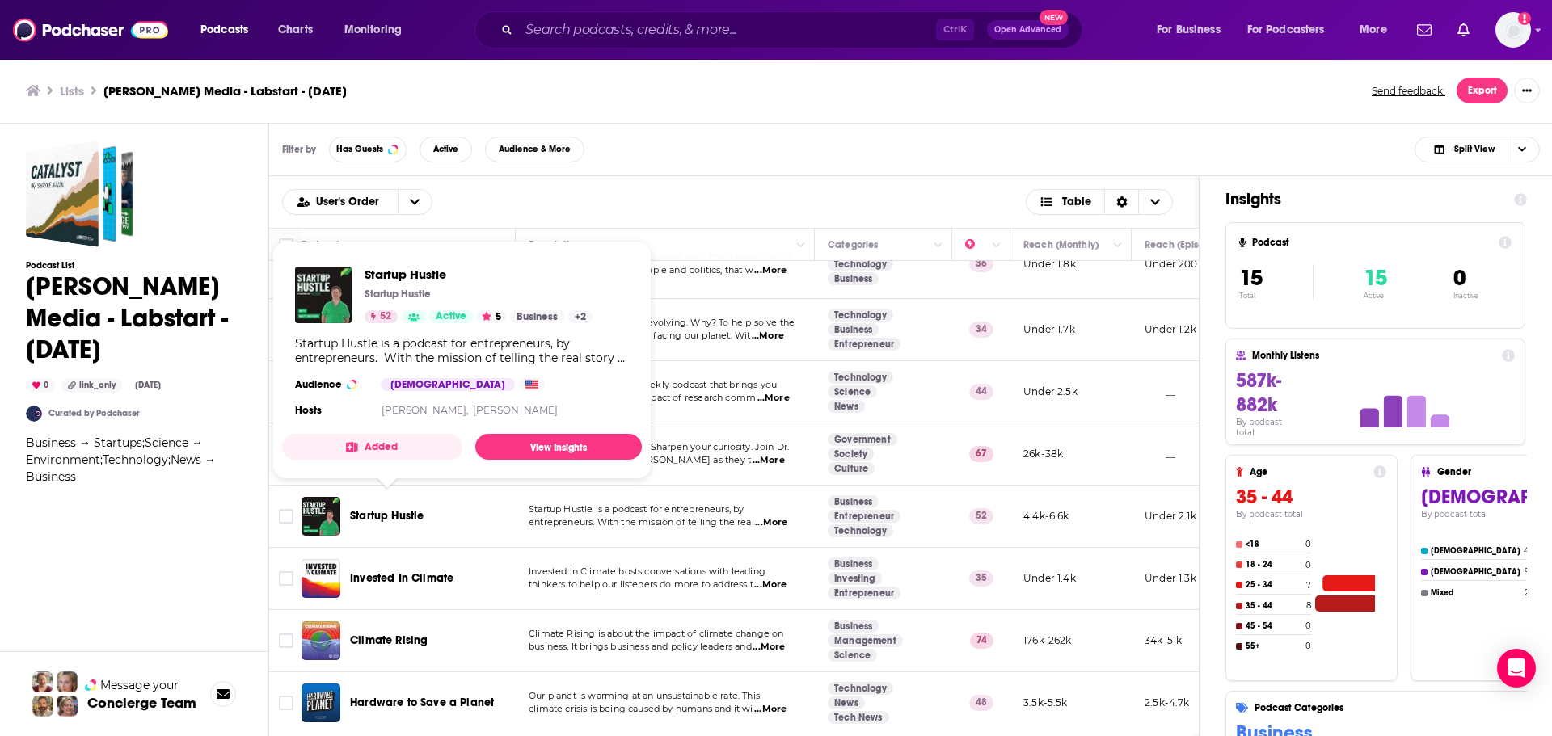
click at [380, 509] on span "Startup Hustle" at bounding box center [387, 516] width 74 height 14
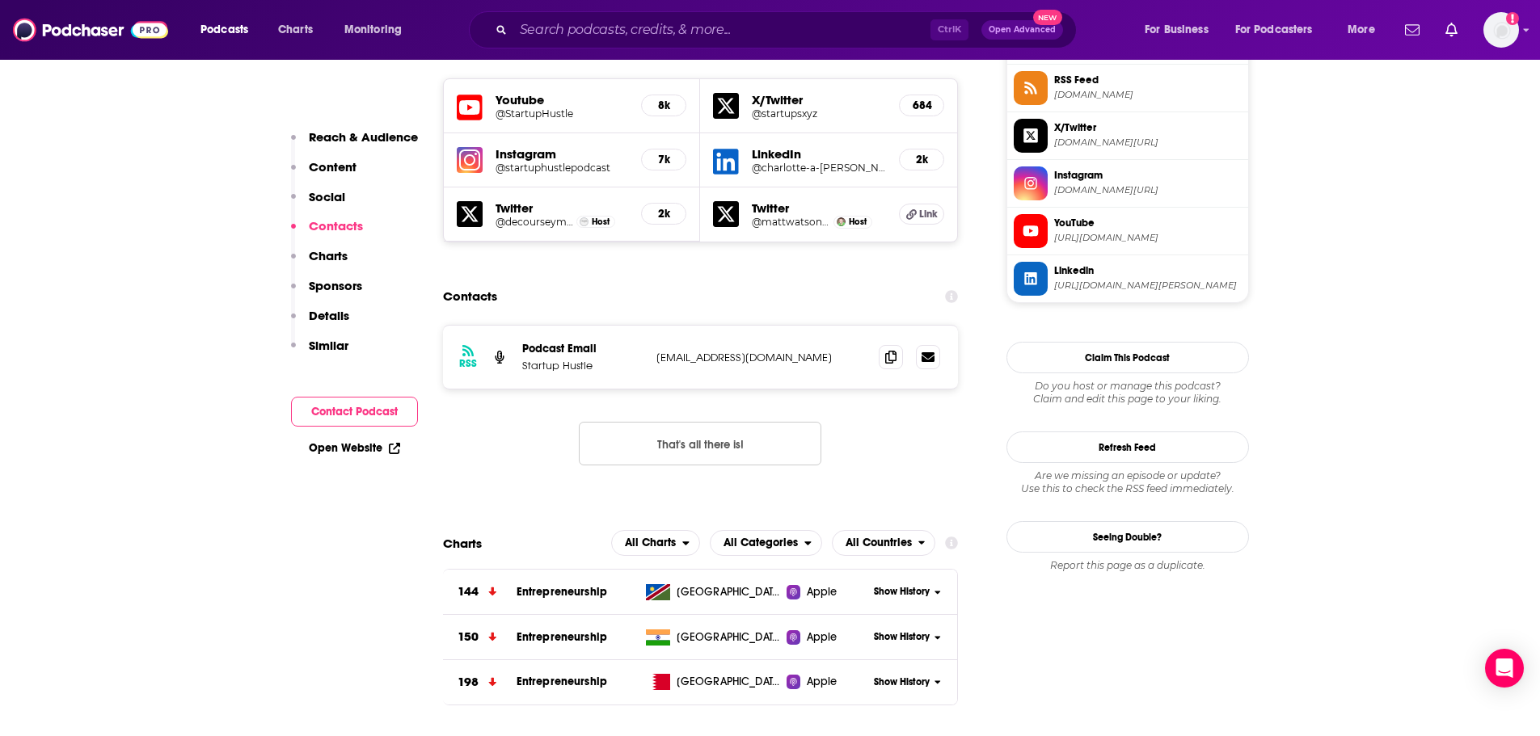
scroll to position [1536, 0]
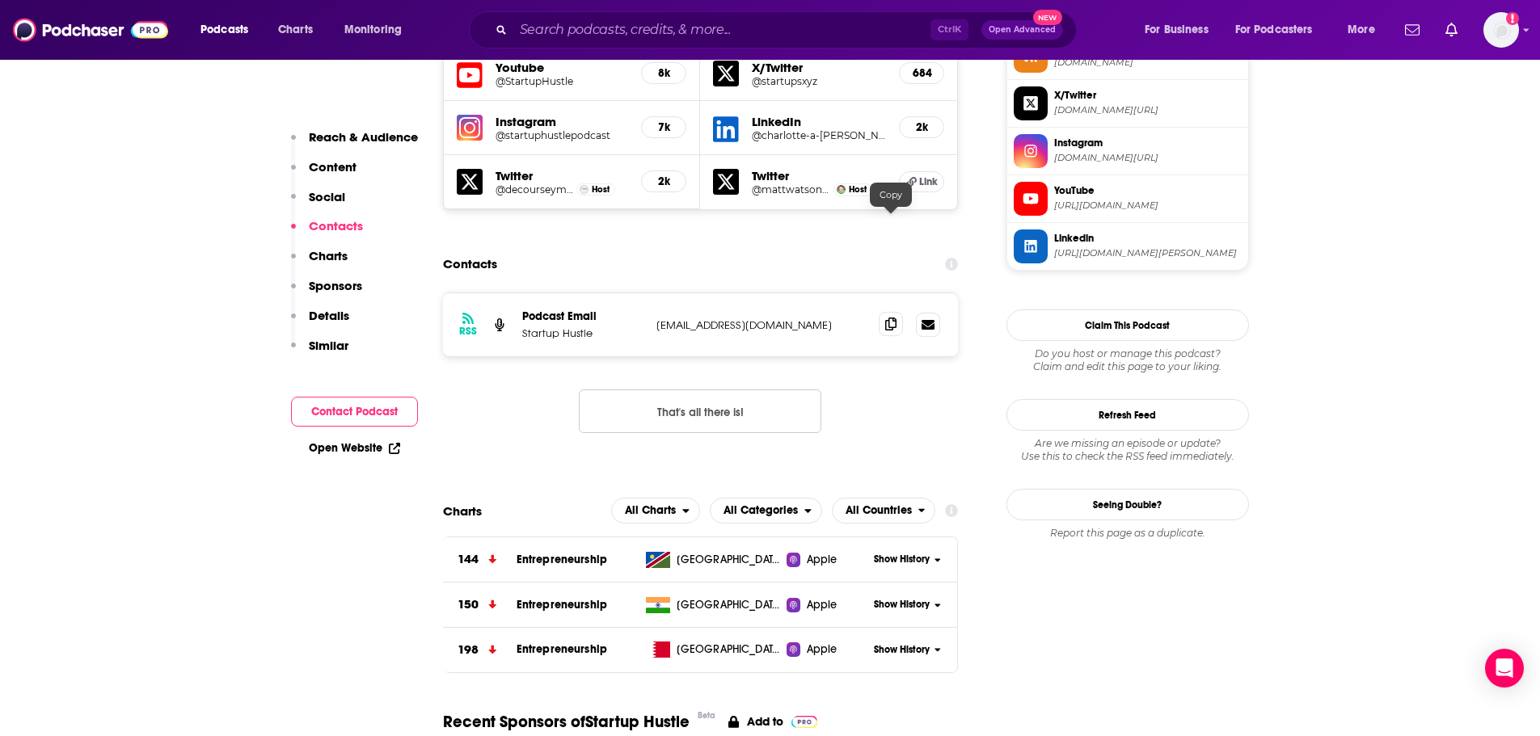
click at [889, 312] on span at bounding box center [891, 324] width 24 height 24
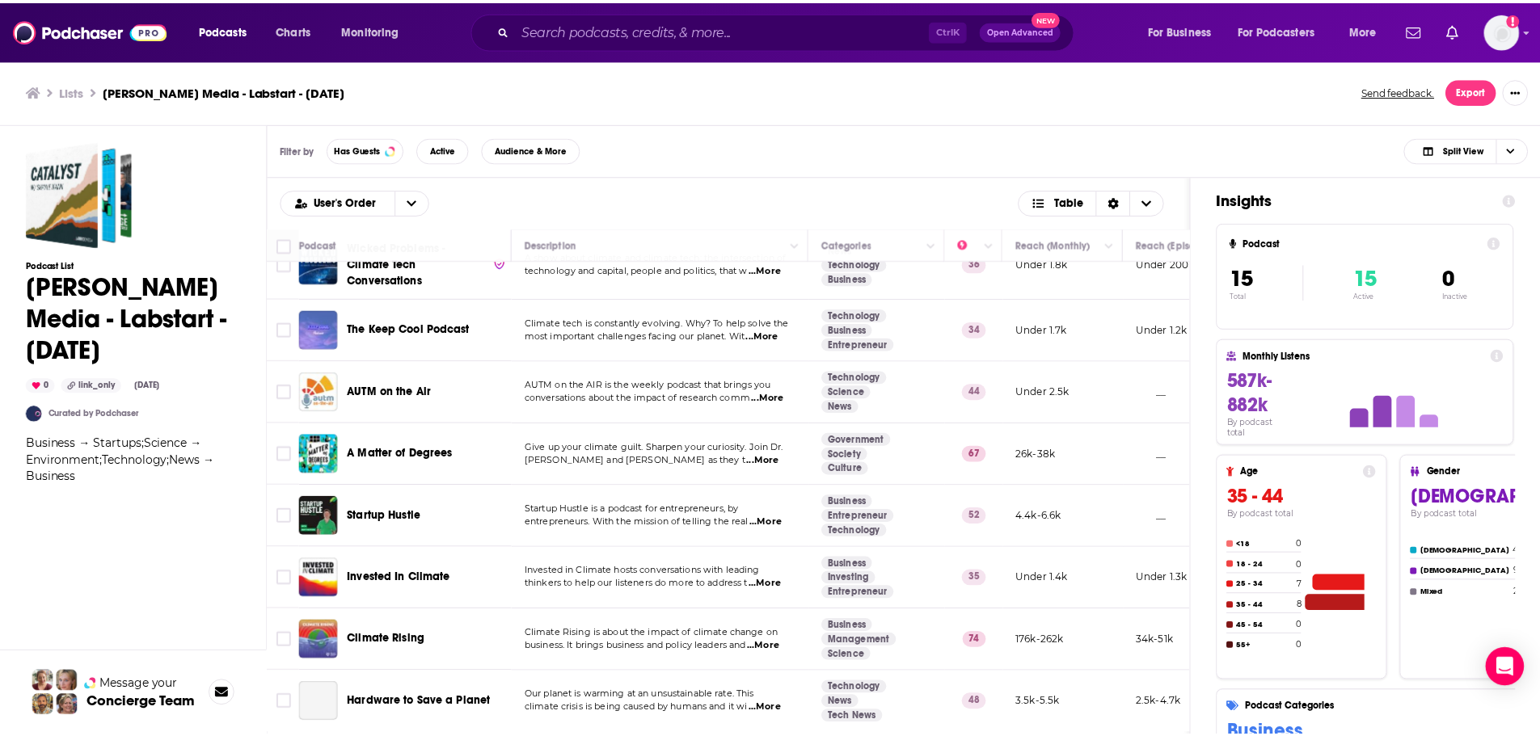
scroll to position [479, 0]
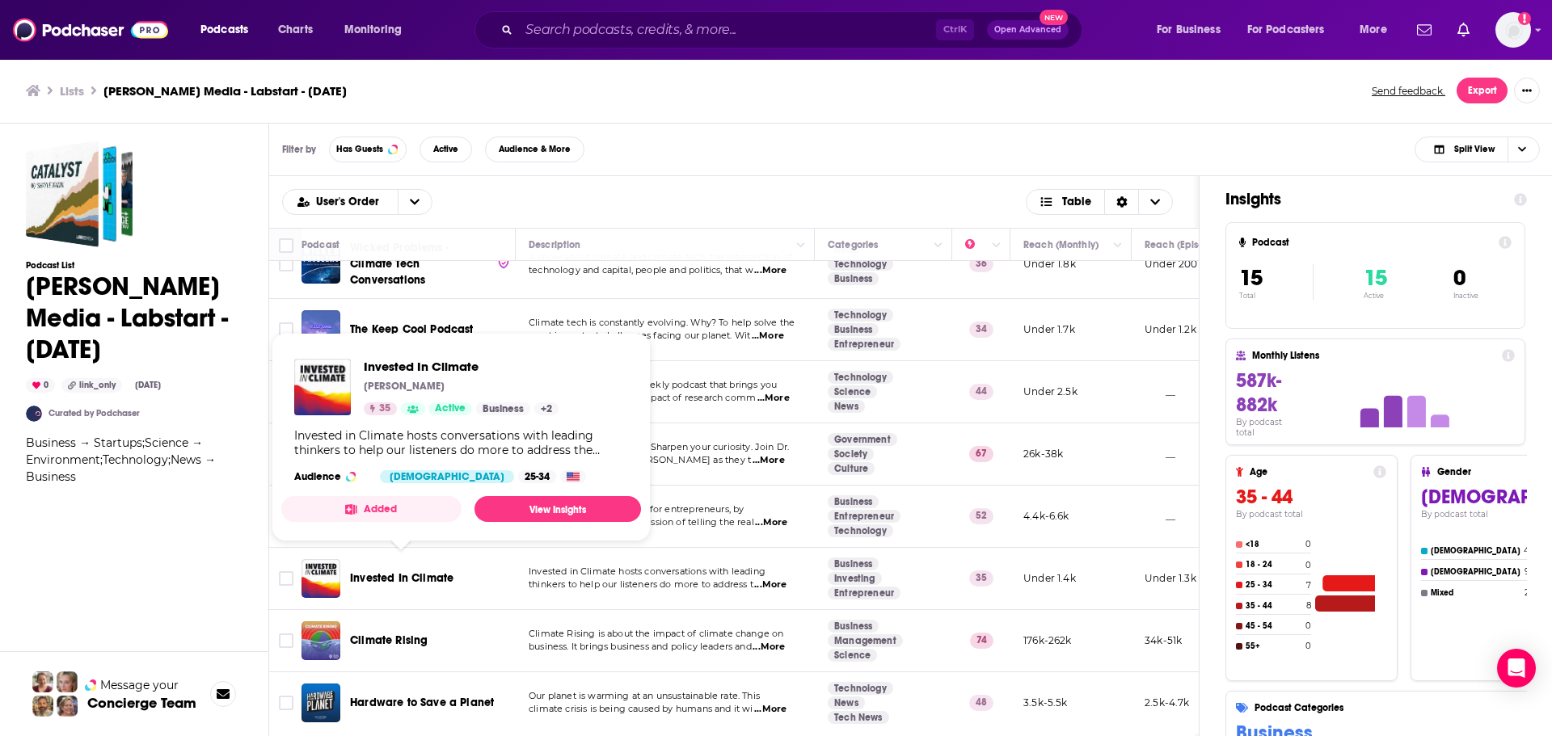
click at [383, 572] on span "Invested In Climate" at bounding box center [401, 579] width 103 height 14
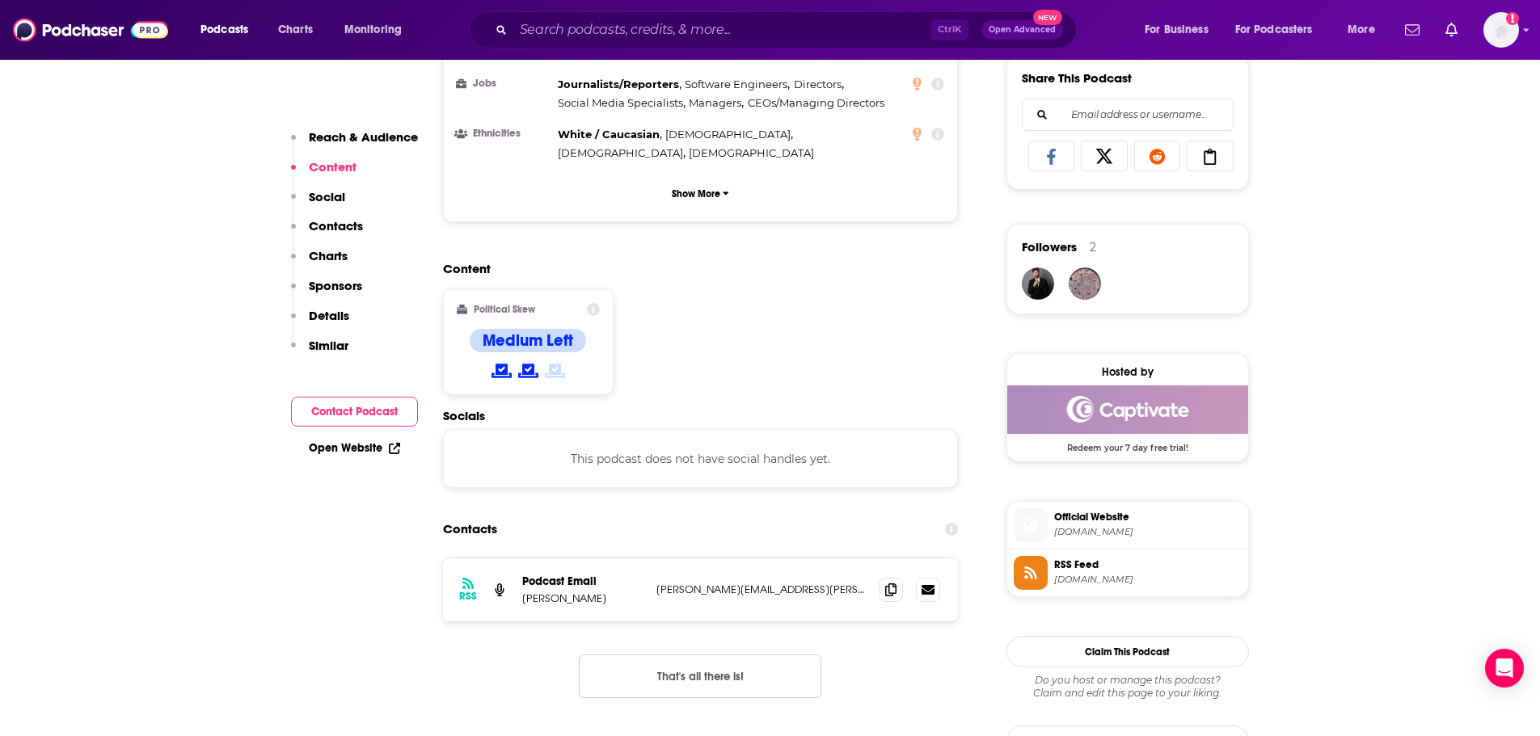
scroll to position [1051, 0]
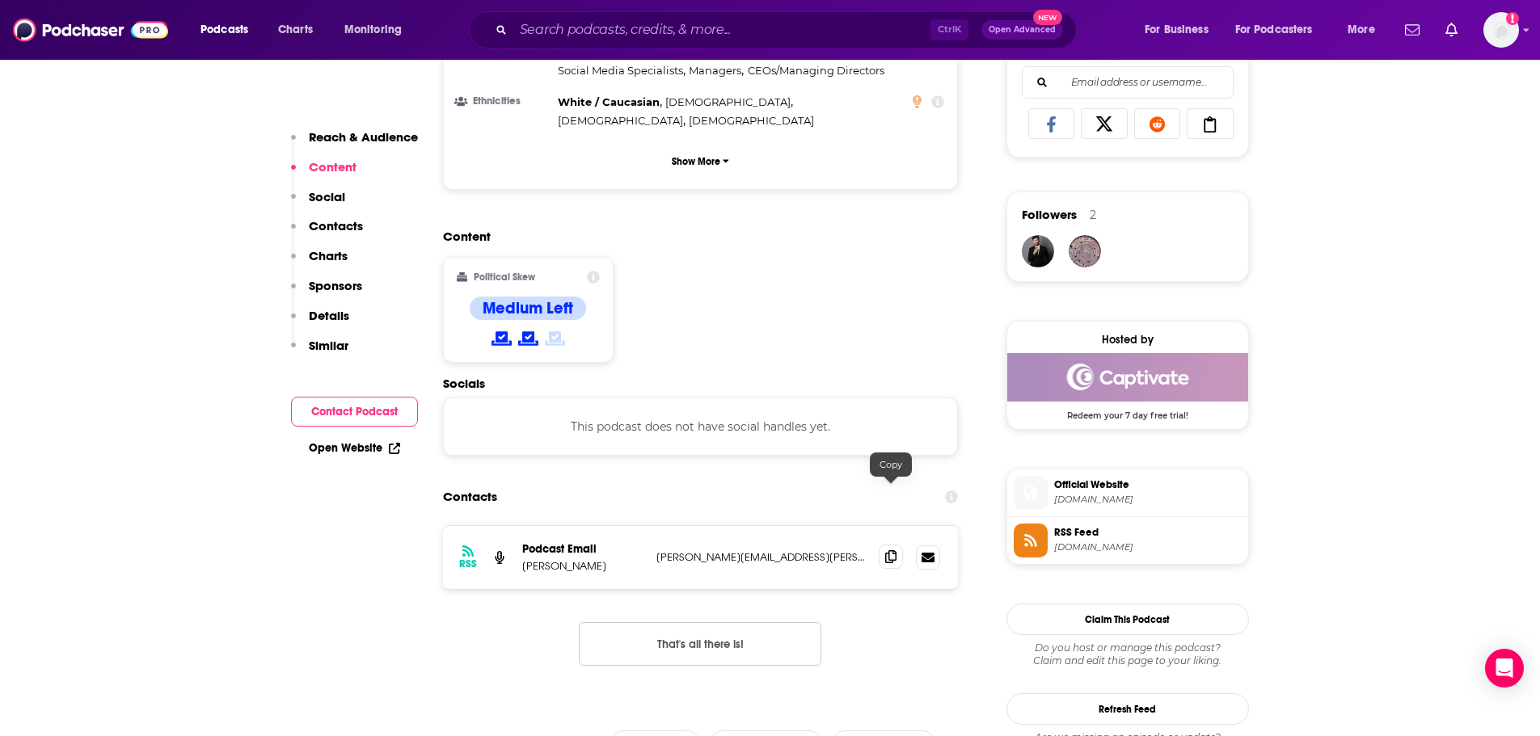
click at [900, 545] on span at bounding box center [891, 557] width 24 height 24
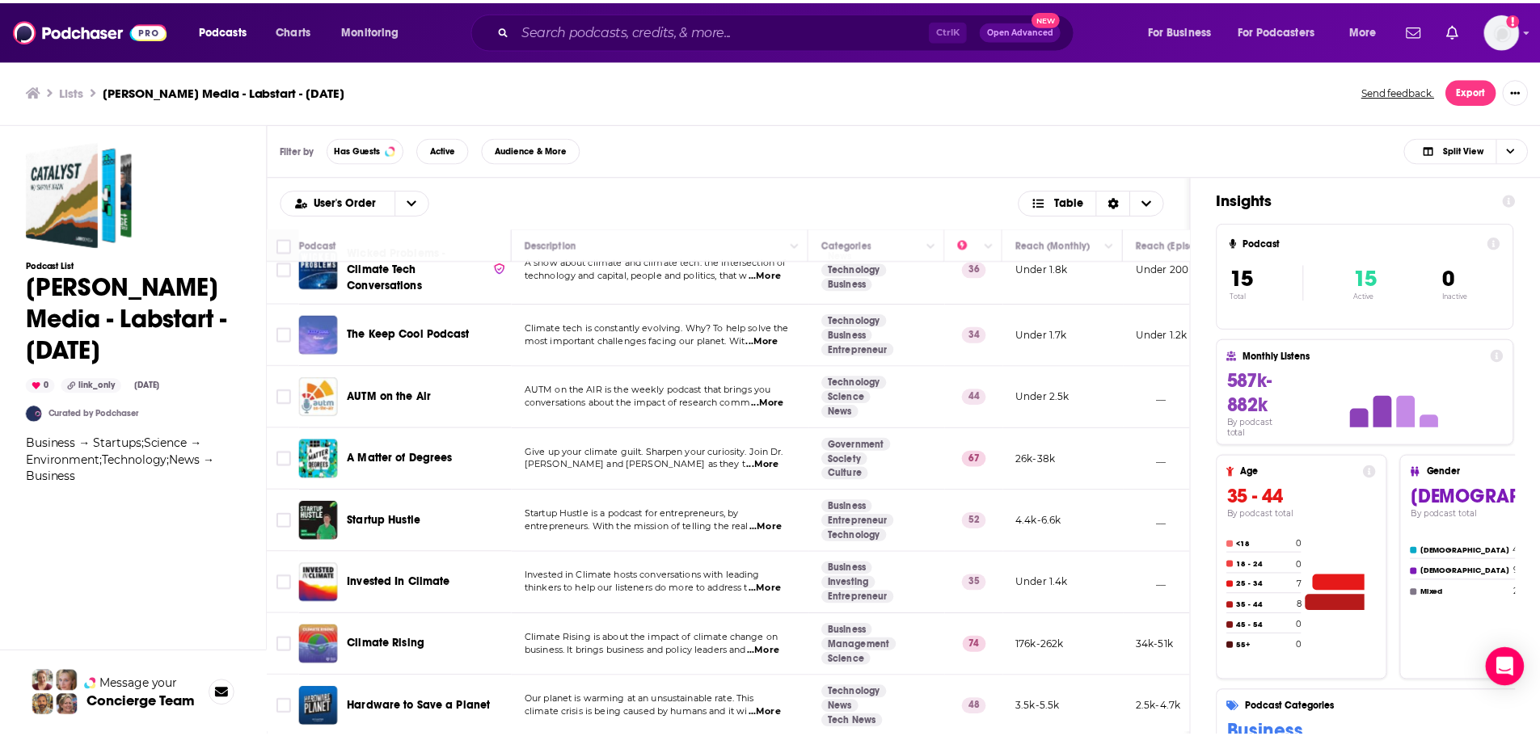
scroll to position [479, 0]
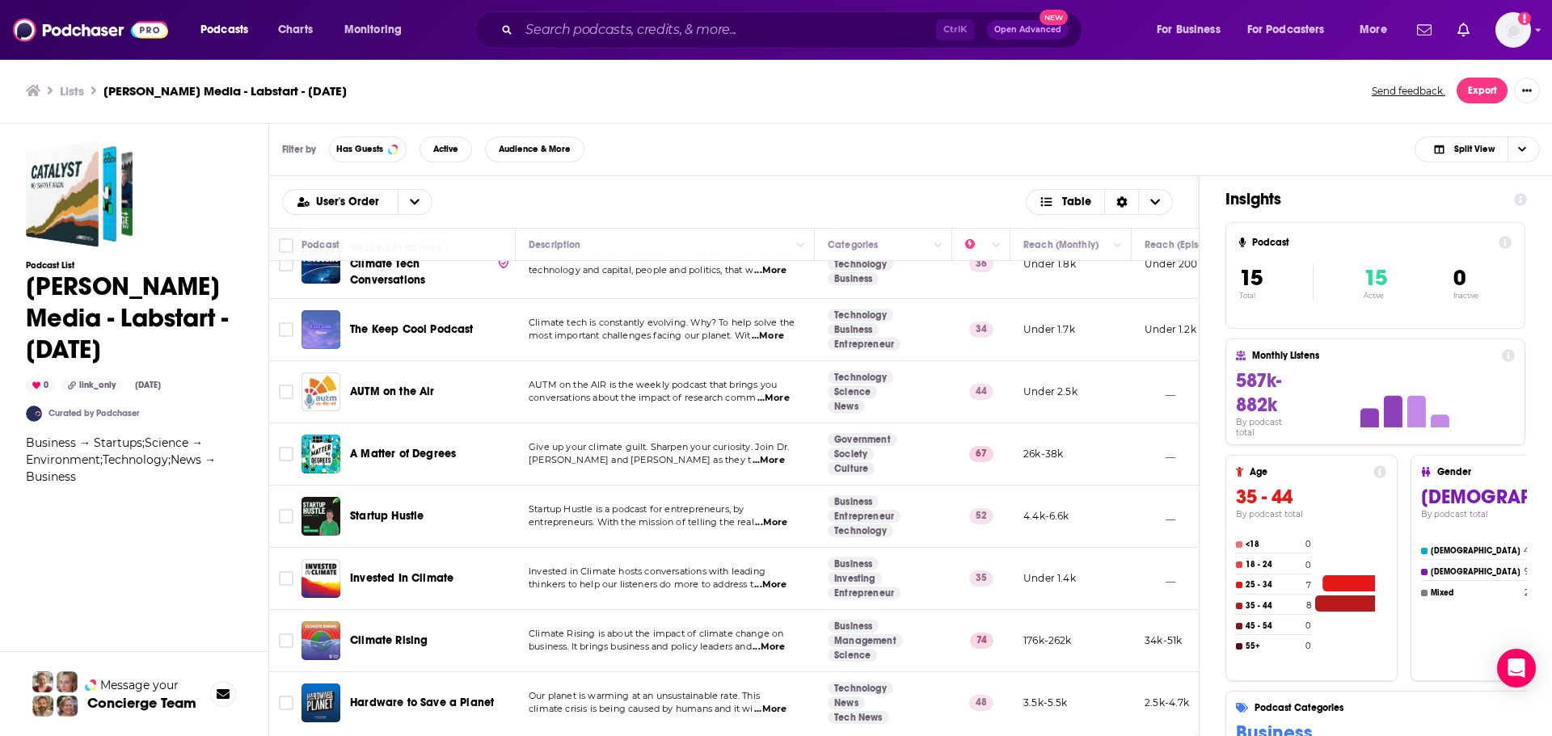
click at [390, 634] on span "Climate Rising" at bounding box center [389, 641] width 78 height 14
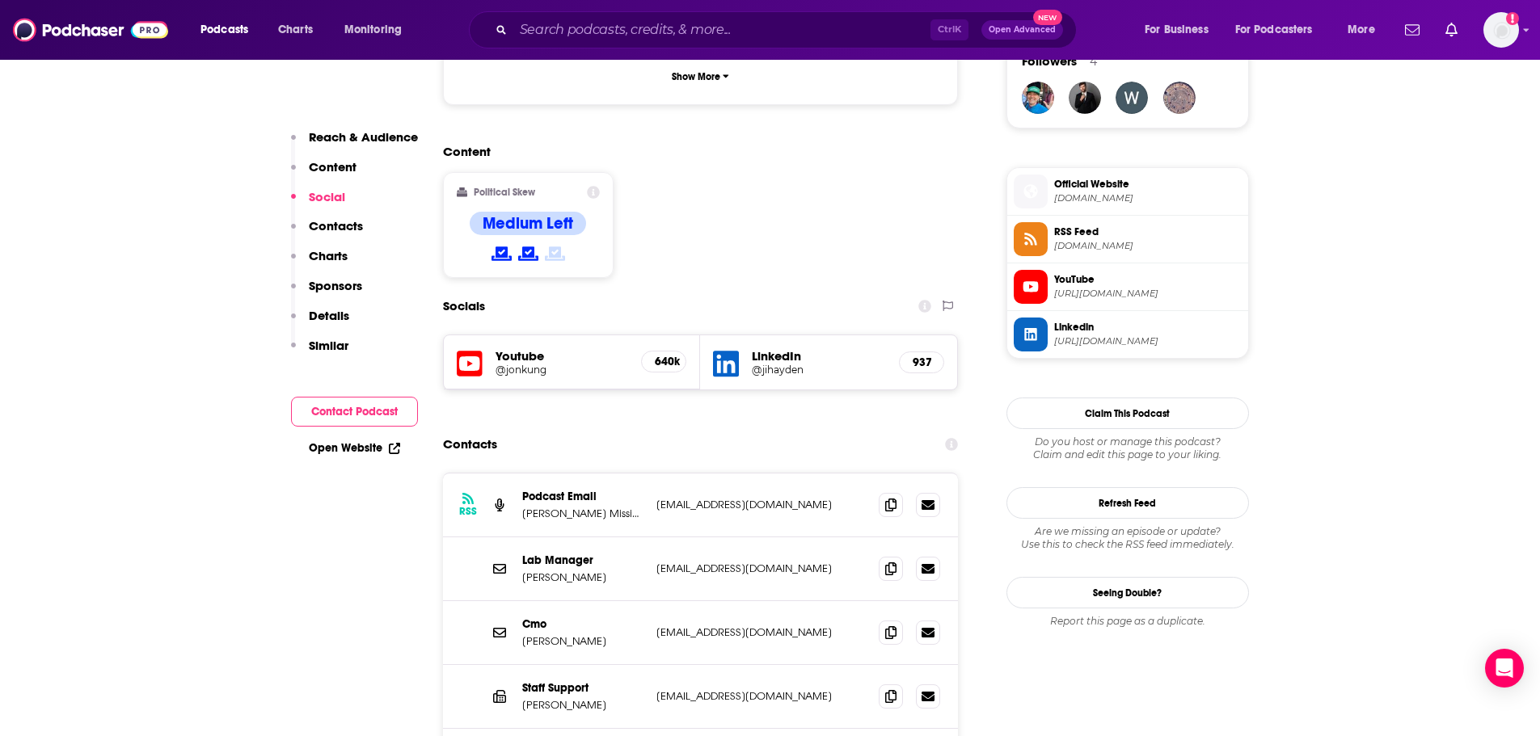
scroll to position [1213, 0]
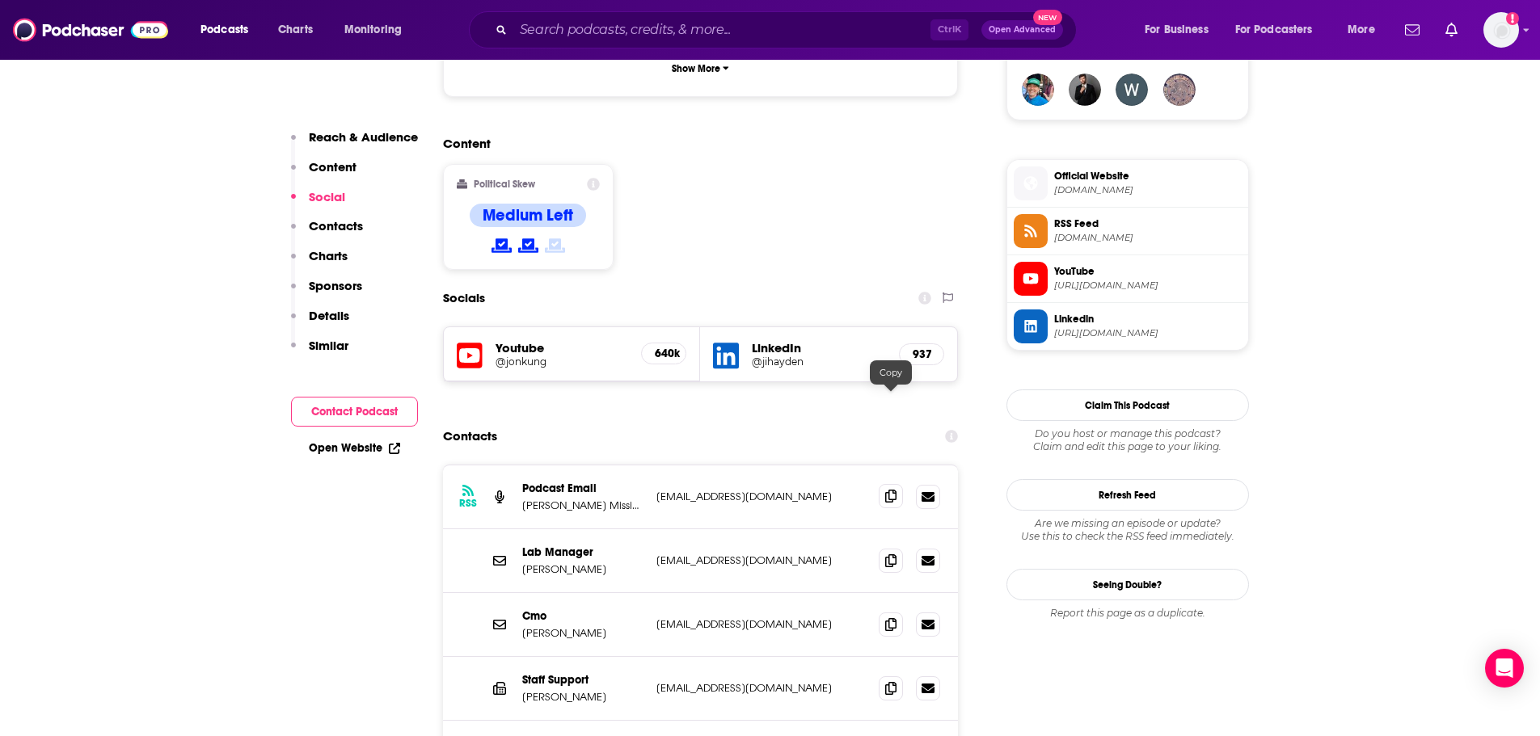
click at [890, 490] on icon at bounding box center [890, 496] width 11 height 13
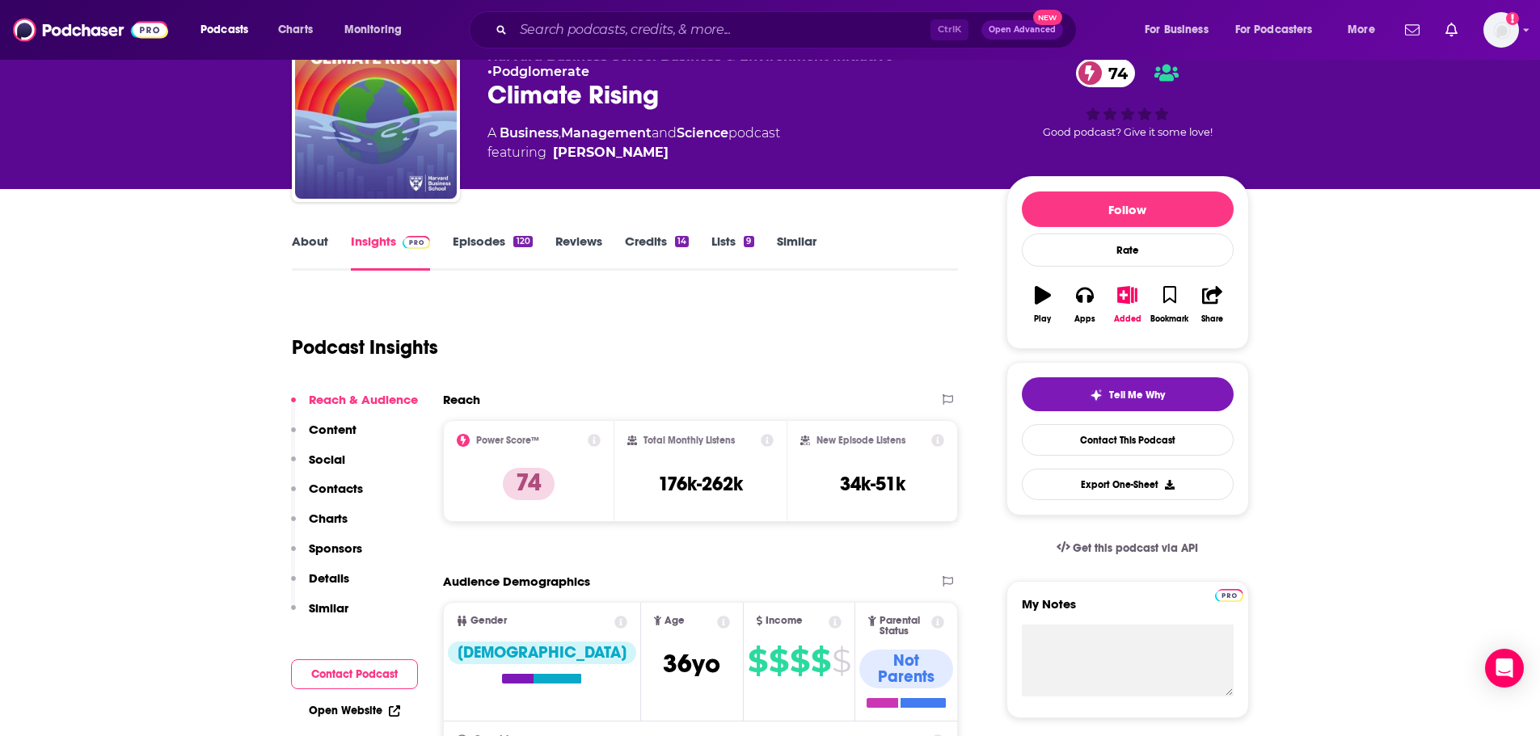
scroll to position [0, 0]
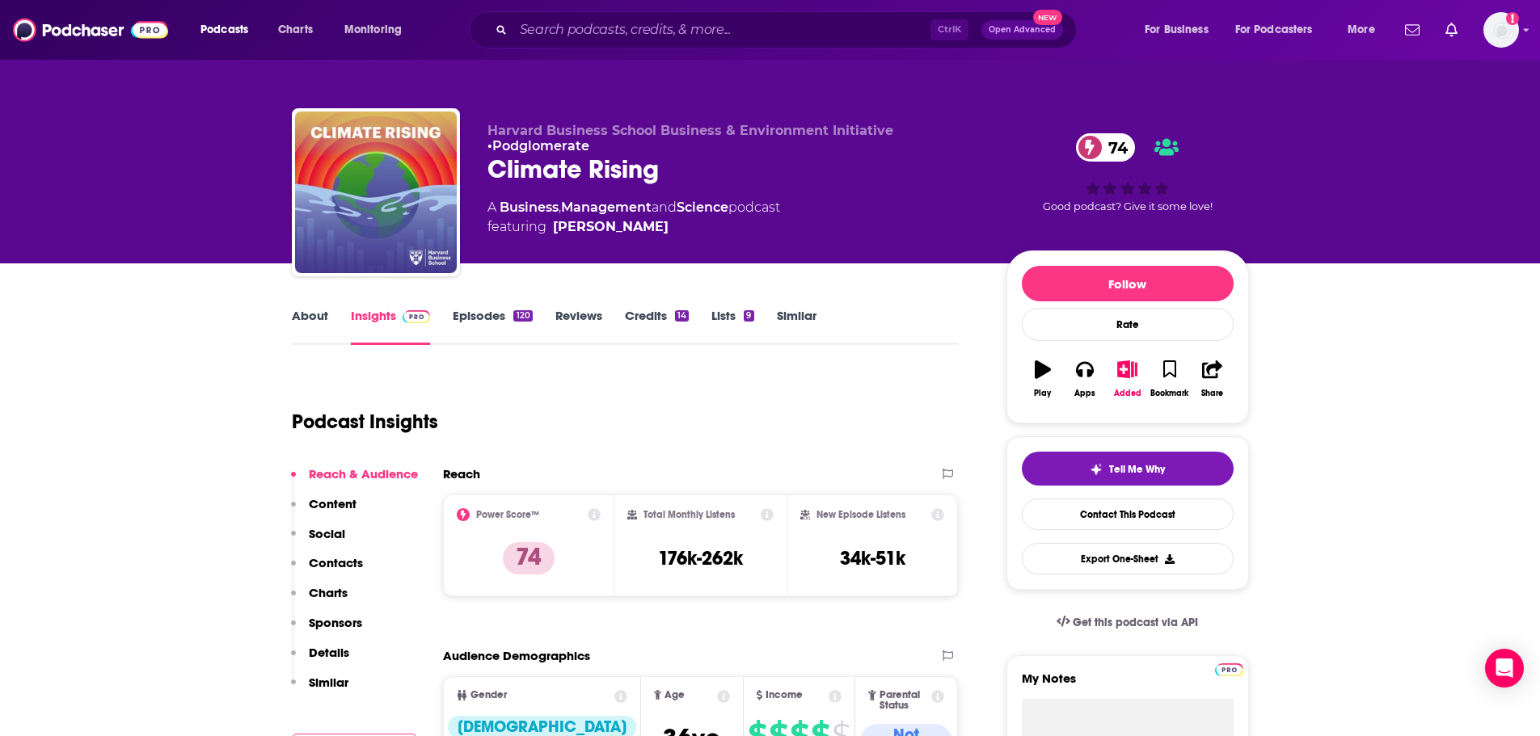
click at [314, 306] on div "About Insights Episodes 120 Reviews Credits 14 Lists 9 Similar" at bounding box center [625, 326] width 667 height 40
click at [314, 311] on link "About" at bounding box center [310, 326] width 36 height 37
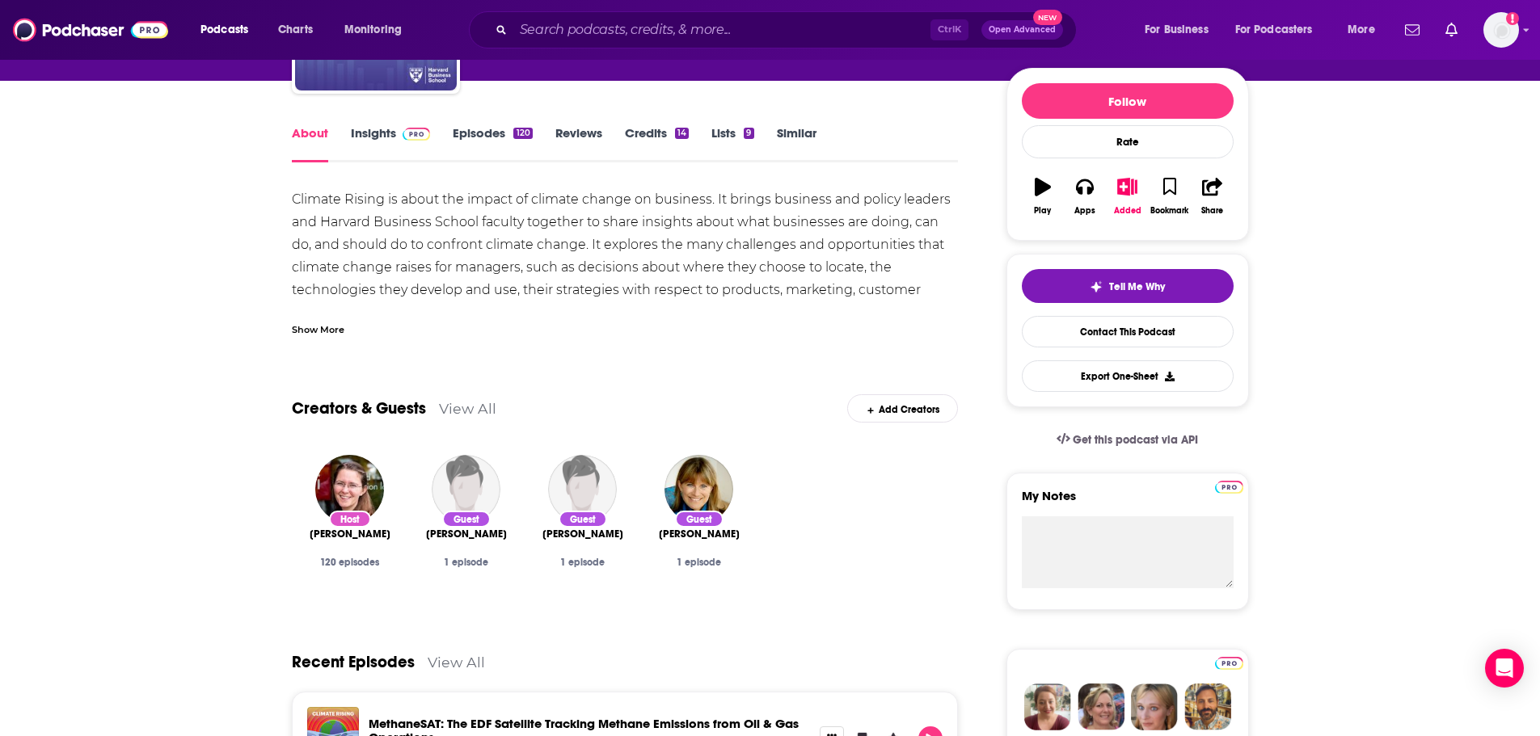
scroll to position [243, 0]
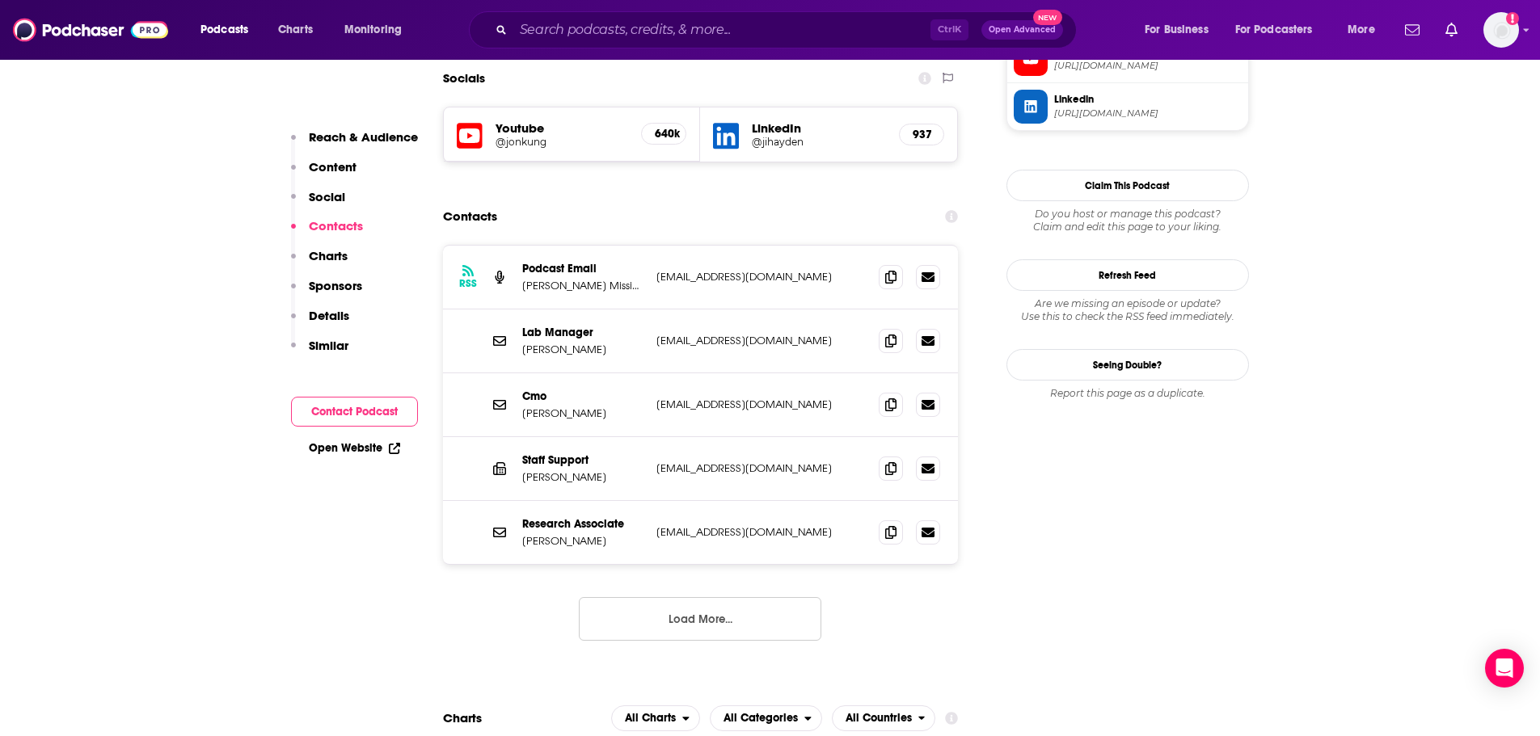
scroll to position [1455, 0]
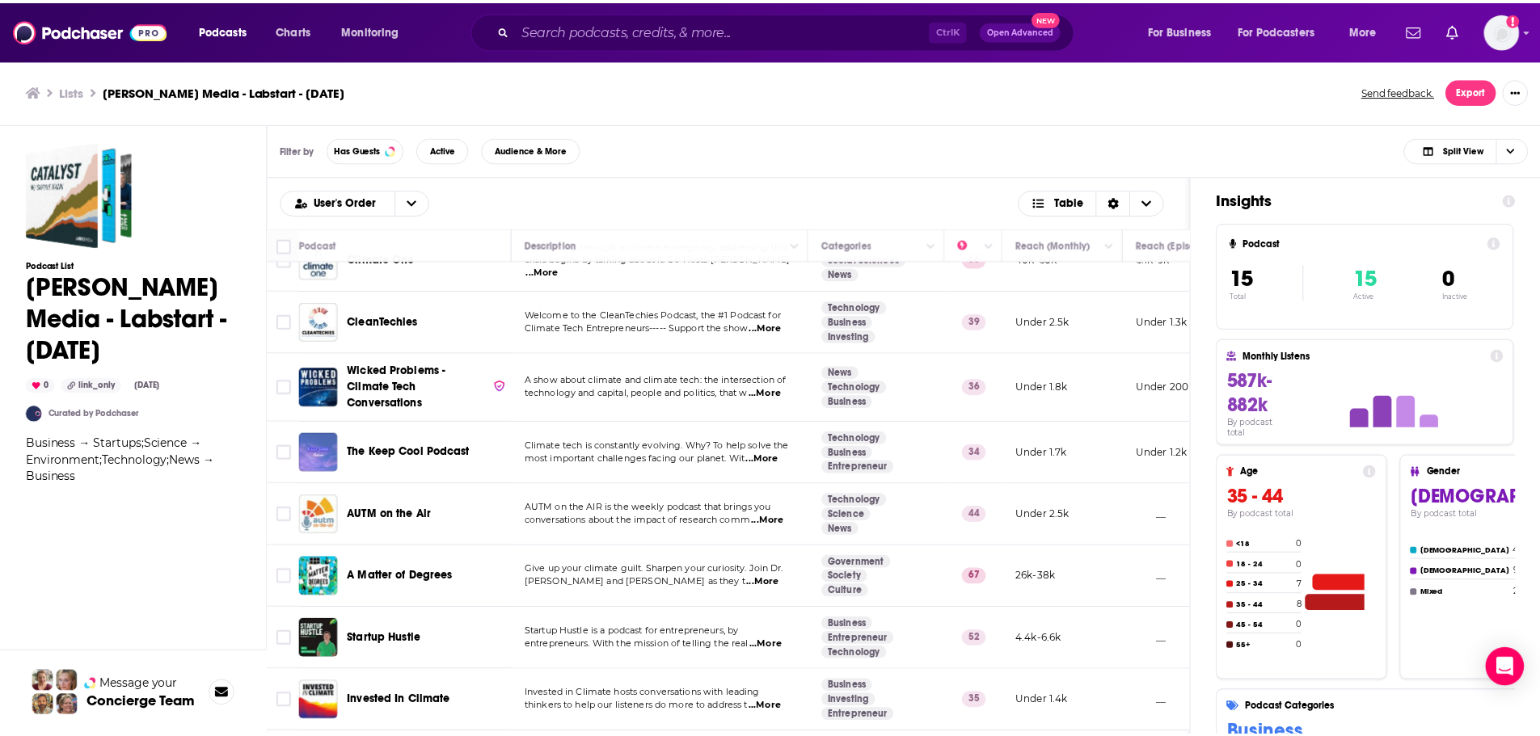
scroll to position [479, 0]
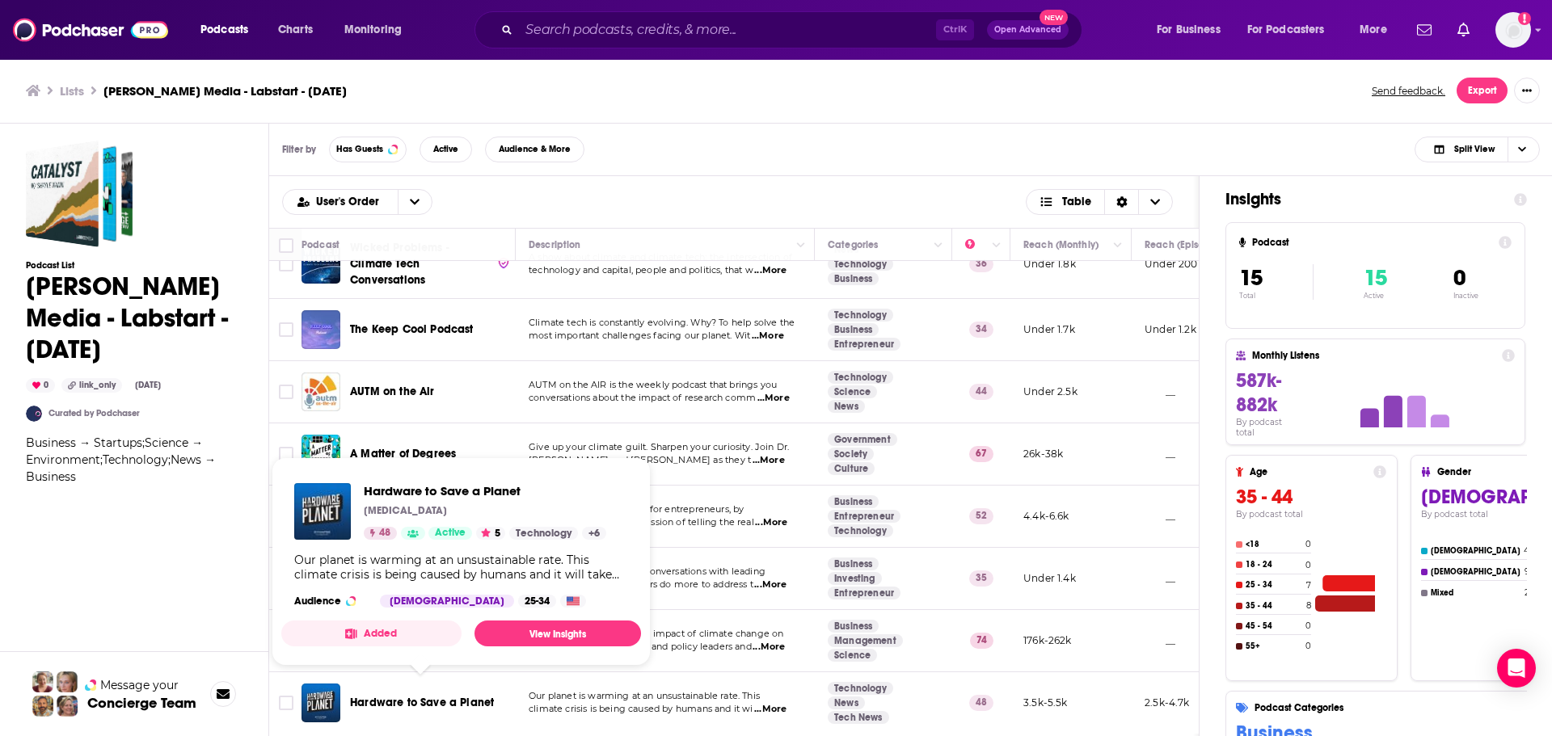
click at [394, 696] on span "Hardware to Save a Planet" at bounding box center [422, 703] width 144 height 14
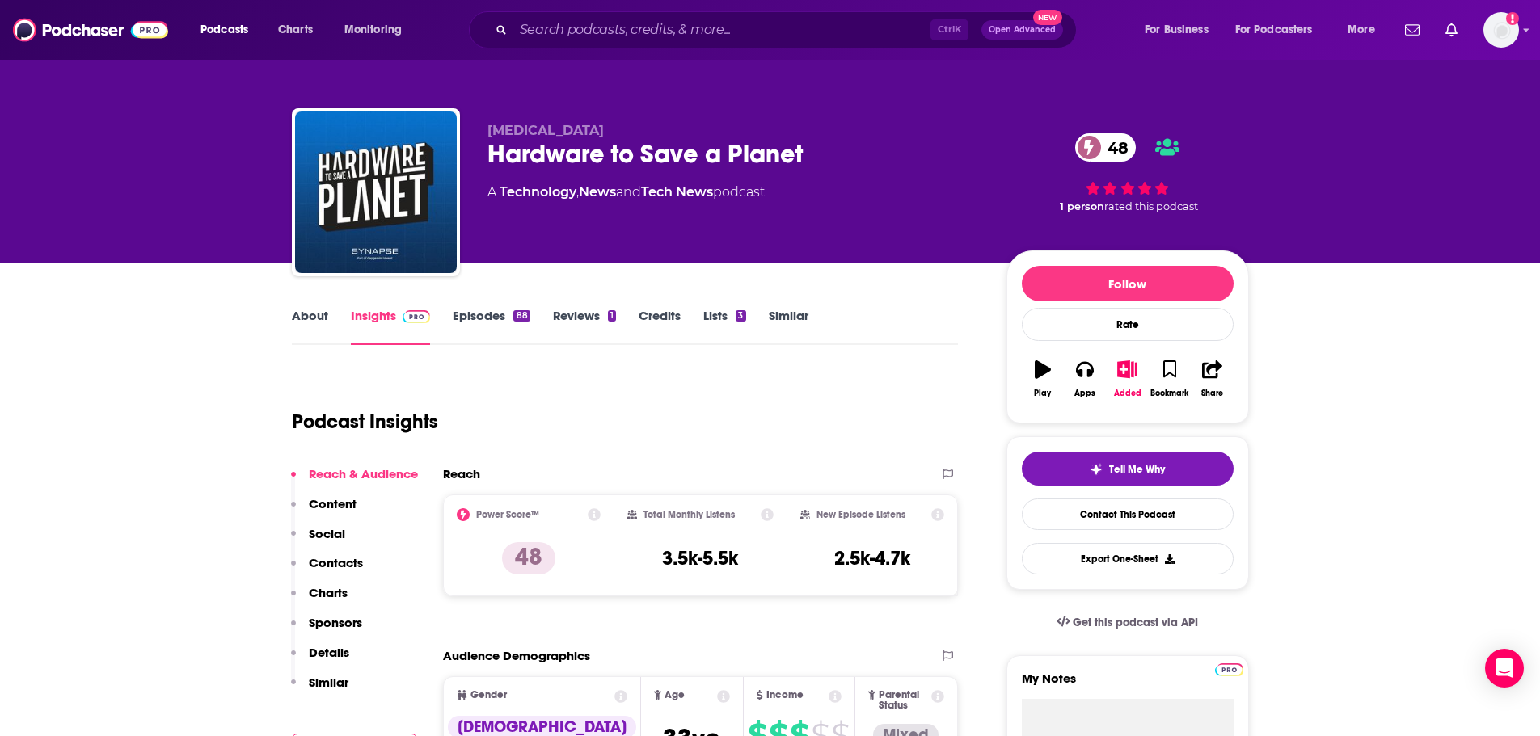
click at [302, 308] on link "About" at bounding box center [310, 326] width 36 height 37
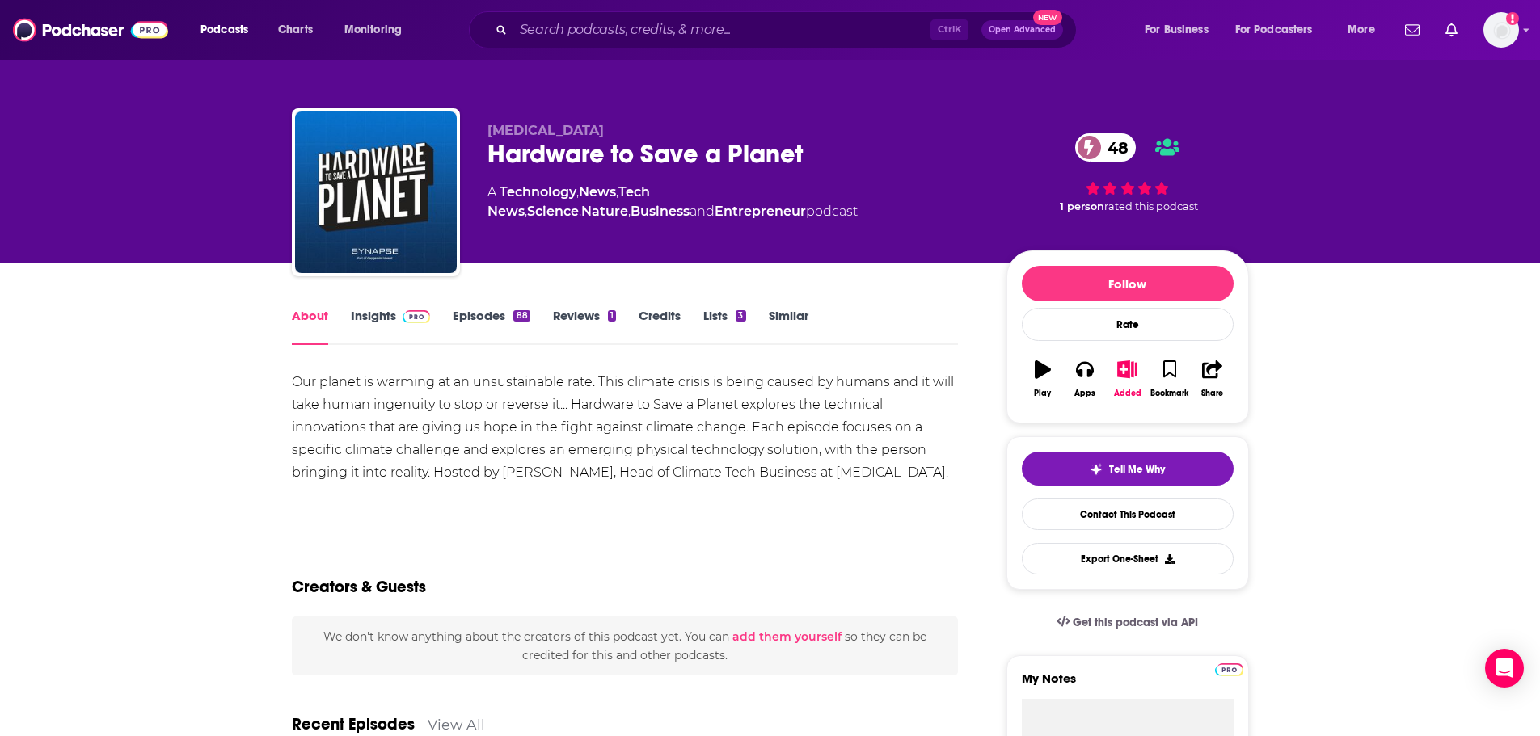
click at [377, 315] on link "Insights" at bounding box center [391, 326] width 80 height 37
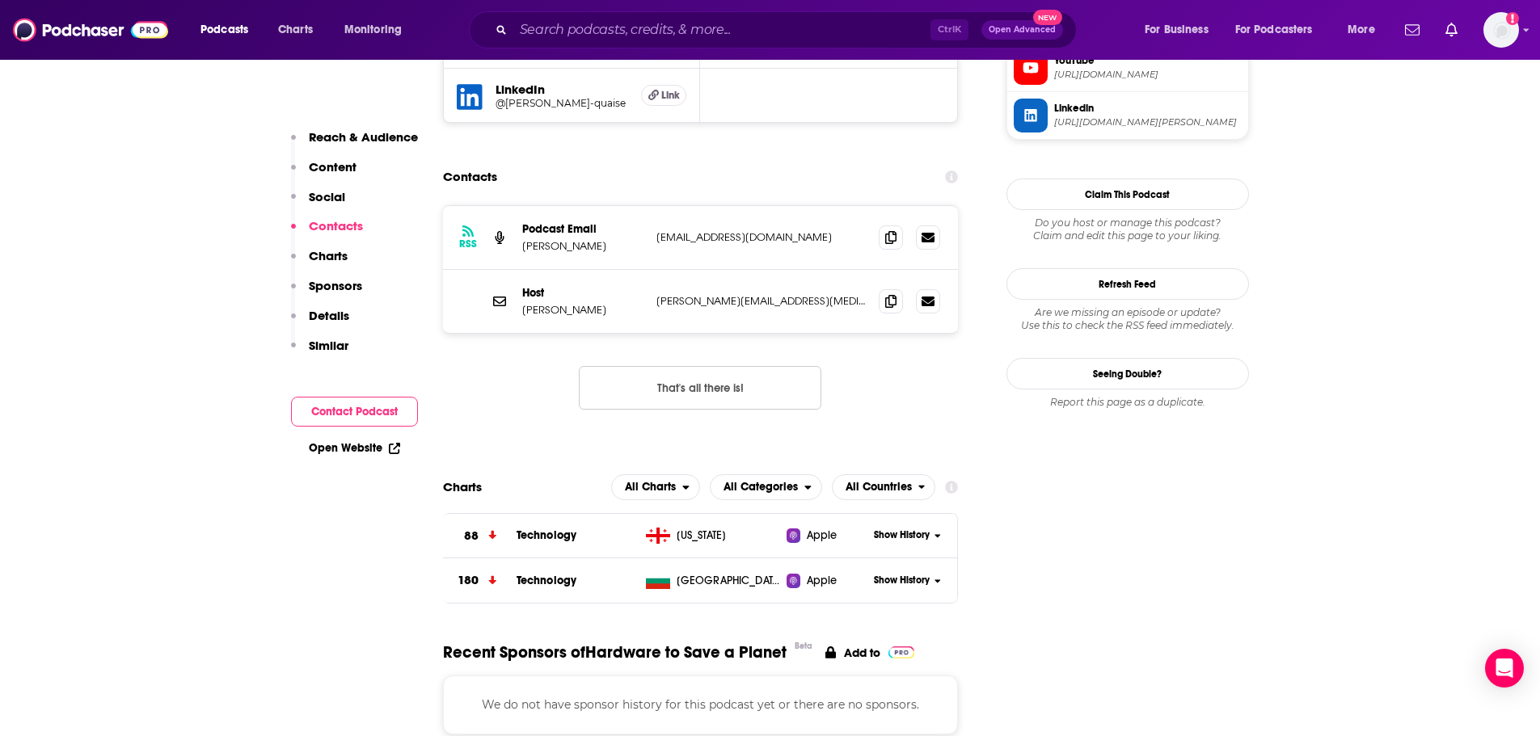
scroll to position [1455, 0]
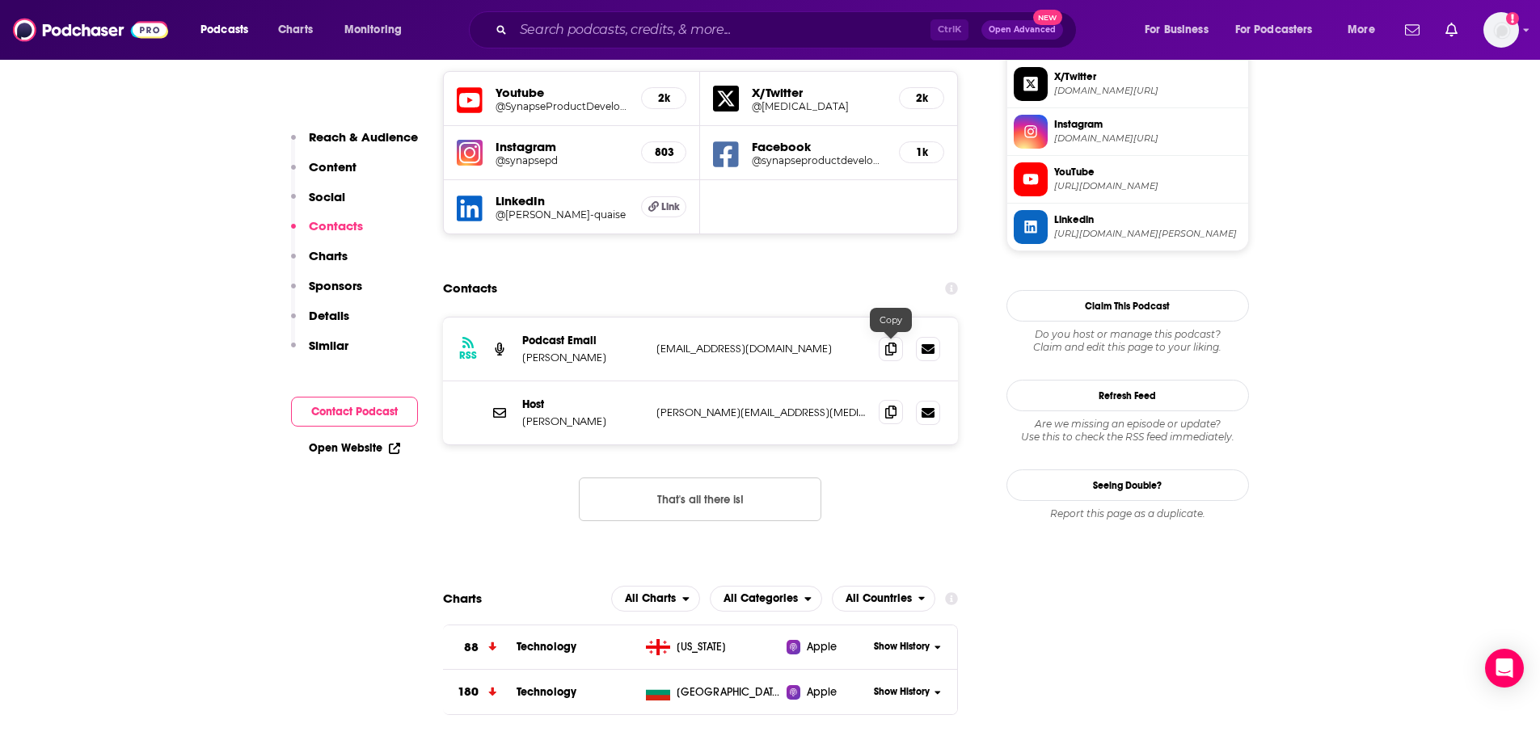
click at [892, 406] on icon at bounding box center [890, 412] width 11 height 13
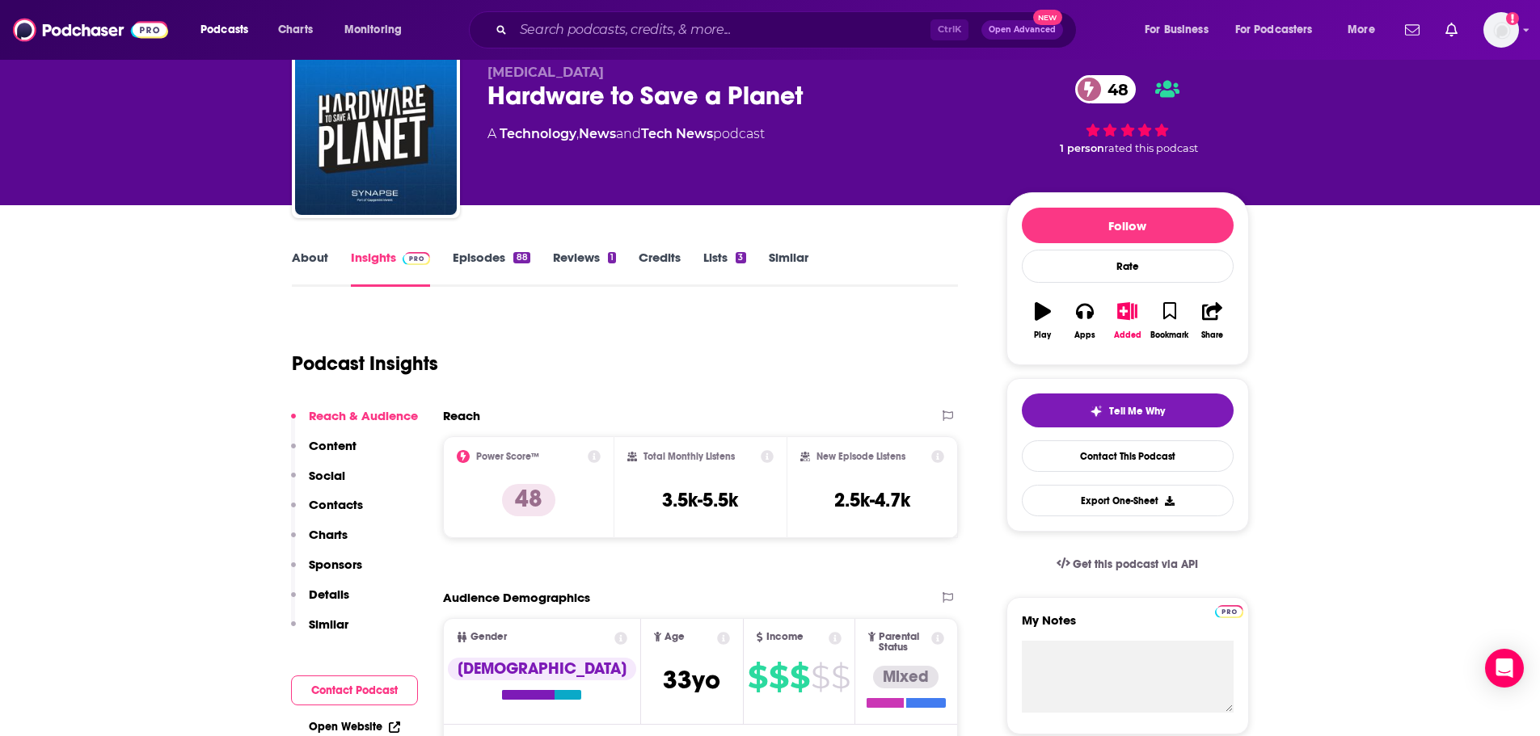
scroll to position [81, 0]
